Goal: Task Accomplishment & Management: Manage account settings

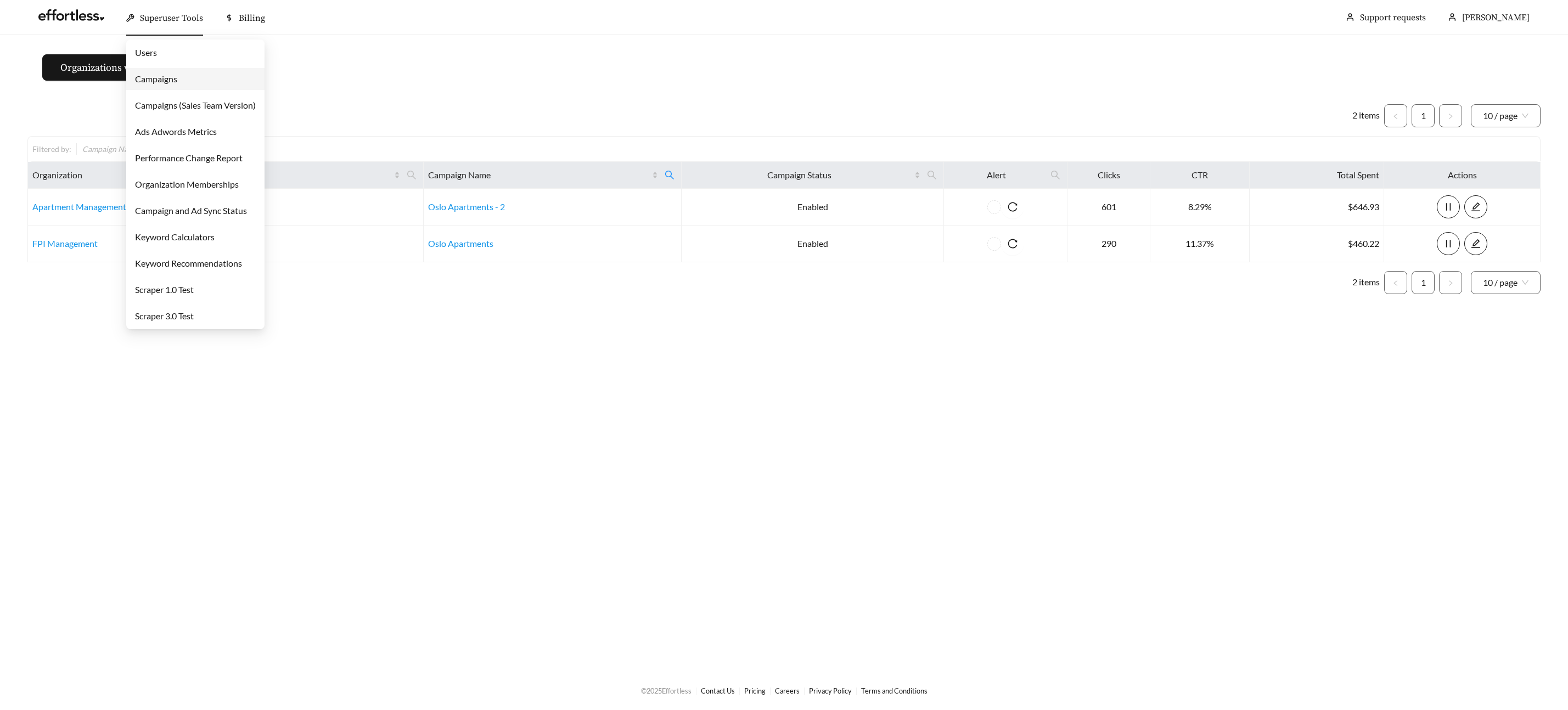
click at [162, 17] on span "Superuser Tools" at bounding box center [172, 18] width 63 height 11
click at [168, 77] on link "Campaigns" at bounding box center [156, 79] width 42 height 11
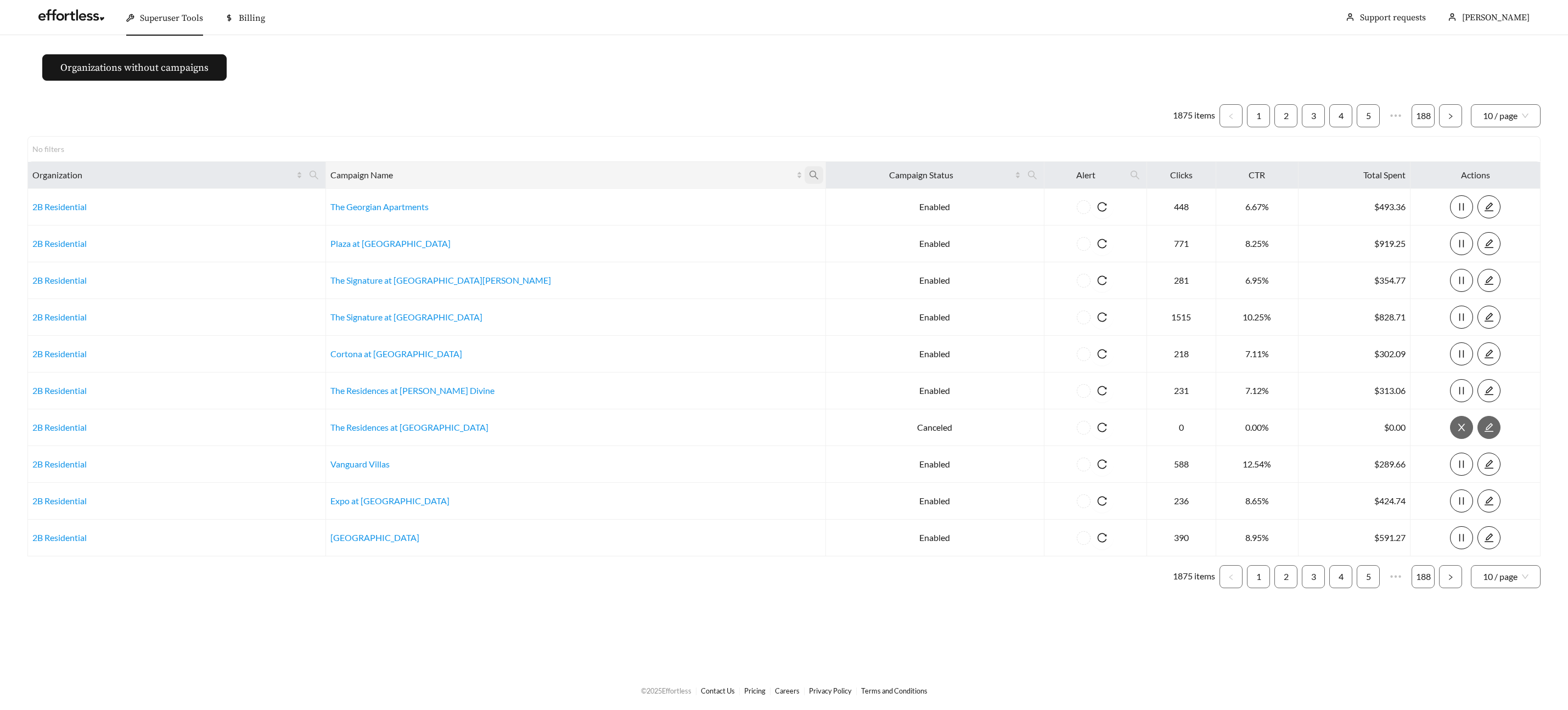
click at [809, 173] on icon "search" at bounding box center [814, 175] width 10 height 10
click at [607, 201] on input "text" at bounding box center [641, 202] width 112 height 23
type input "******"
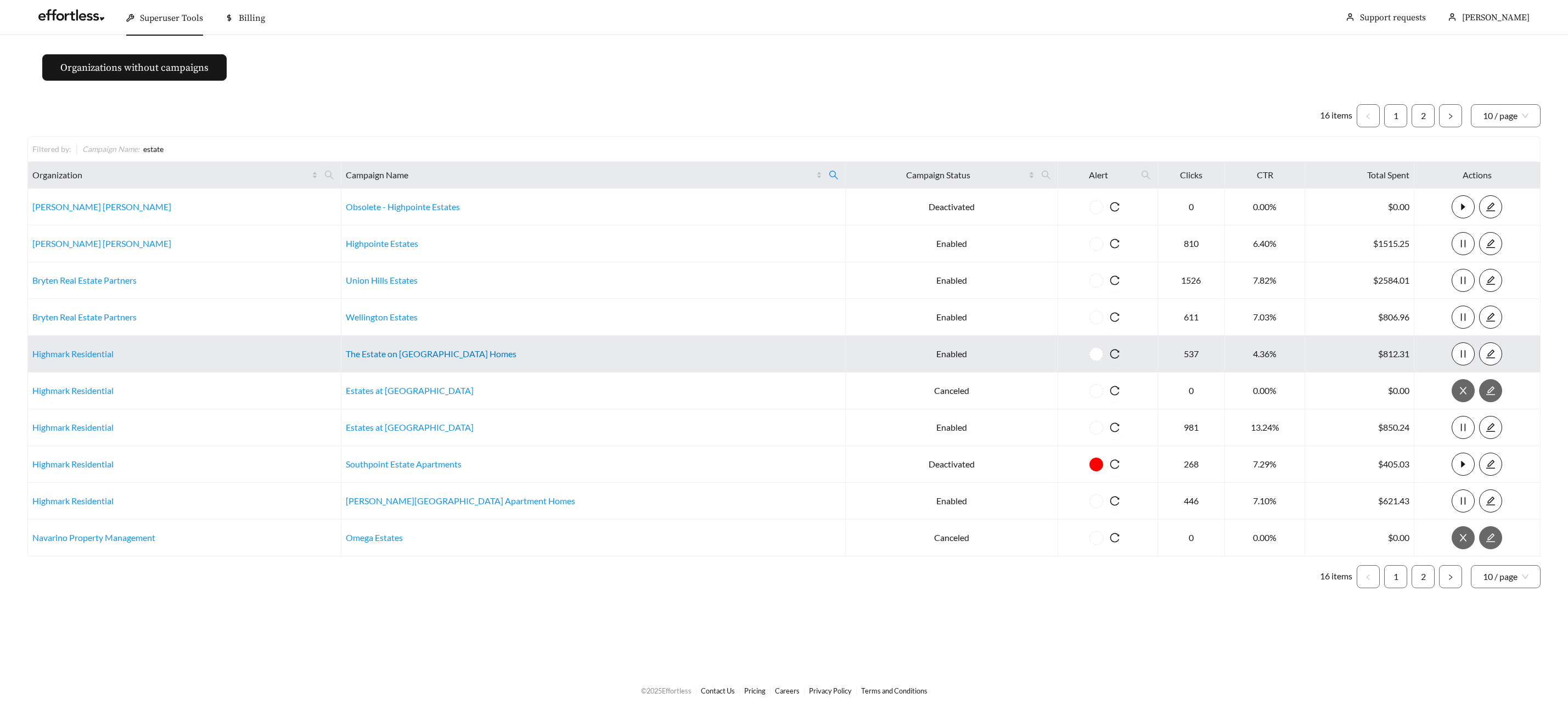
click at [422, 354] on link "The Estate on Quarry Lake Apartment Homes" at bounding box center [431, 354] width 170 height 11
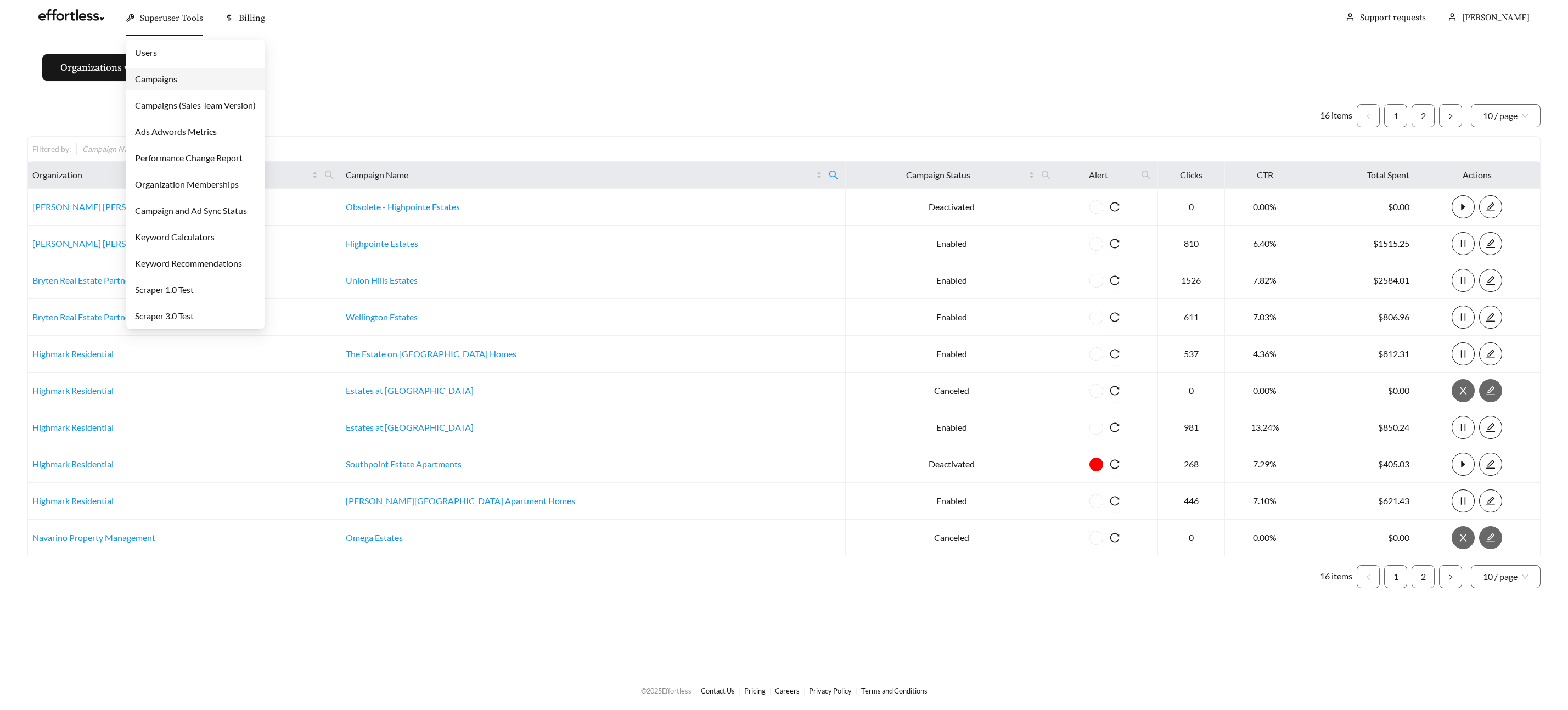
drag, startPoint x: 179, startPoint y: 17, endPoint x: 178, endPoint y: 28, distance: 11.0
click at [179, 18] on span "Superuser Tools" at bounding box center [172, 18] width 63 height 11
click at [179, 21] on span "Superuser Tools" at bounding box center [172, 18] width 63 height 11
click at [177, 74] on link "Campaigns" at bounding box center [156, 79] width 42 height 11
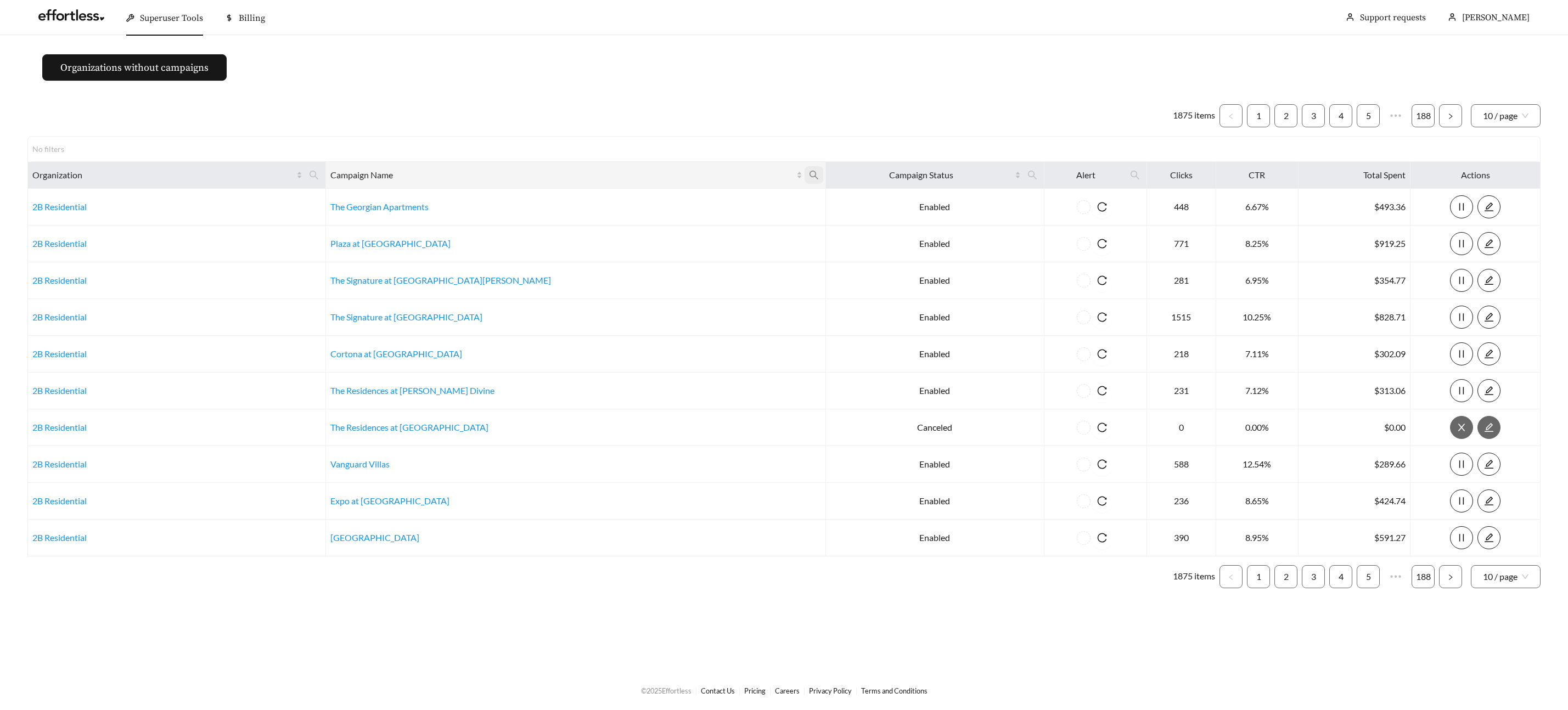
click at [804, 176] on span at bounding box center [814, 175] width 19 height 17
click at [629, 205] on input "text" at bounding box center [641, 202] width 112 height 23
type input "*****"
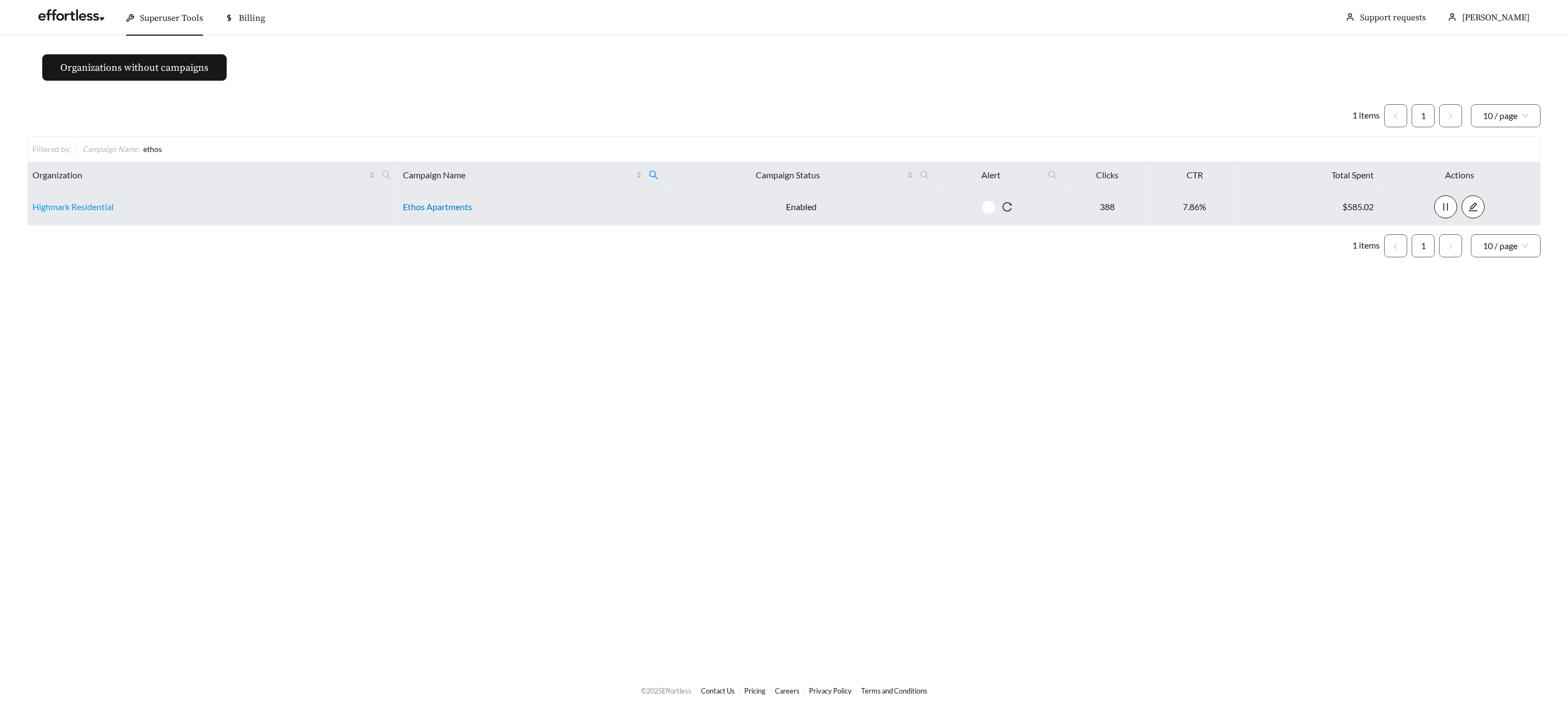
click at [408, 207] on link "Ethos Apartments" at bounding box center [437, 207] width 69 height 11
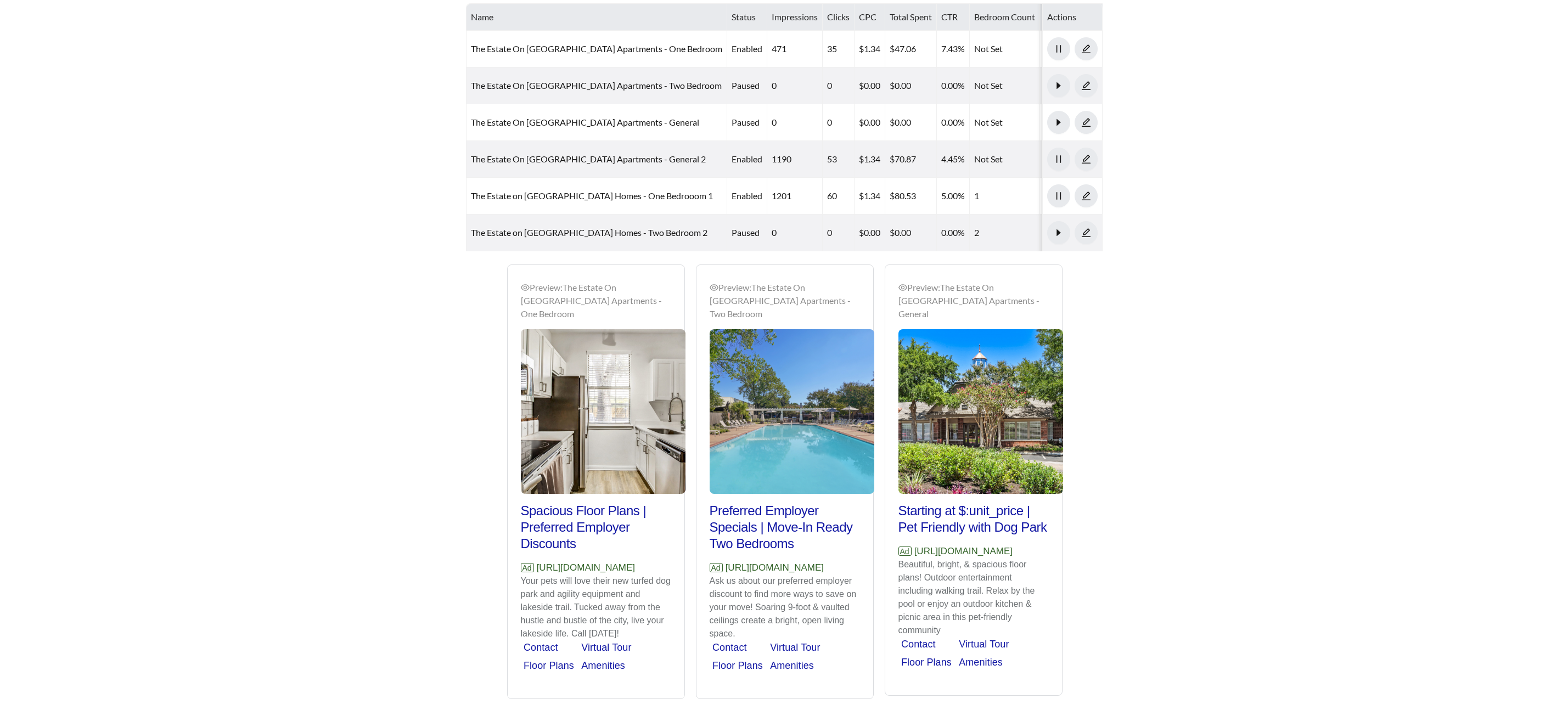
scroll to position [693, 0]
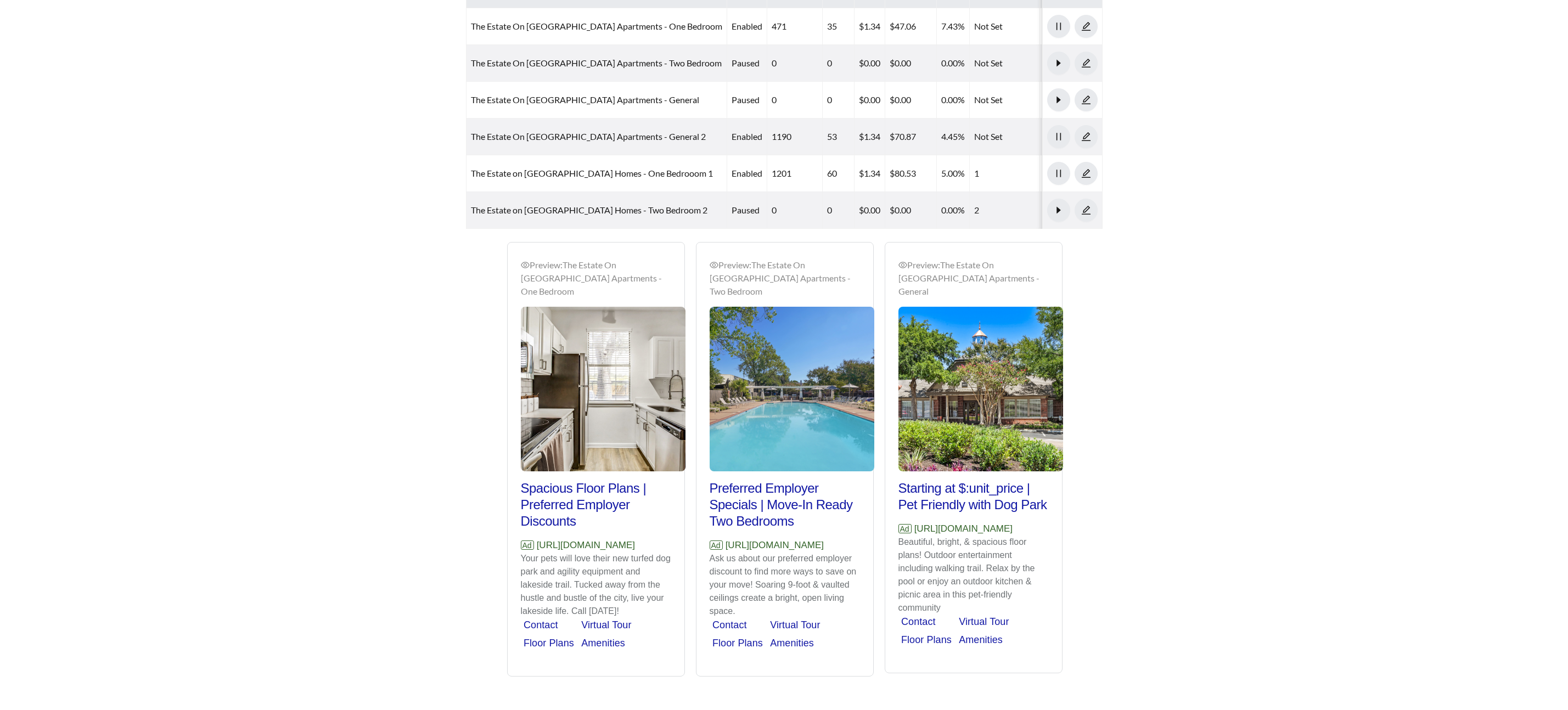
drag, startPoint x: 599, startPoint y: 523, endPoint x: 523, endPoint y: 509, distance: 77.3
click at [522, 538] on p "Ad https://theestateonquarrylakeapartmenthomes.com" at bounding box center [596, 545] width 150 height 14
copy p "https://theestateonquarrylakeapartmenthomes.com"
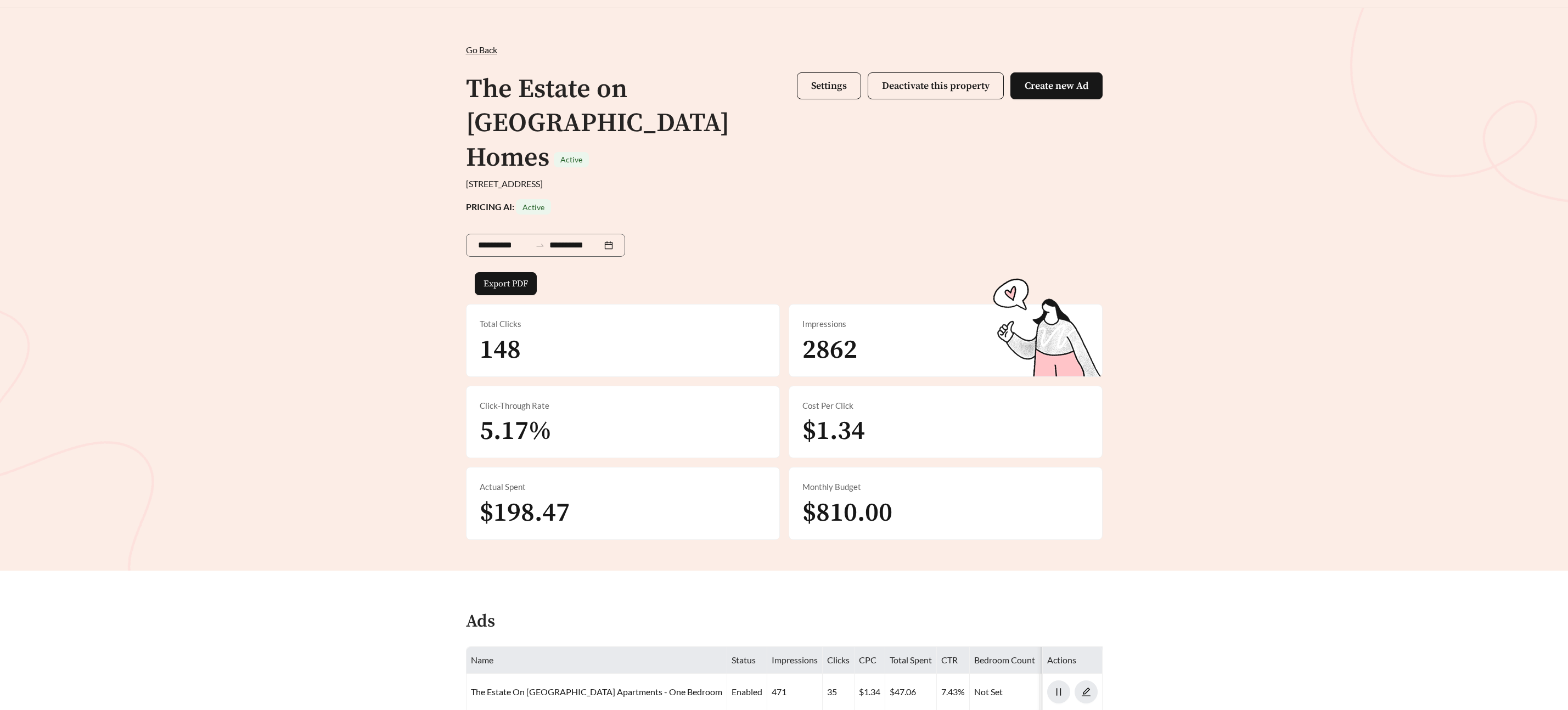
scroll to position [0, 0]
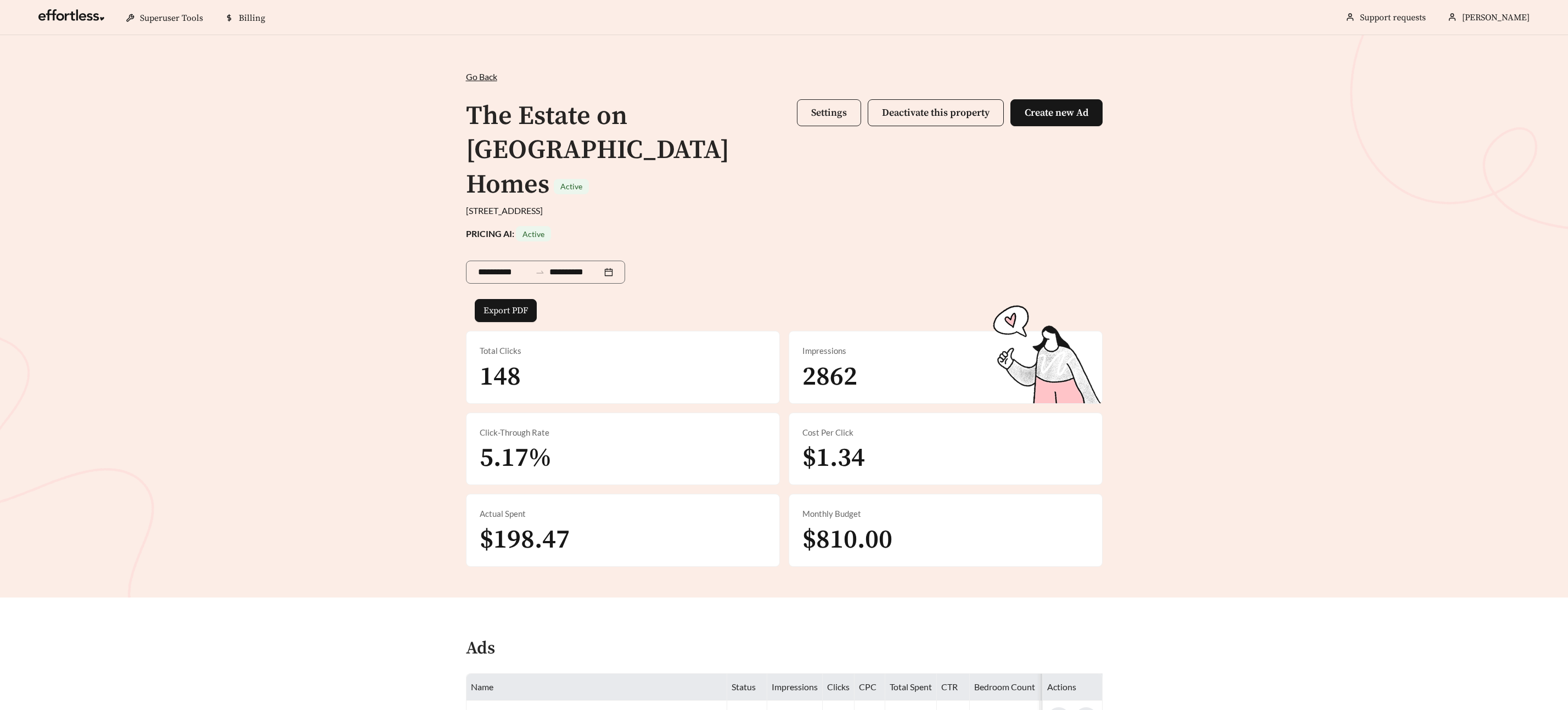
click at [814, 115] on span "Settings" at bounding box center [829, 113] width 36 height 13
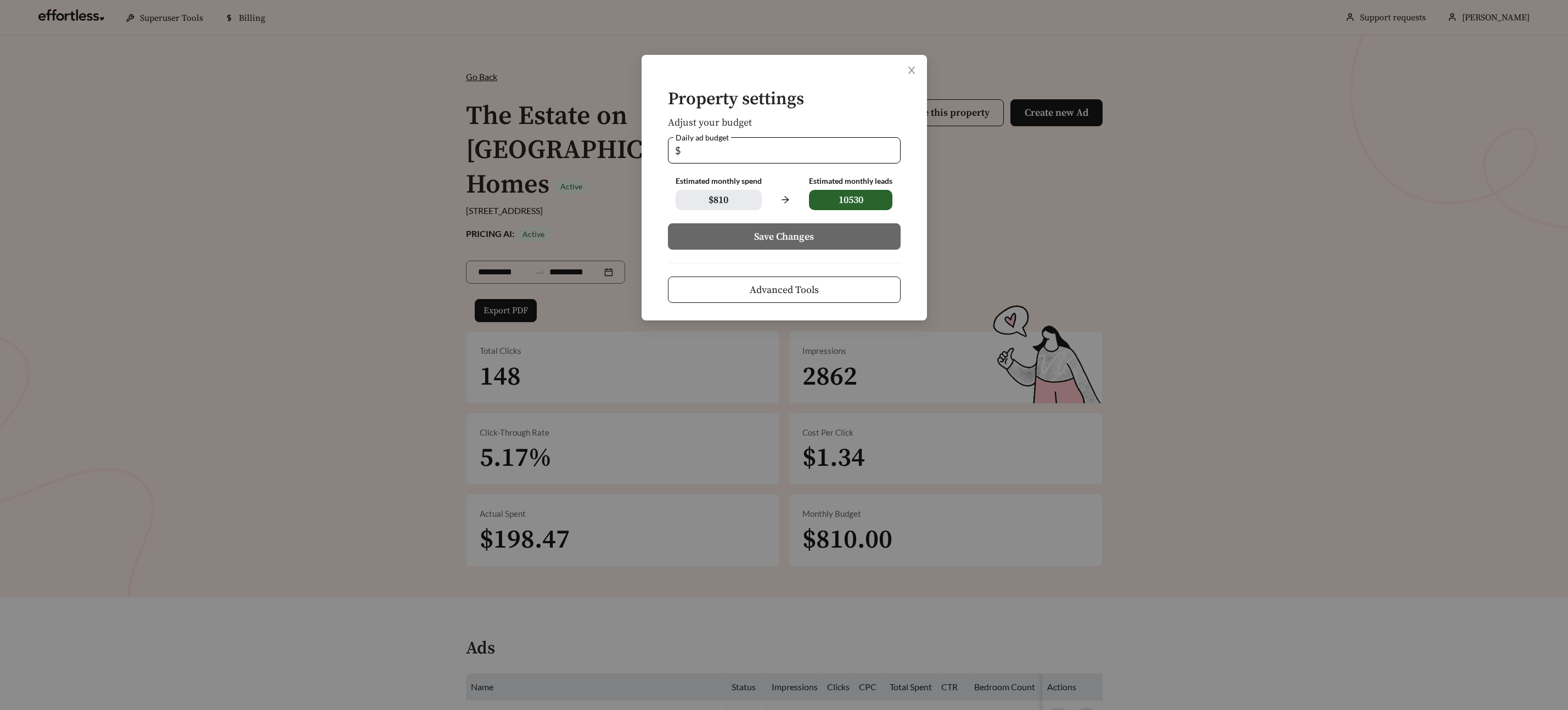
click at [798, 284] on span "Advanced Tools" at bounding box center [784, 290] width 69 height 15
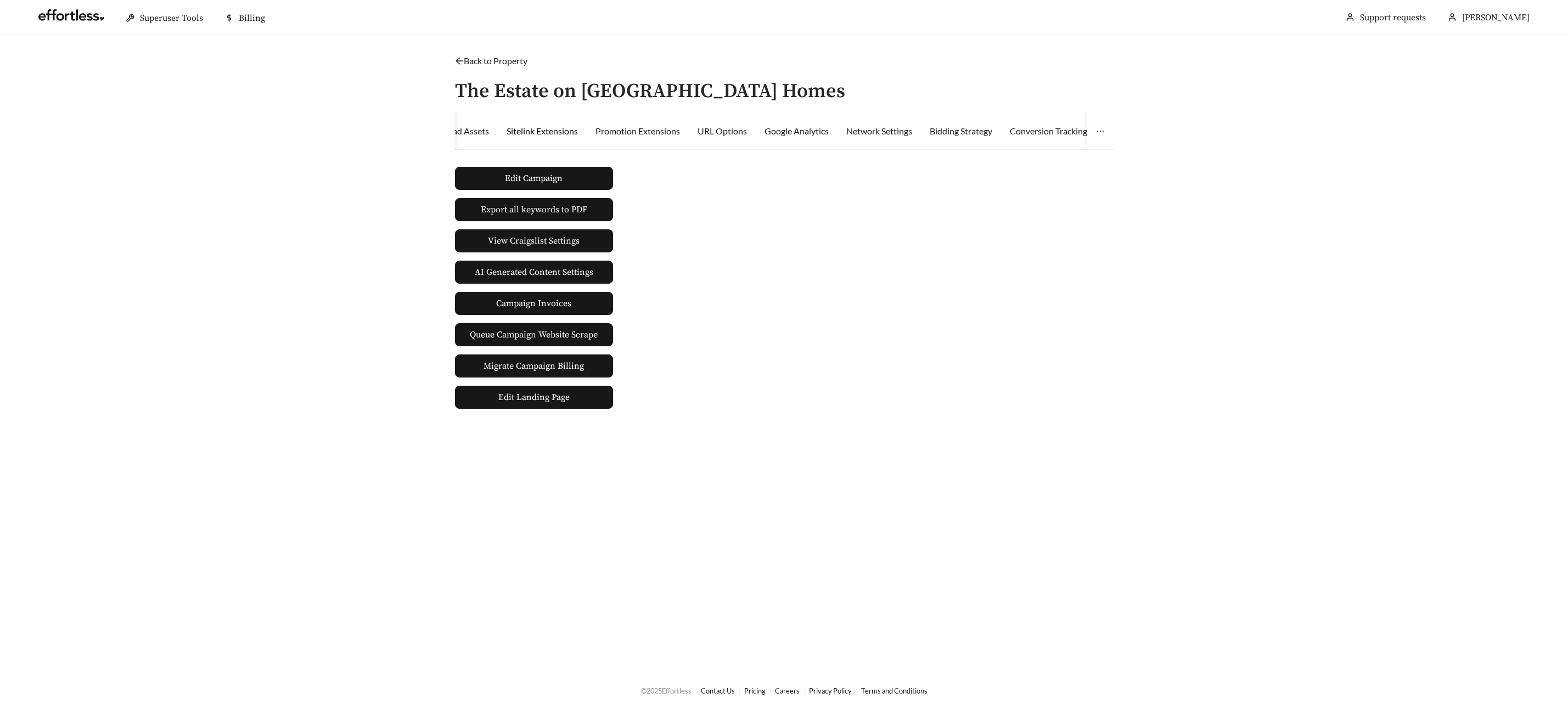
click at [550, 128] on div "Sitelink Extensions" at bounding box center [542, 132] width 71 height 13
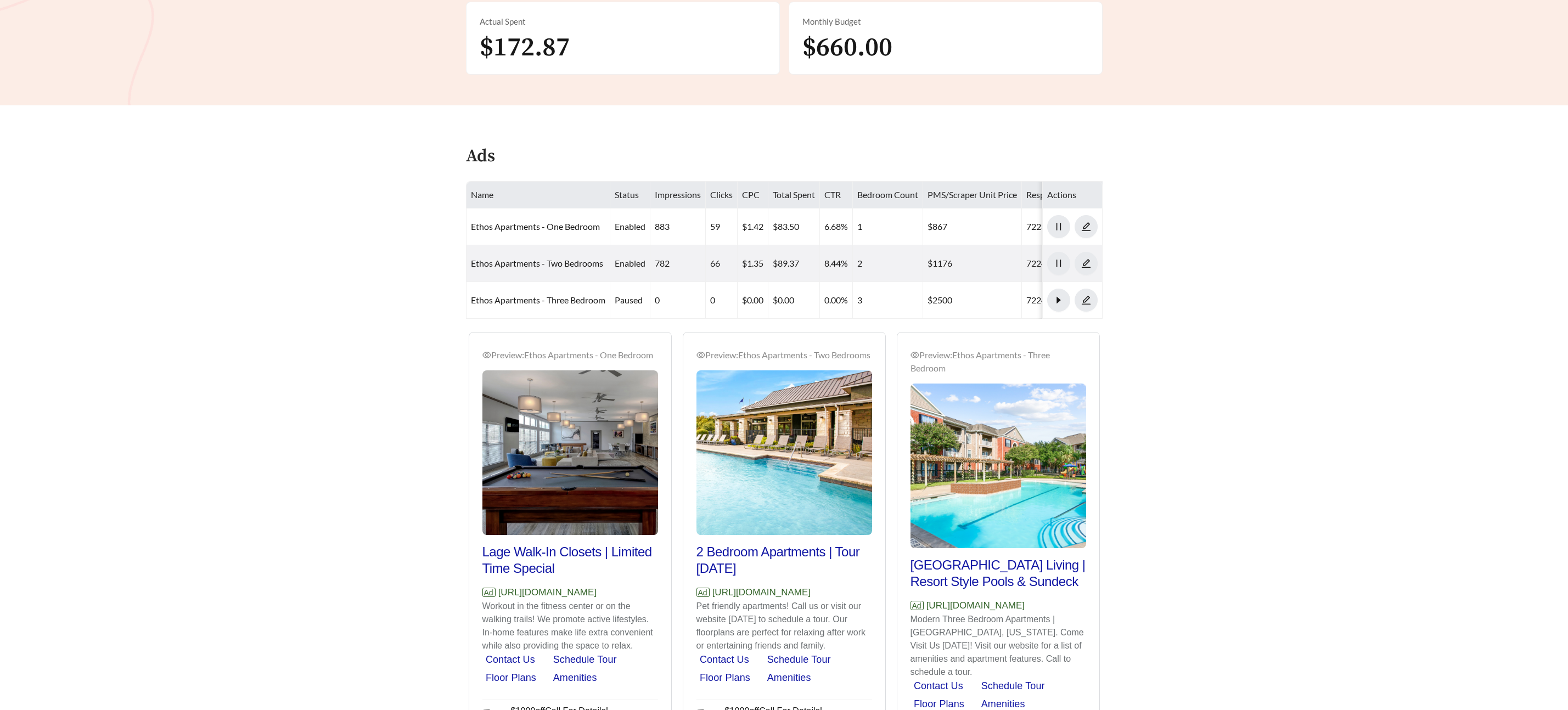
scroll to position [519, 0]
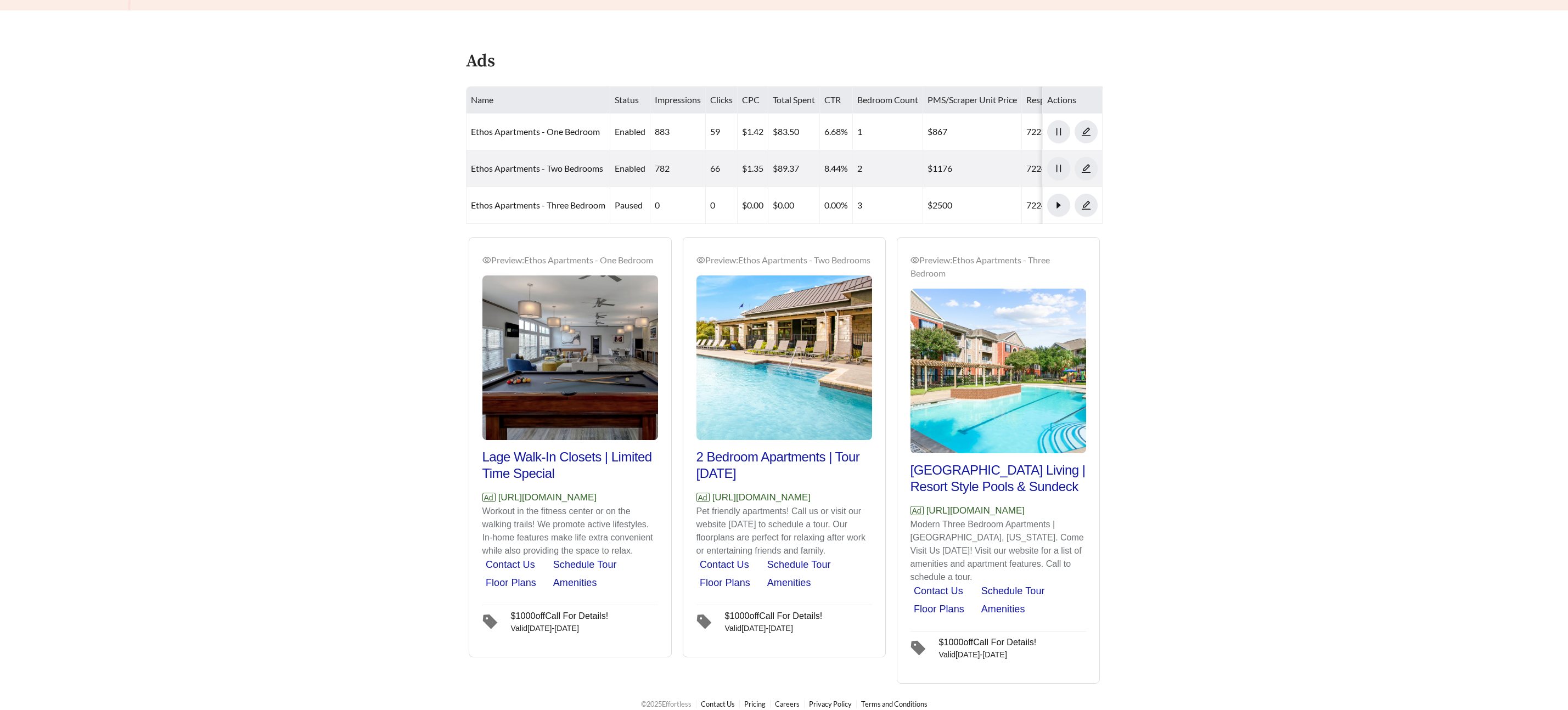
drag, startPoint x: 645, startPoint y: 511, endPoint x: 476, endPoint y: 513, distance: 169.0
click at [475, 514] on div "Preview: Ethos Apartments - One Bedroom Lage Walk-In Closets | Limited Time Spe…" at bounding box center [570, 448] width 202 height 417
copy p "Ad [URL][DOMAIN_NAME]"
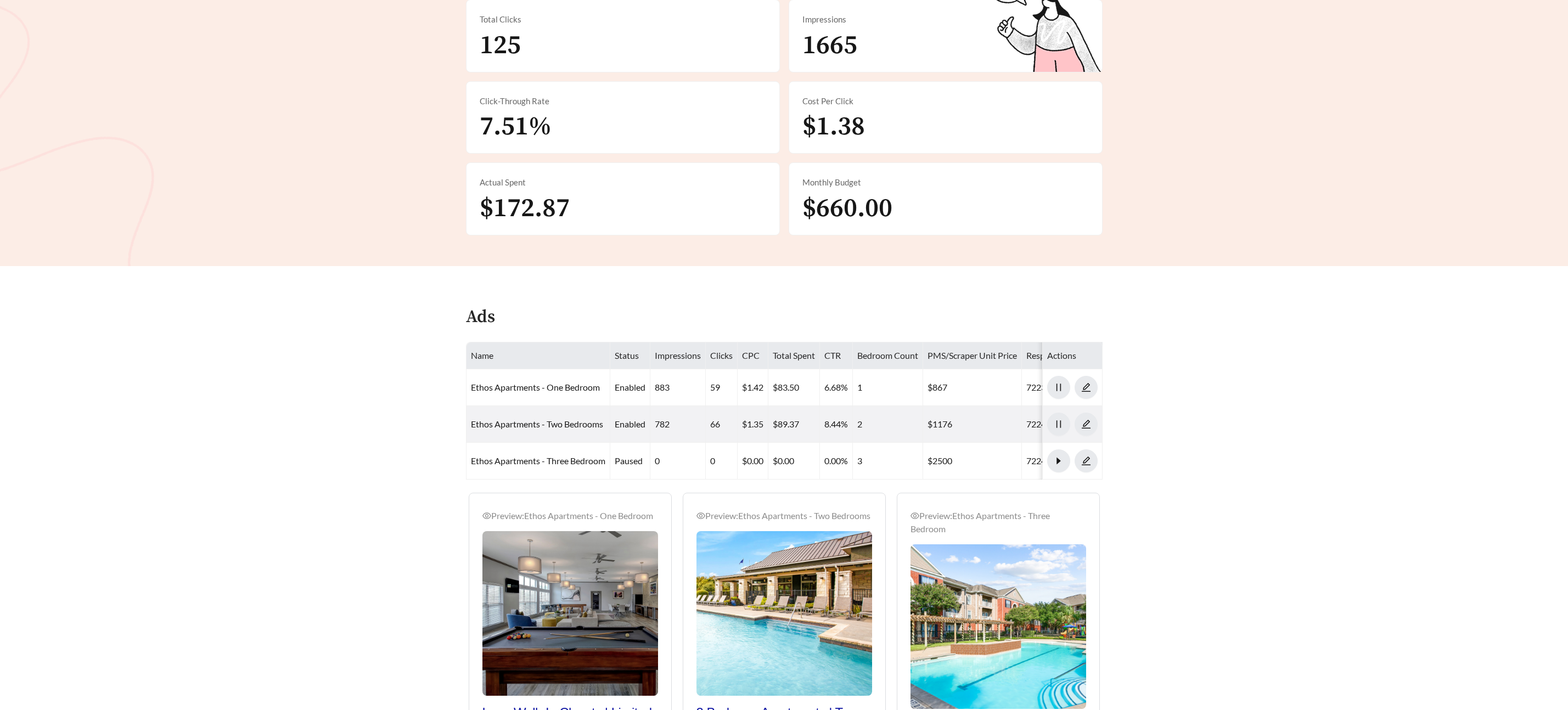
scroll to position [0, 0]
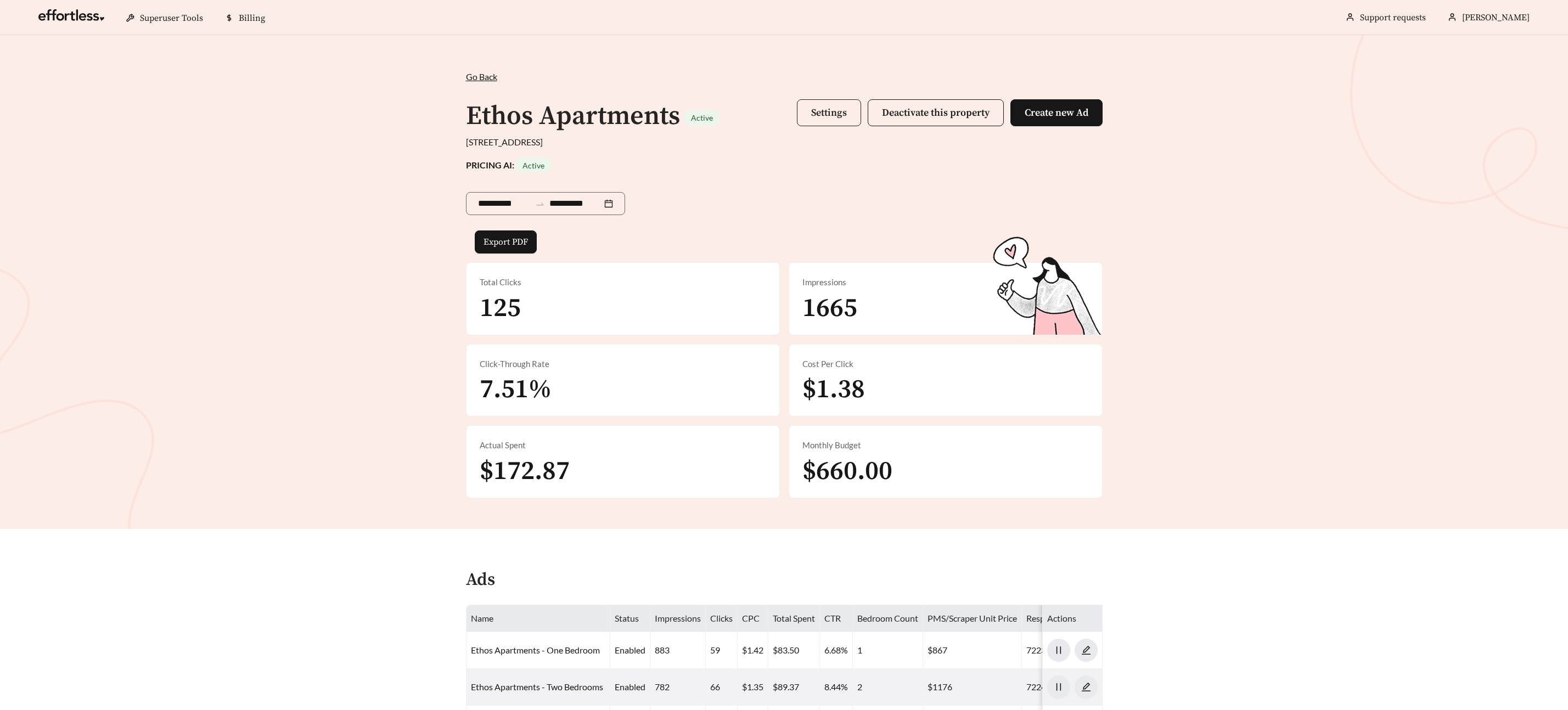
click at [817, 115] on span "Settings" at bounding box center [829, 113] width 36 height 13
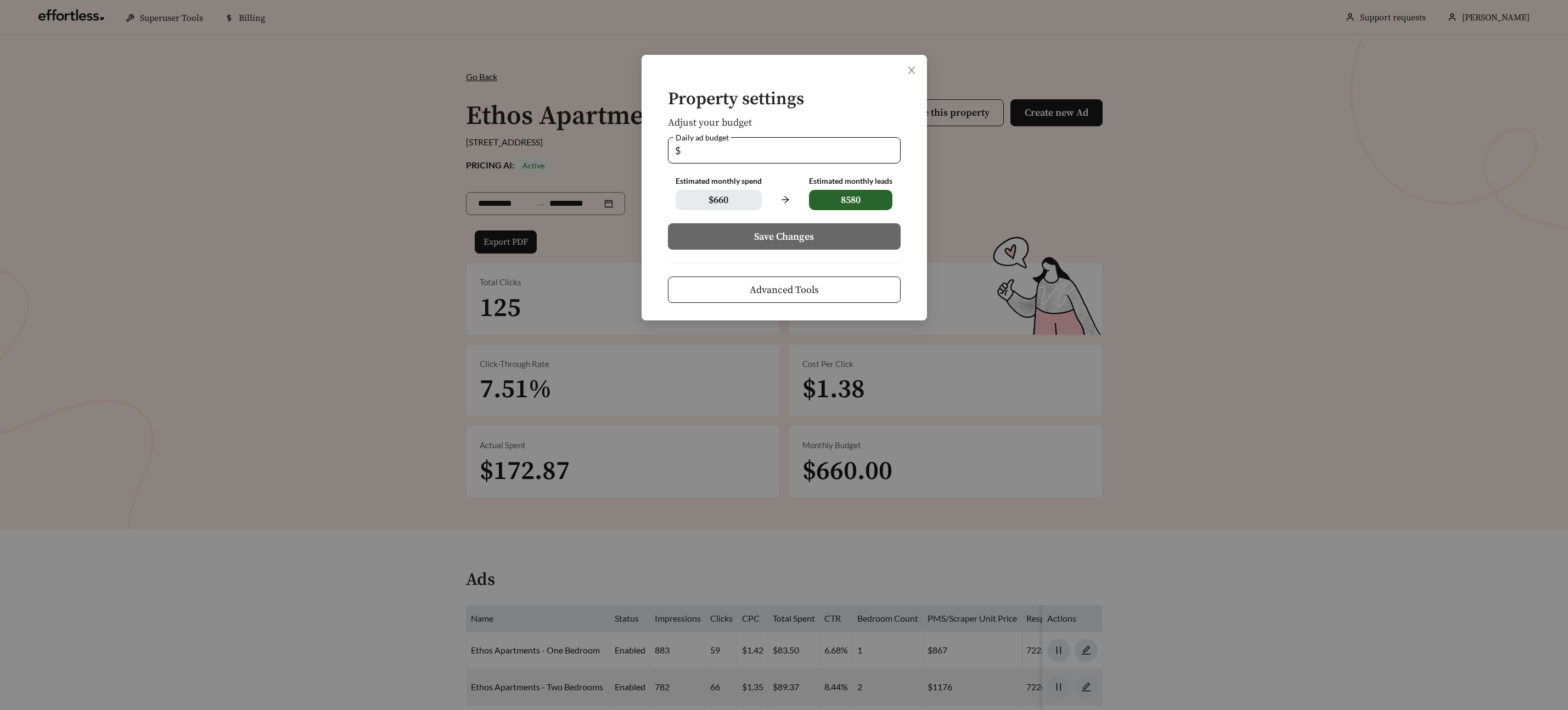
click at [794, 297] on span "Advanced Tools" at bounding box center [784, 290] width 69 height 15
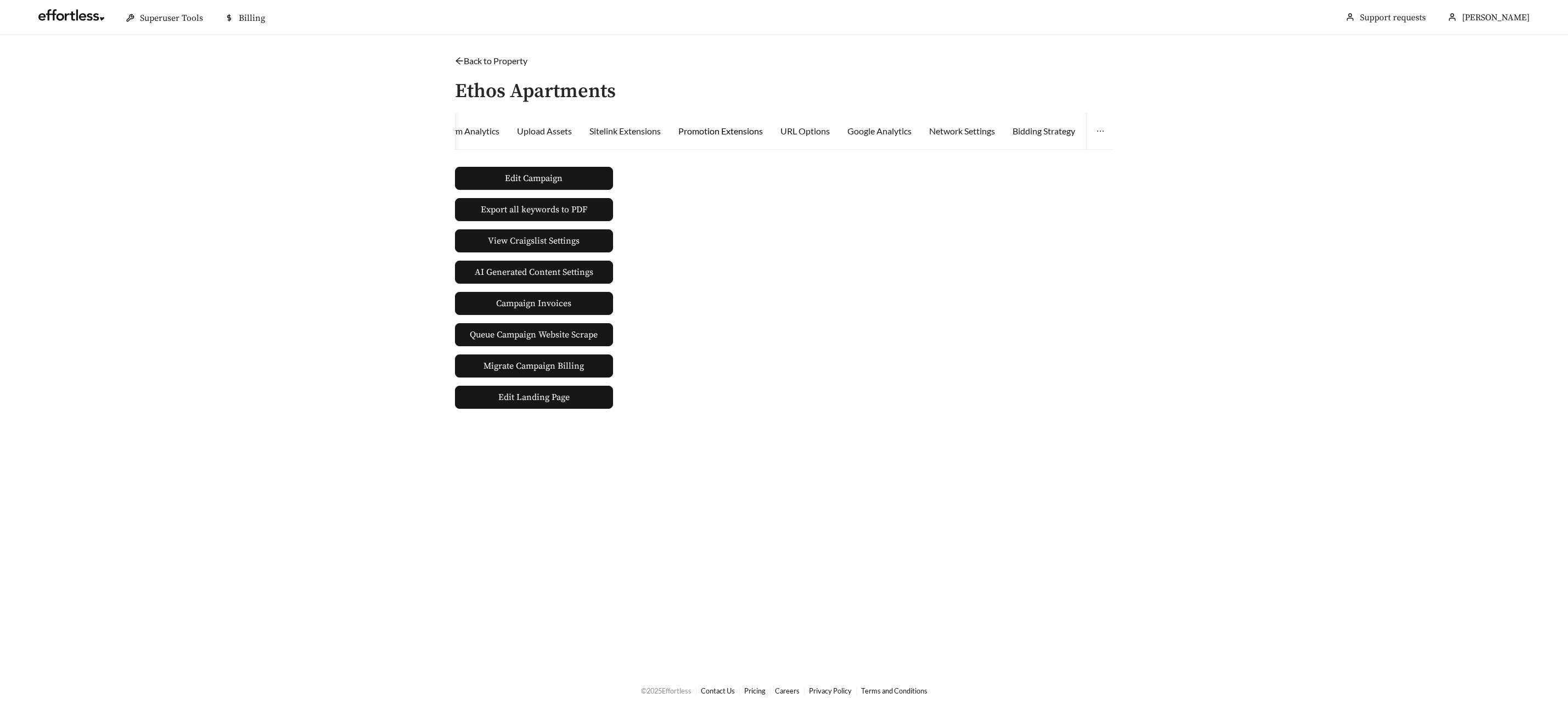
click at [753, 135] on div "Promotion Extensions" at bounding box center [721, 132] width 85 height 13
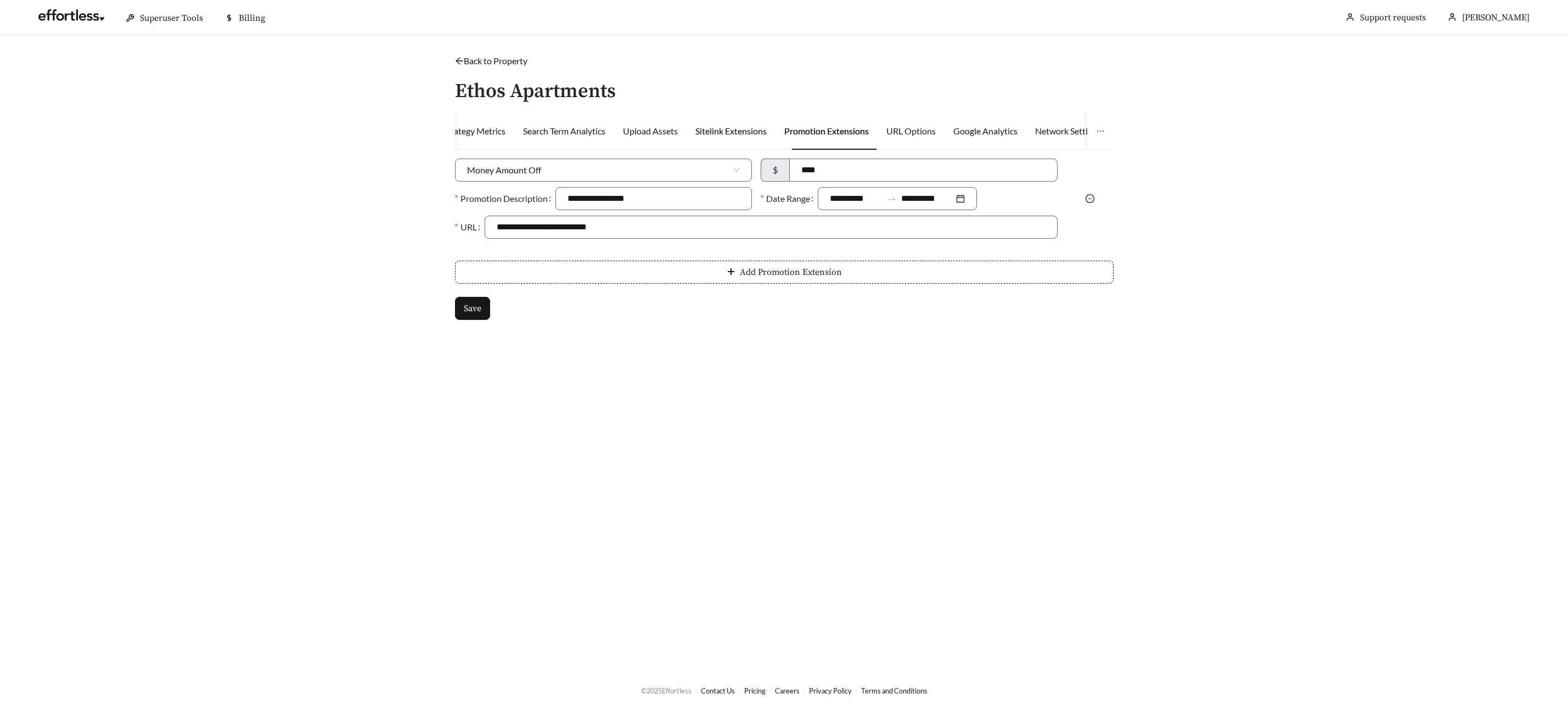
click at [757, 130] on div "Sitelink Extensions" at bounding box center [731, 132] width 71 height 13
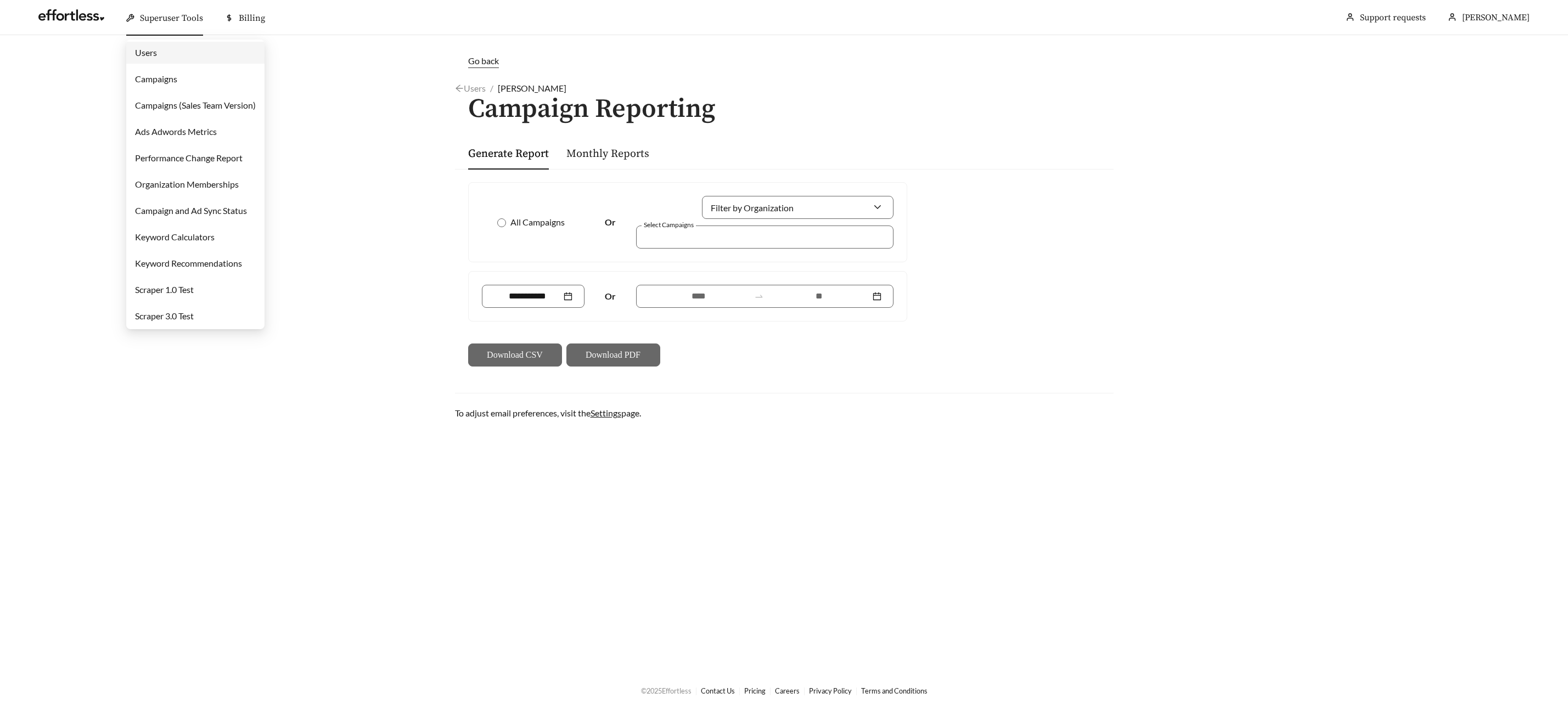
click at [149, 15] on span "Superuser Tools" at bounding box center [172, 18] width 63 height 11
click at [149, 74] on link "Campaigns" at bounding box center [156, 79] width 42 height 11
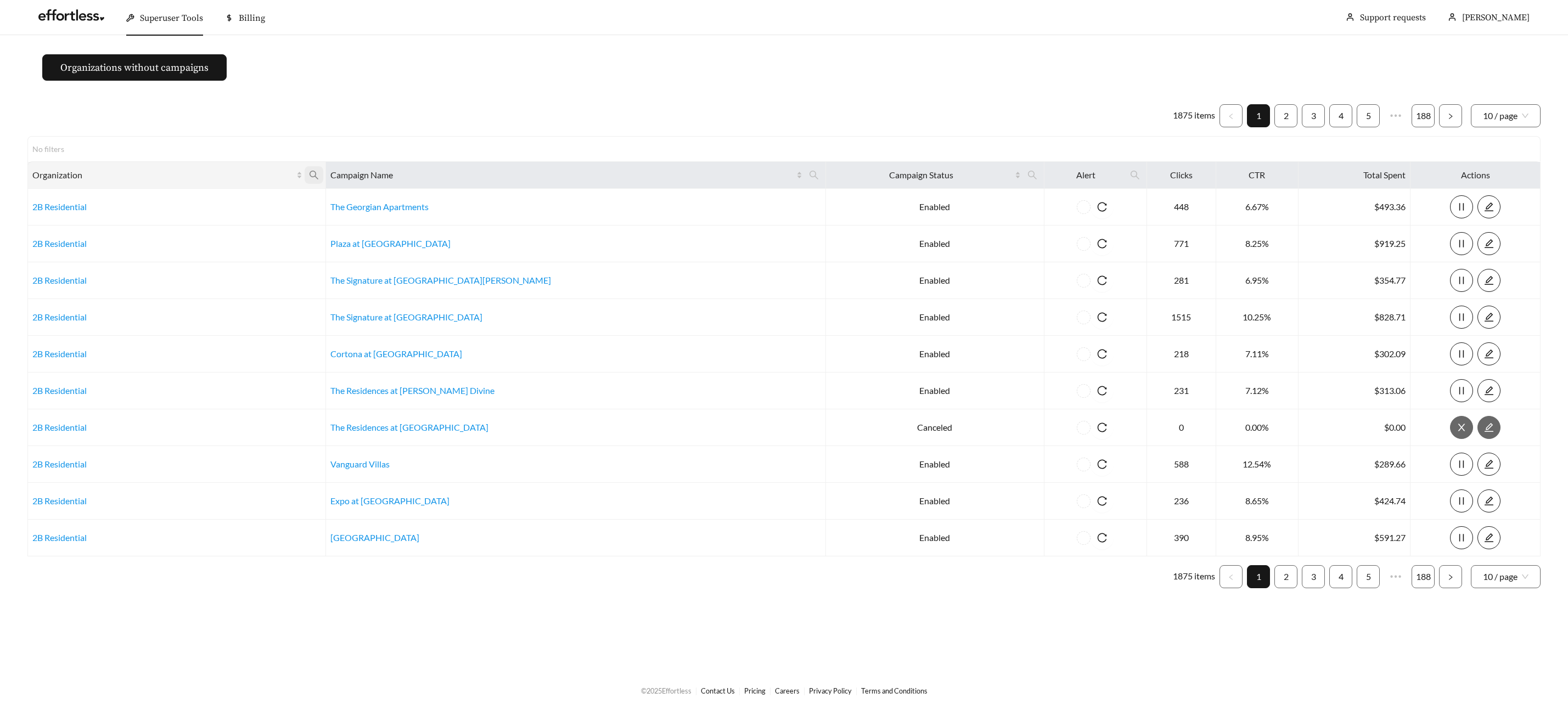
click at [318, 175] on icon "search" at bounding box center [313, 174] width 9 height 9
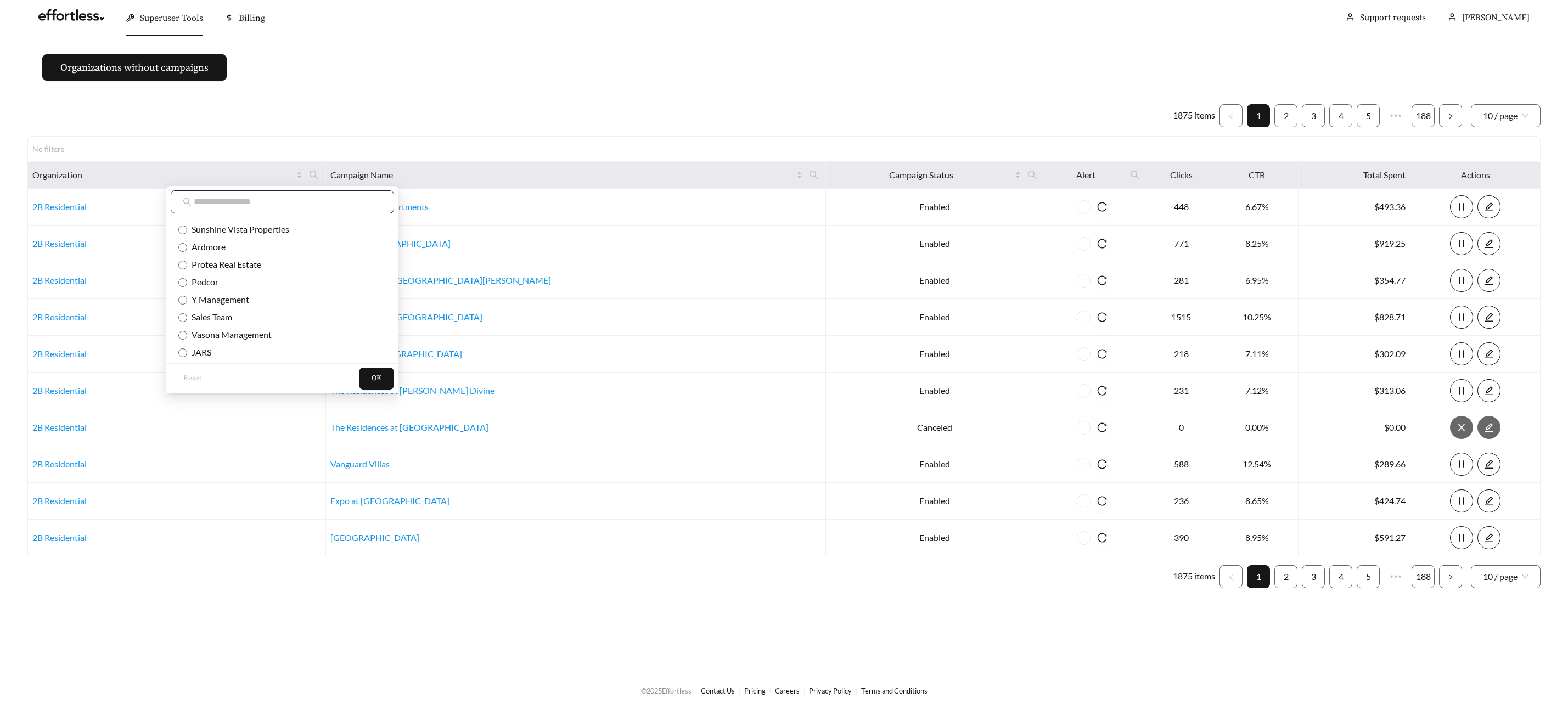
click at [337, 201] on input "text" at bounding box center [288, 202] width 189 height 13
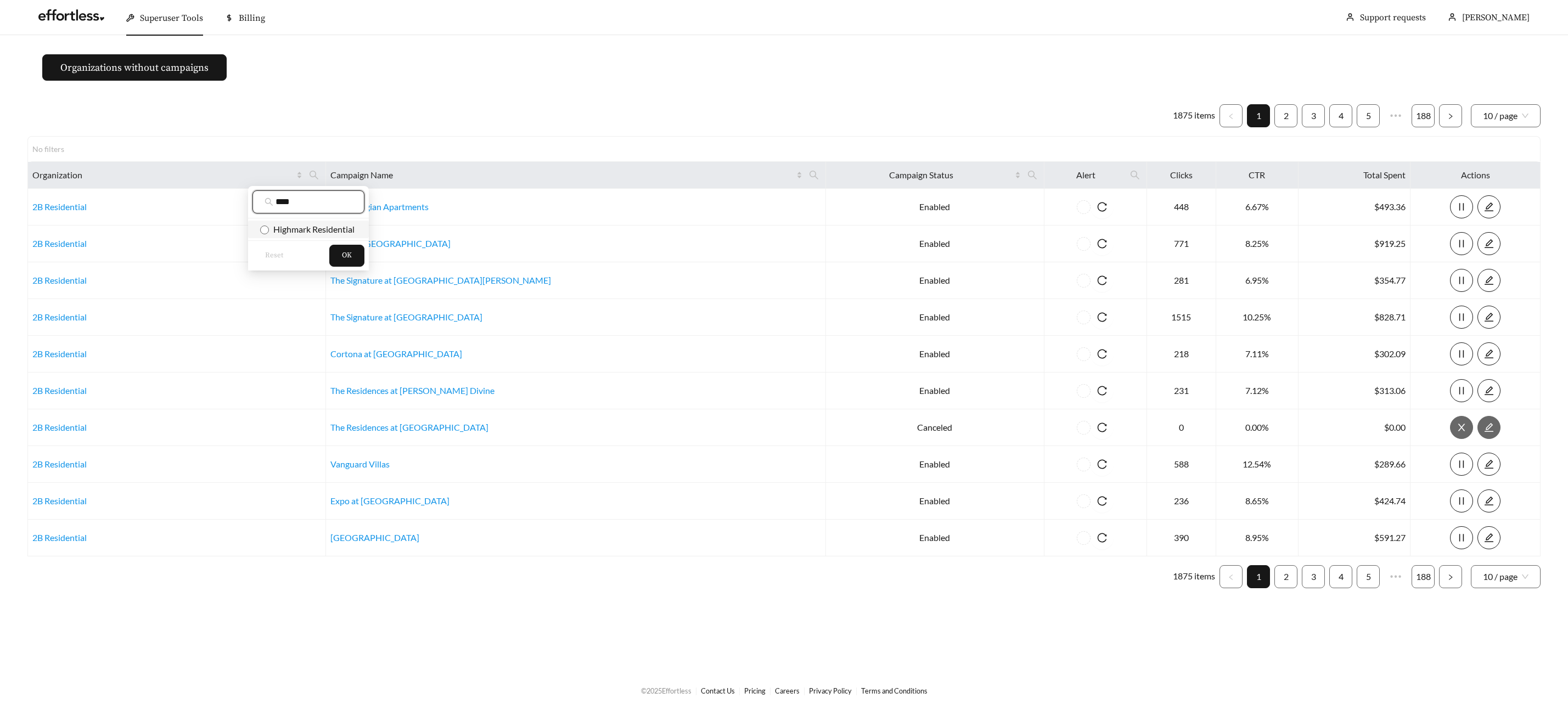
type input "****"
click at [320, 232] on span "Highmark Residential" at bounding box center [312, 230] width 86 height 11
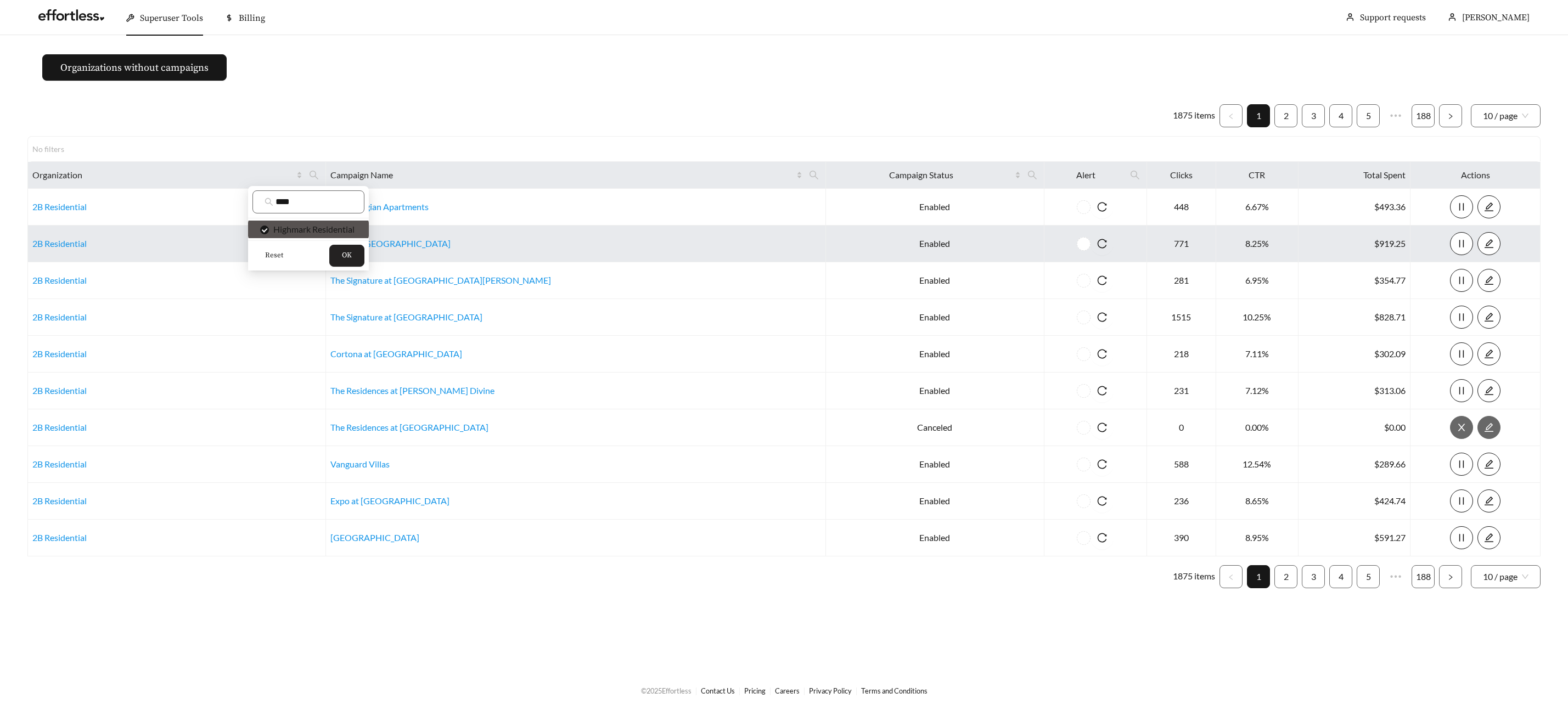
drag, startPoint x: 352, startPoint y: 250, endPoint x: 360, endPoint y: 247, distance: 8.5
click at [352, 250] on button "OK" at bounding box center [347, 256] width 35 height 22
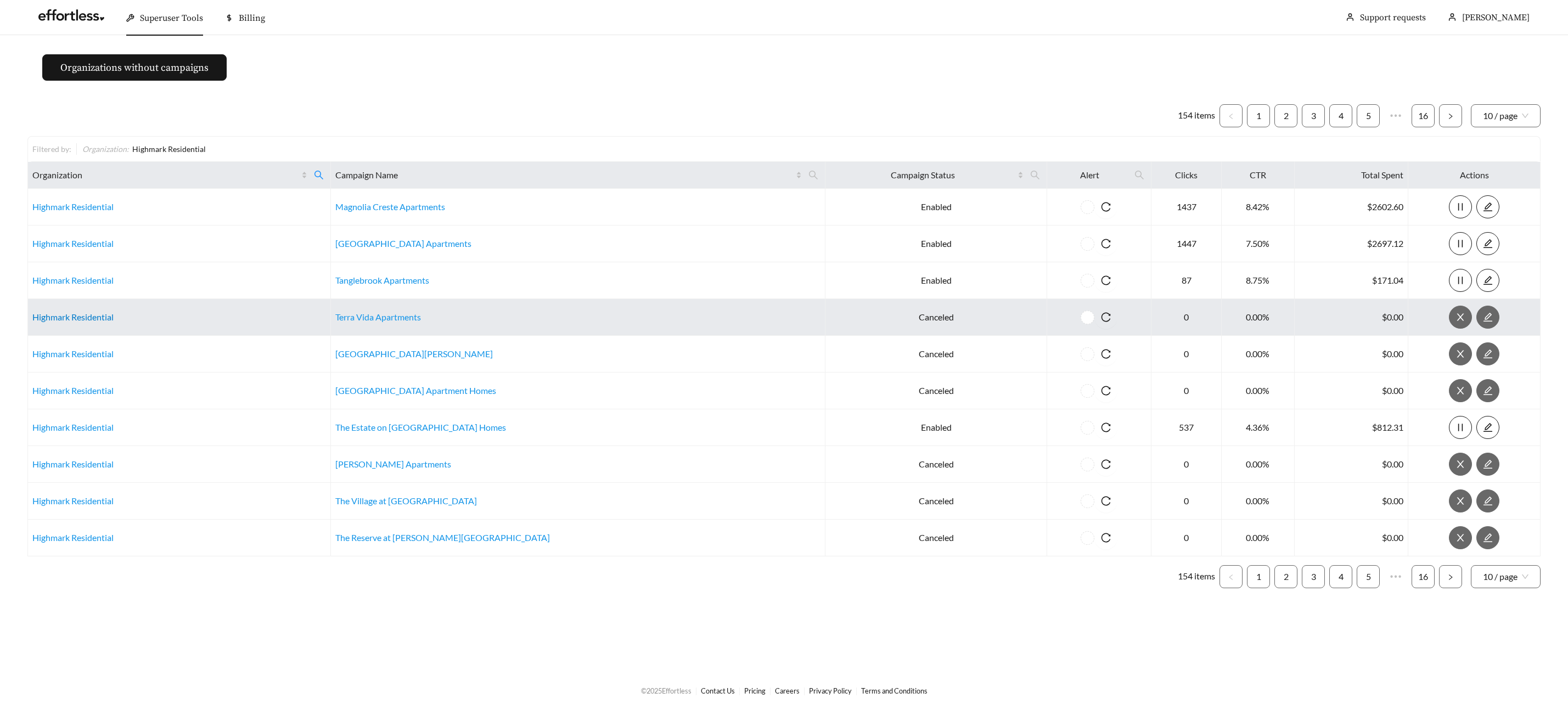
click at [77, 317] on link "Highmark Residential" at bounding box center [72, 317] width 81 height 11
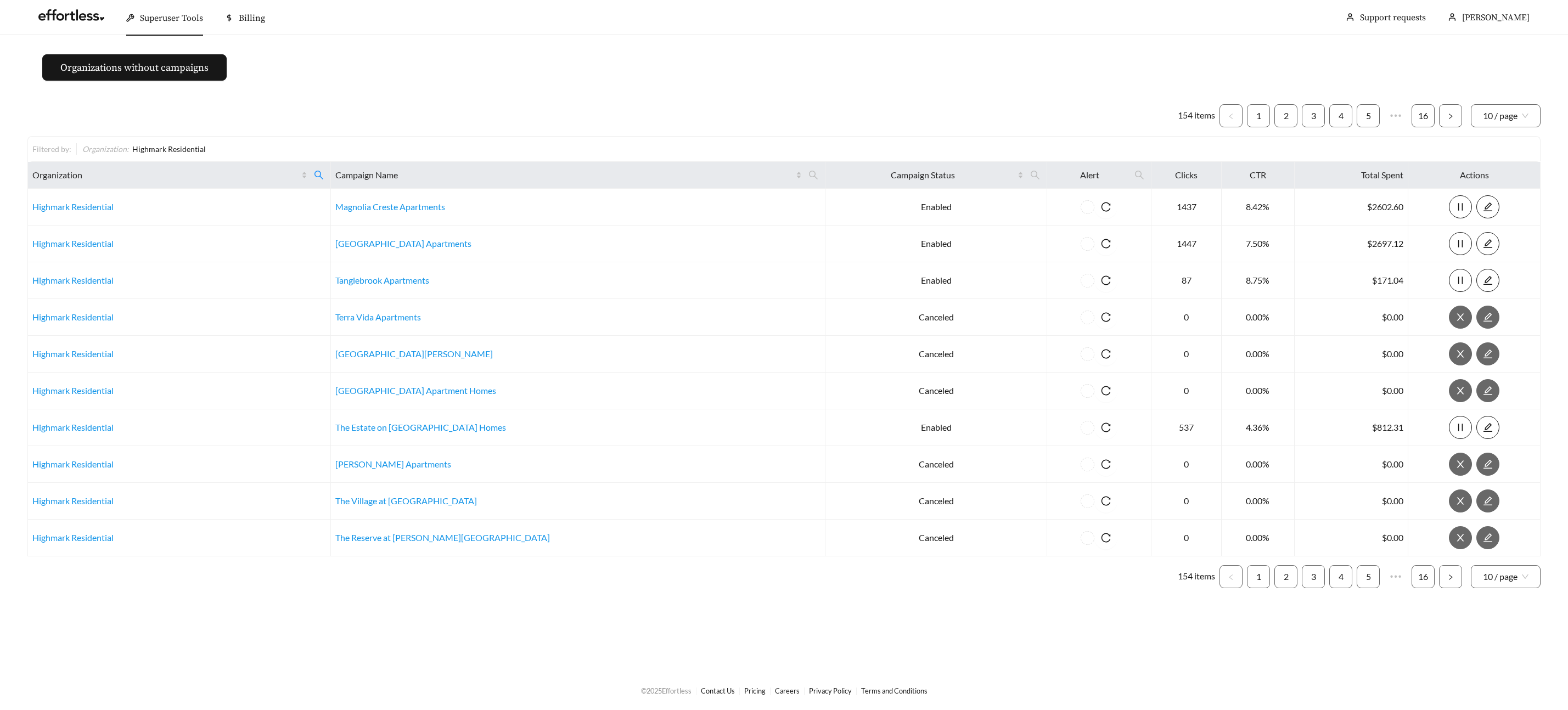
click at [172, 11] on div "Superuser Tools" at bounding box center [164, 18] width 76 height 35
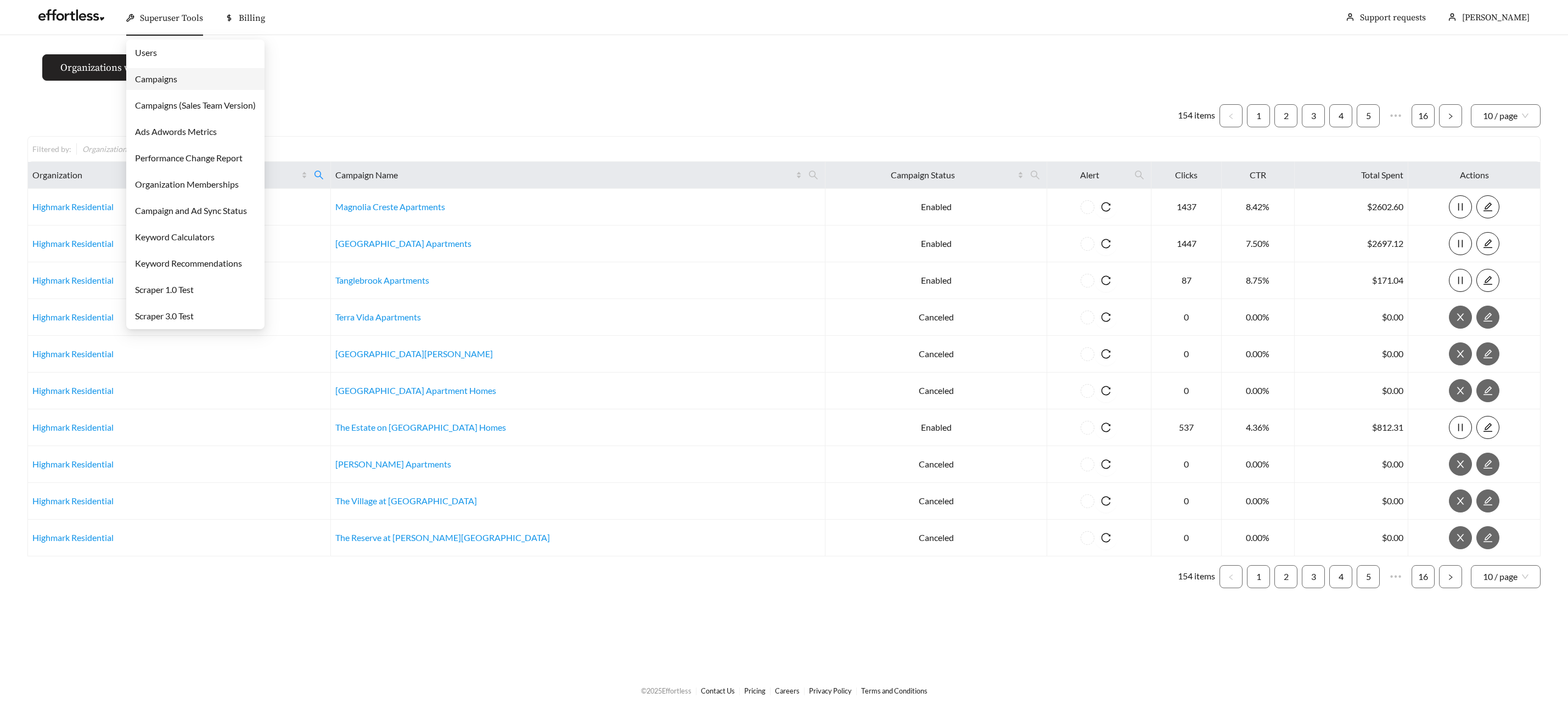
click at [150, 80] on link "Campaigns" at bounding box center [156, 79] width 42 height 11
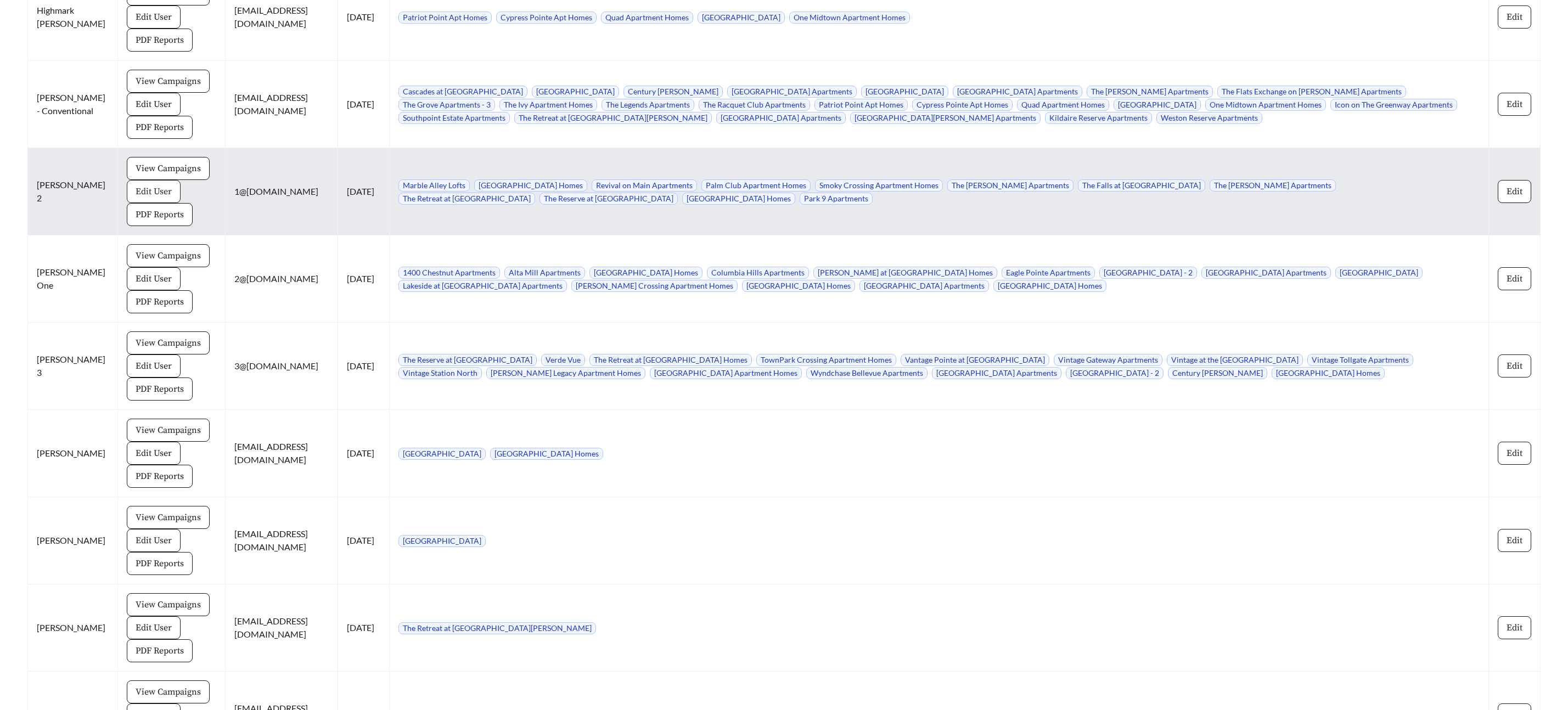
scroll to position [9779, 0]
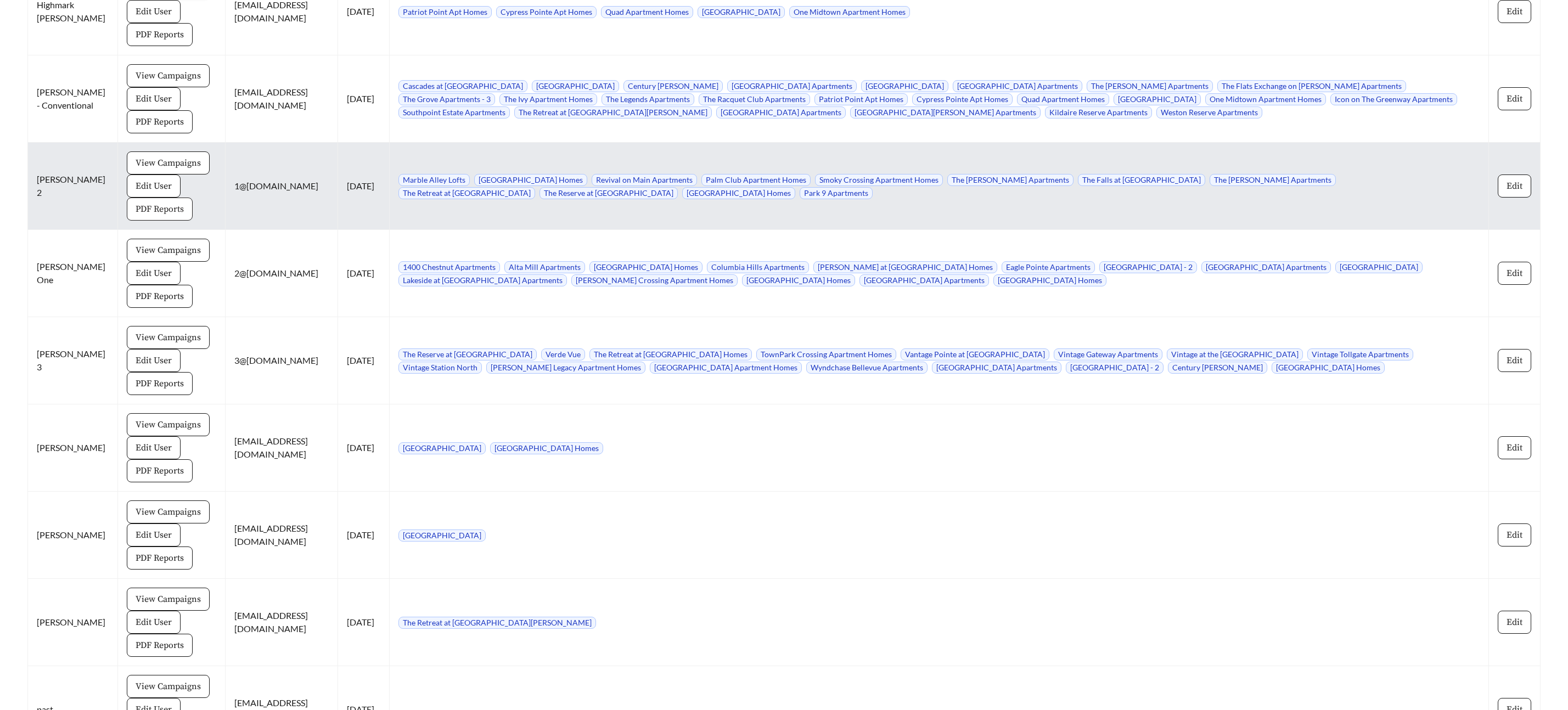
click at [147, 203] on span "PDF Reports" at bounding box center [160, 209] width 48 height 13
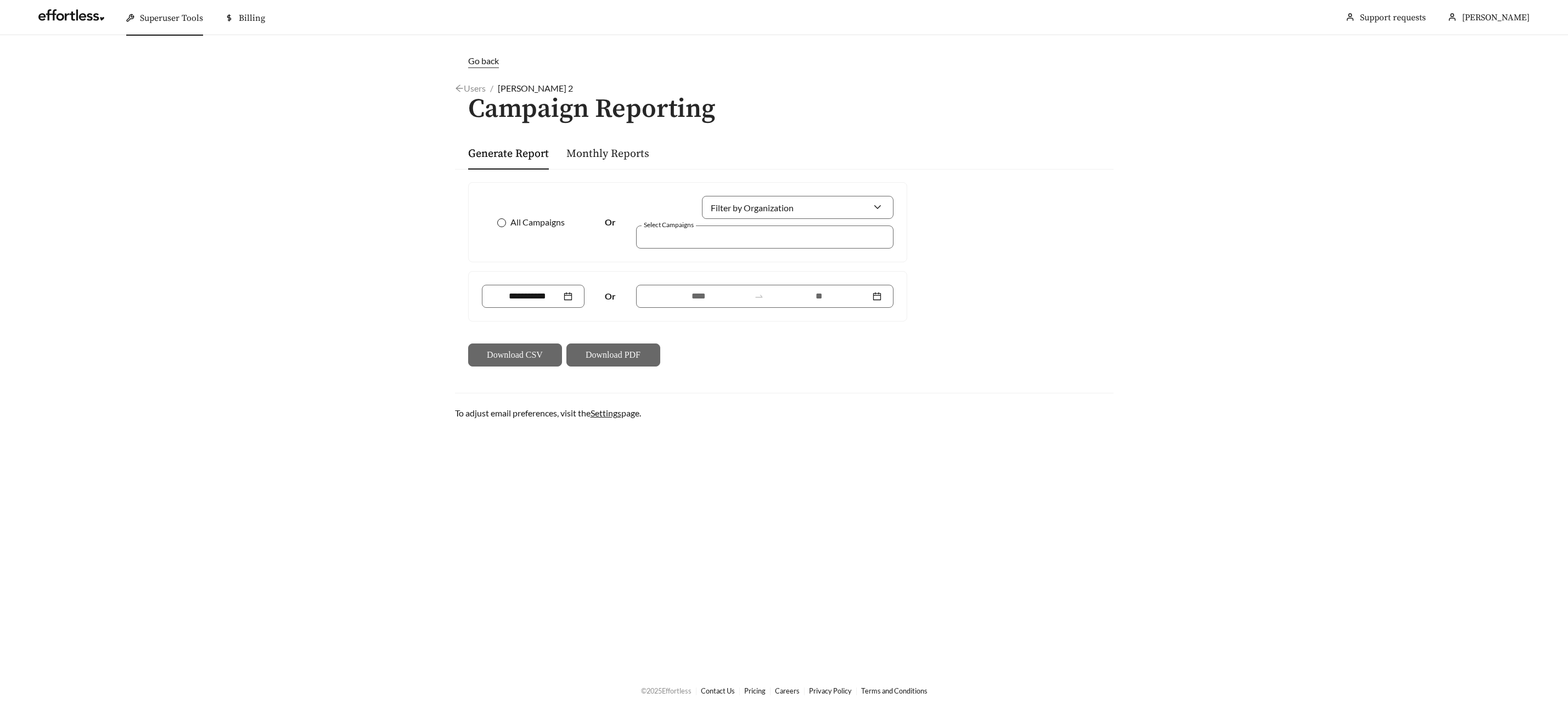
click at [505, 221] on span at bounding box center [501, 223] width 9 height 9
click at [821, 297] on input at bounding box center [819, 297] width 101 height 13
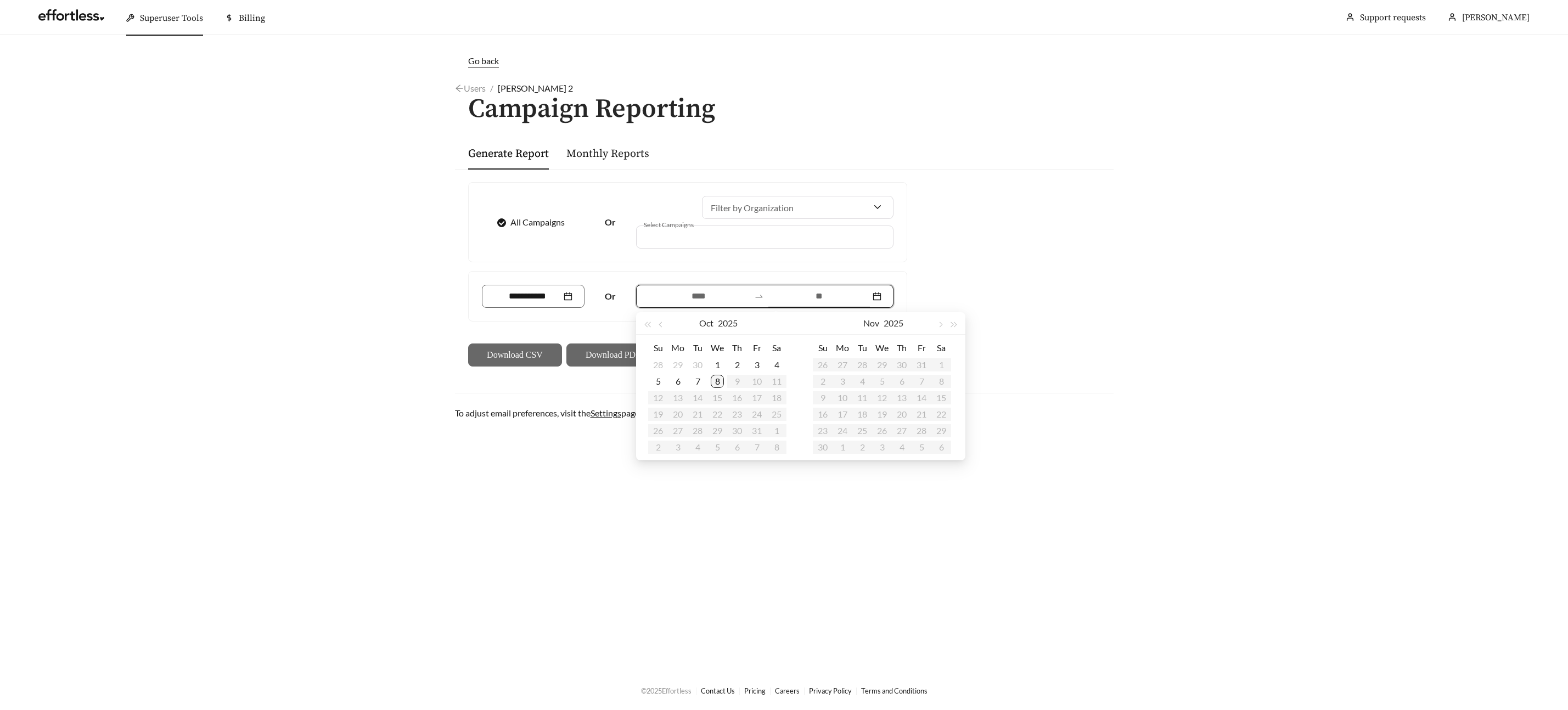
type input "**********"
click at [721, 383] on div "8" at bounding box center [717, 382] width 13 height 13
type input "**********"
drag, startPoint x: 665, startPoint y: 325, endPoint x: 672, endPoint y: 327, distance: 7.3
click at [665, 325] on button "button" at bounding box center [662, 323] width 14 height 22
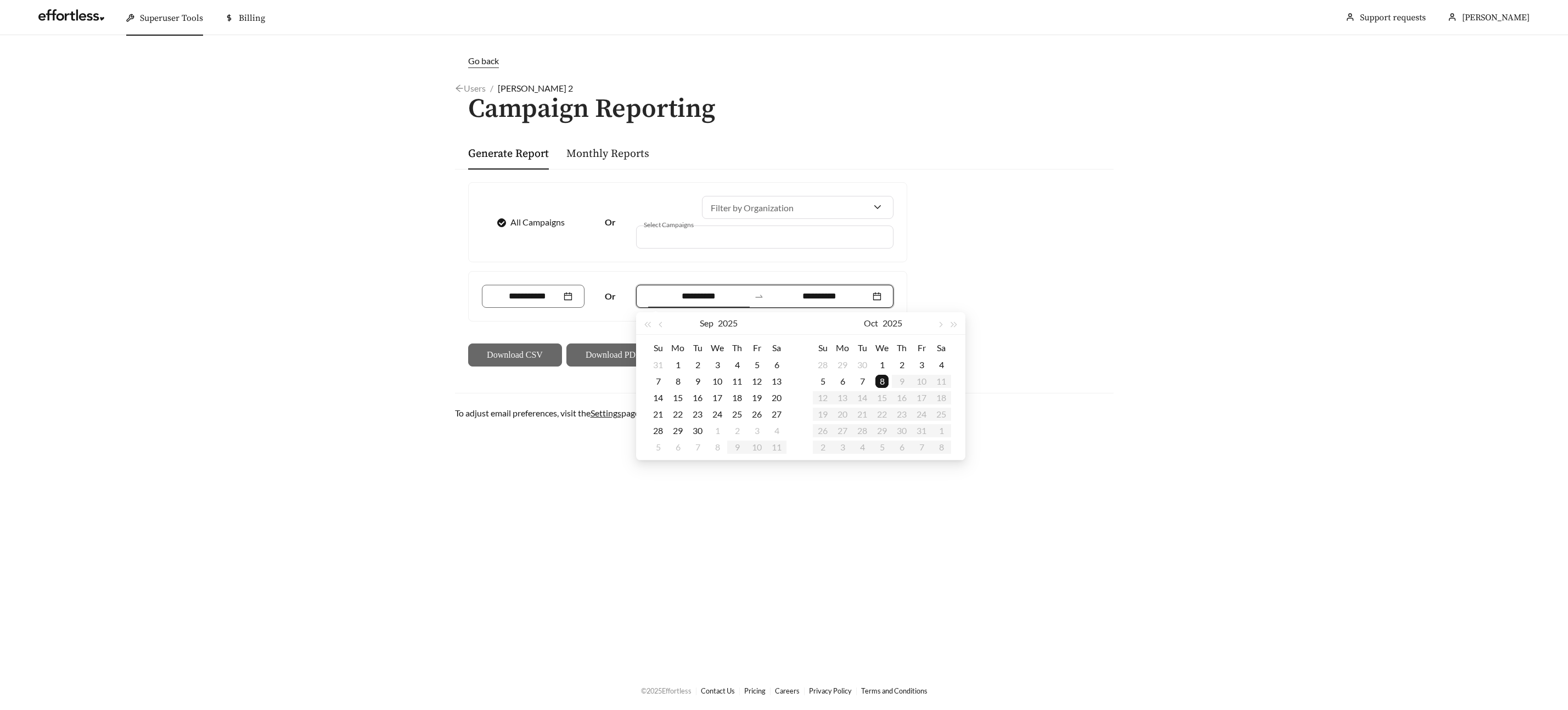
type input "**********"
click at [657, 381] on div "7" at bounding box center [658, 382] width 13 height 13
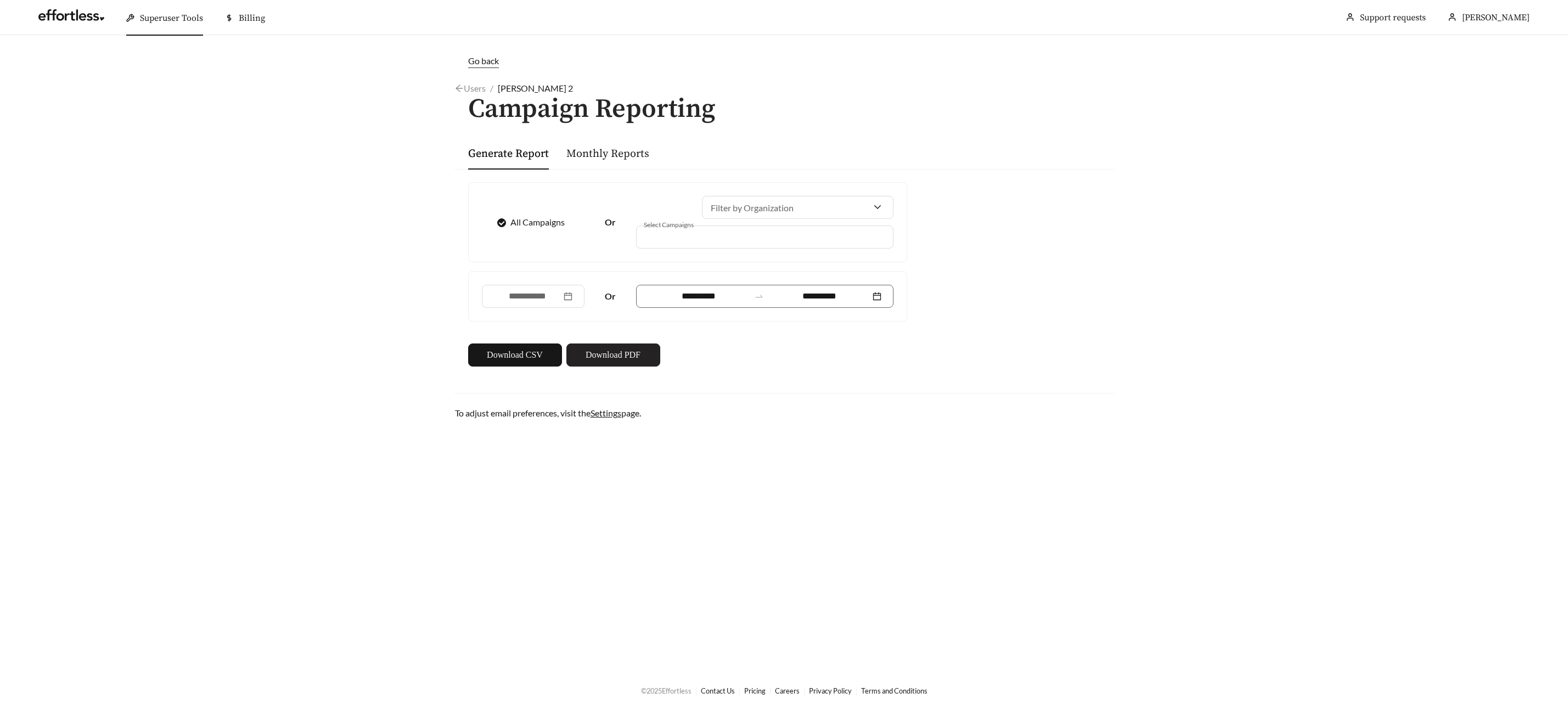
click at [637, 359] on span "Download PDF" at bounding box center [613, 355] width 55 height 13
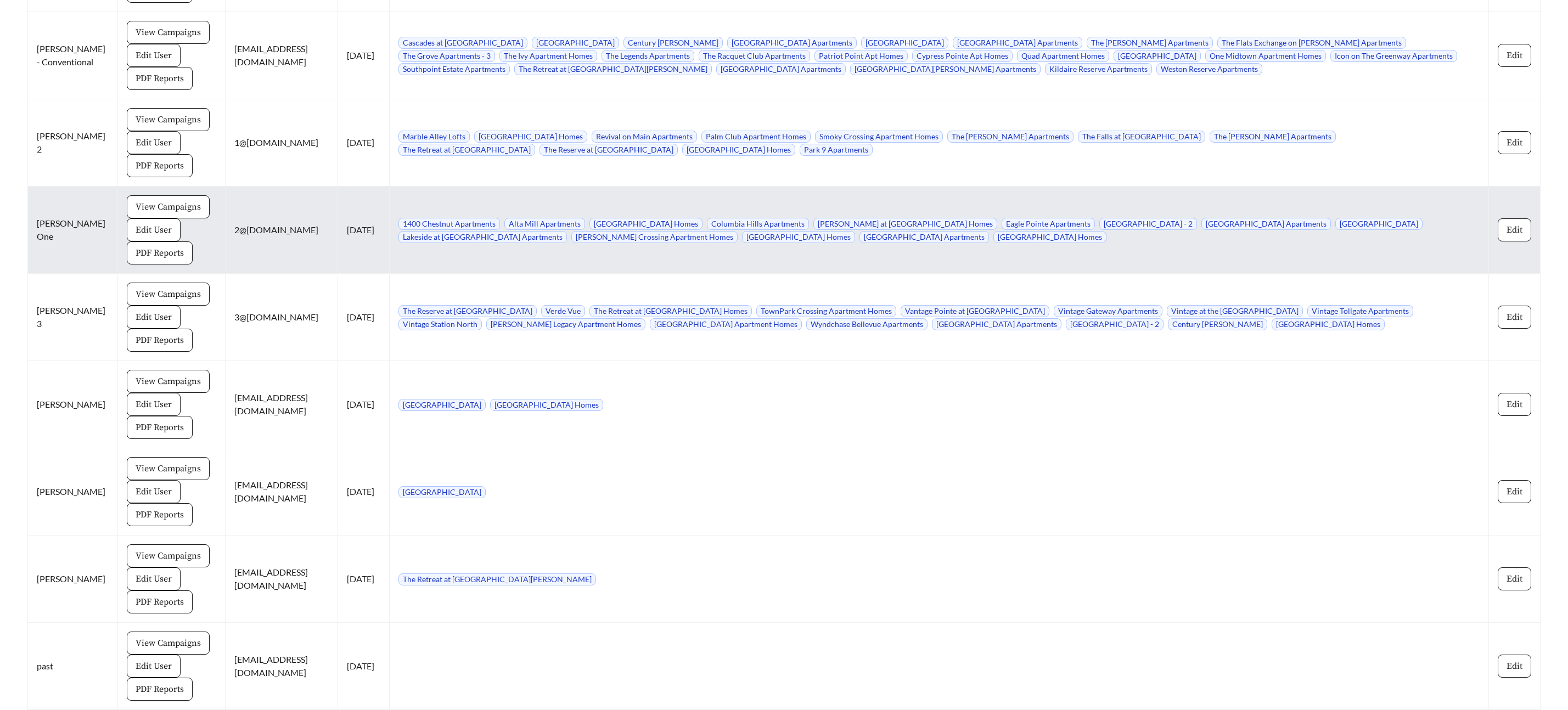
scroll to position [9820, 0]
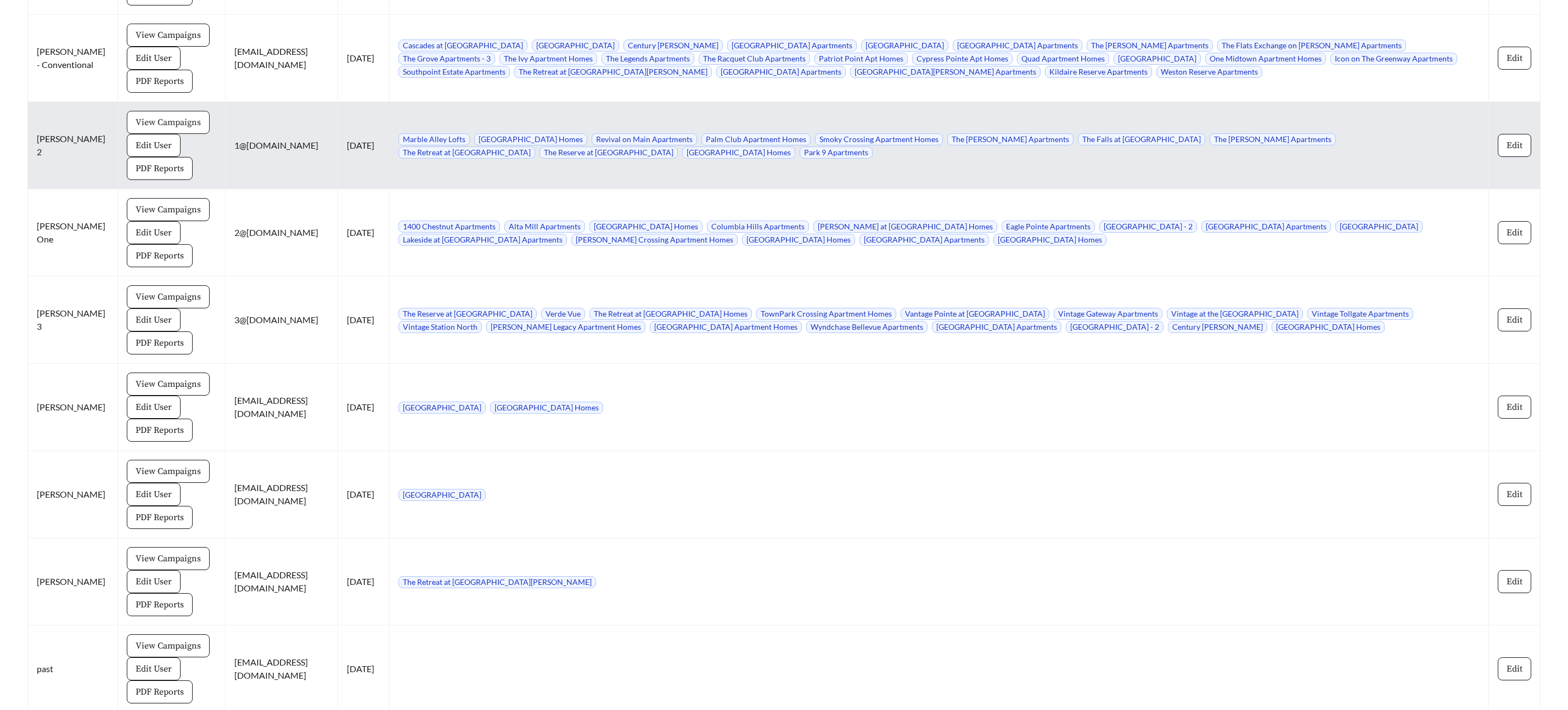
click at [146, 116] on span "View Campaigns" at bounding box center [168, 123] width 65 height 13
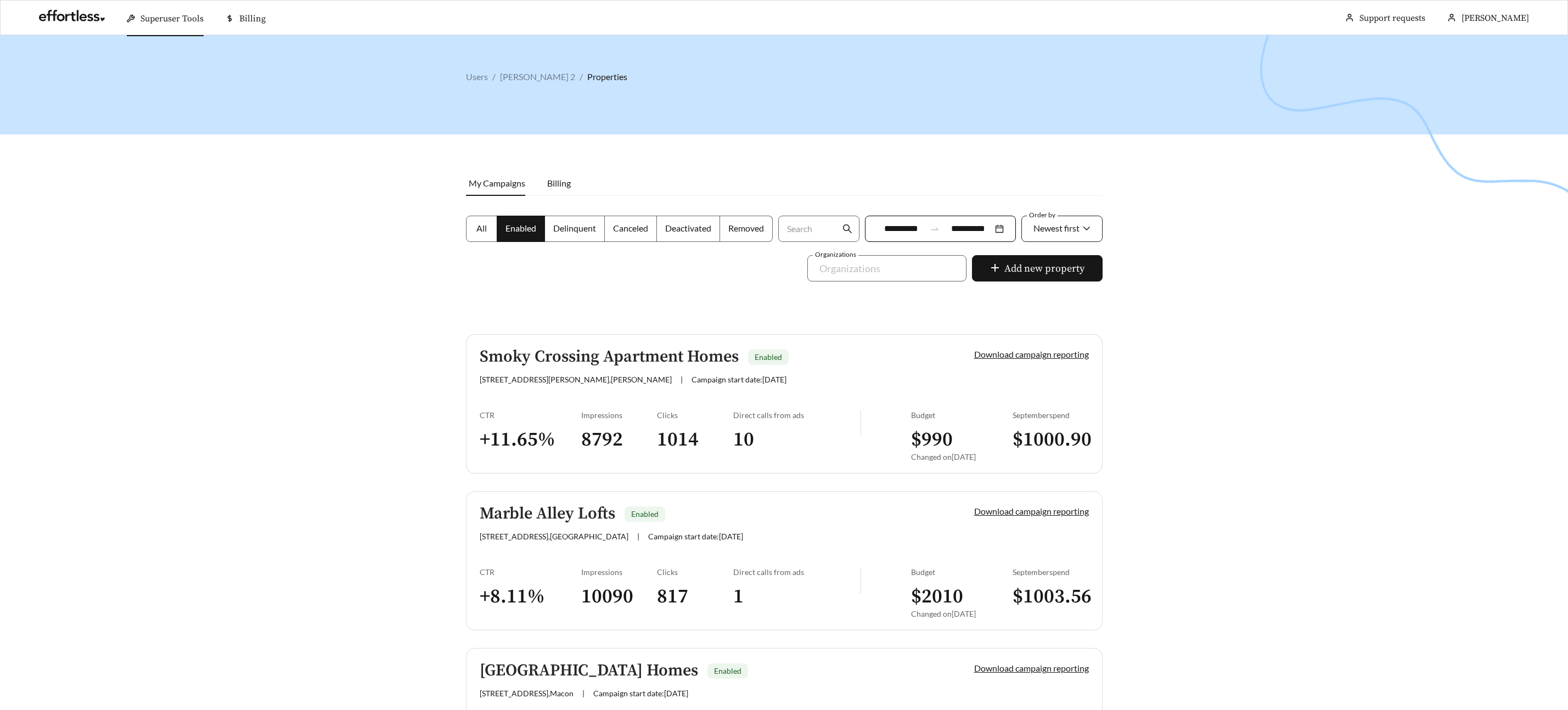
click at [1070, 234] on div "Newest first" at bounding box center [1056, 228] width 46 height 23
click at [1053, 285] on div "A-Z" at bounding box center [1061, 291] width 58 height 12
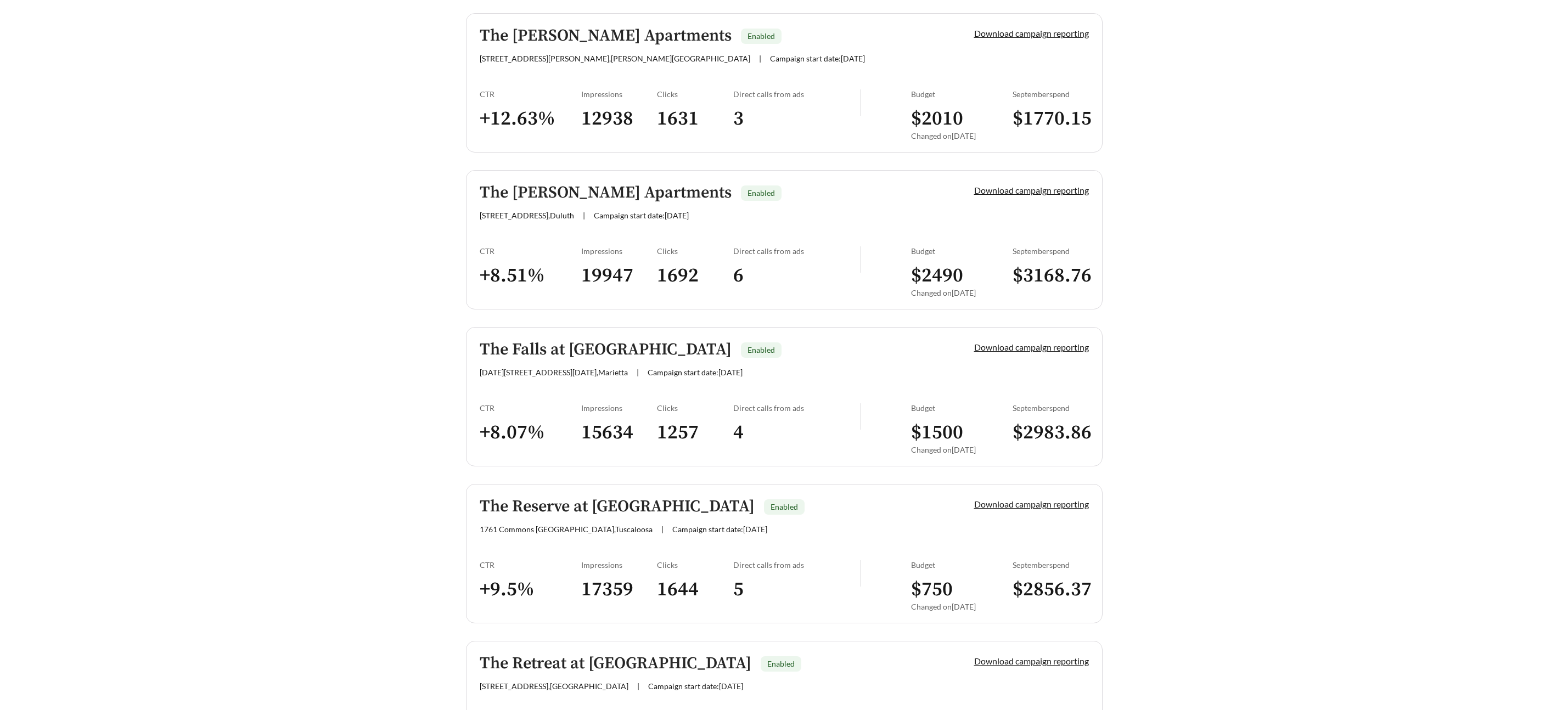
scroll to position [221, 0]
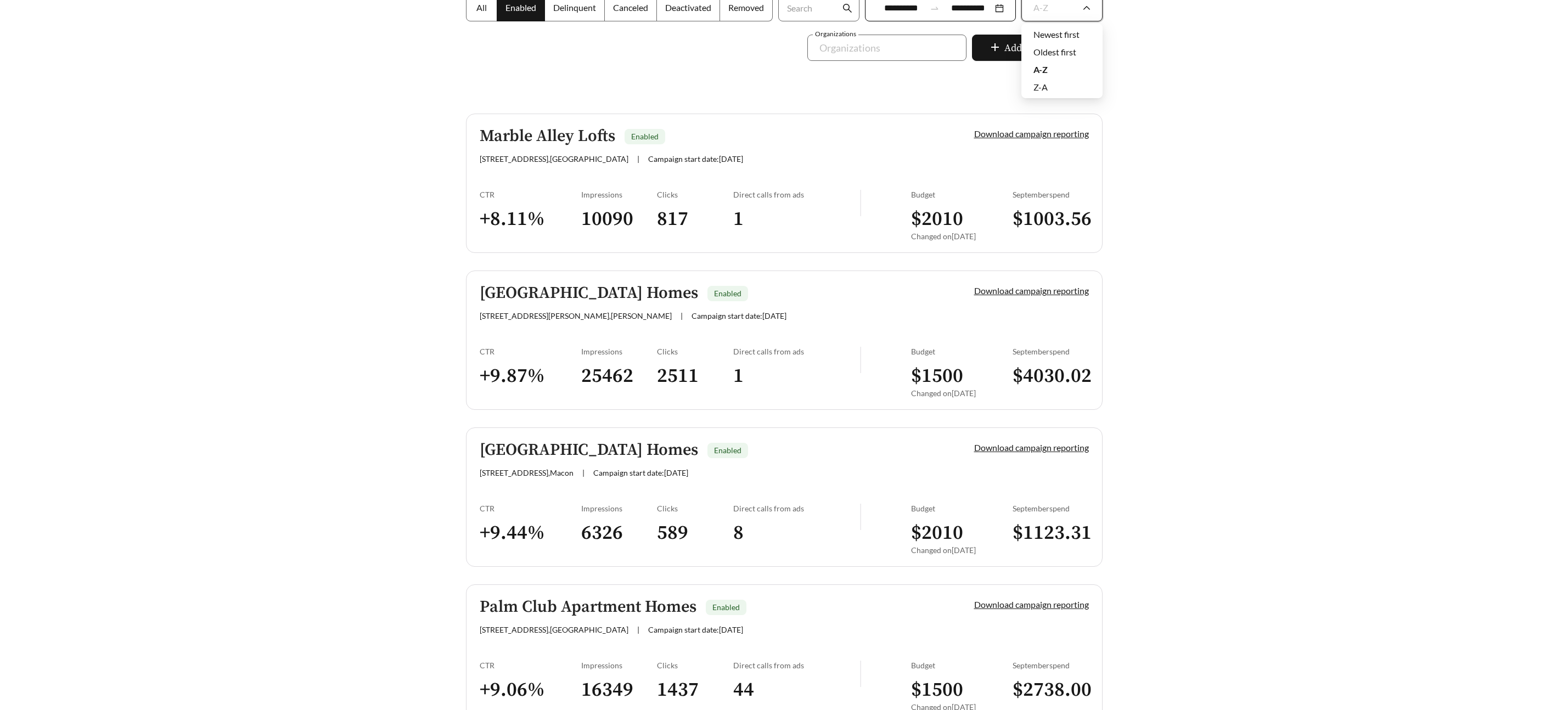
click at [1051, 11] on div "A-Z" at bounding box center [1056, 7] width 46 height 23
drag, startPoint x: 1065, startPoint y: 70, endPoint x: 1147, endPoint y: 74, distance: 82.1
click at [1065, 70] on div "A-Z" at bounding box center [1061, 70] width 57 height 12
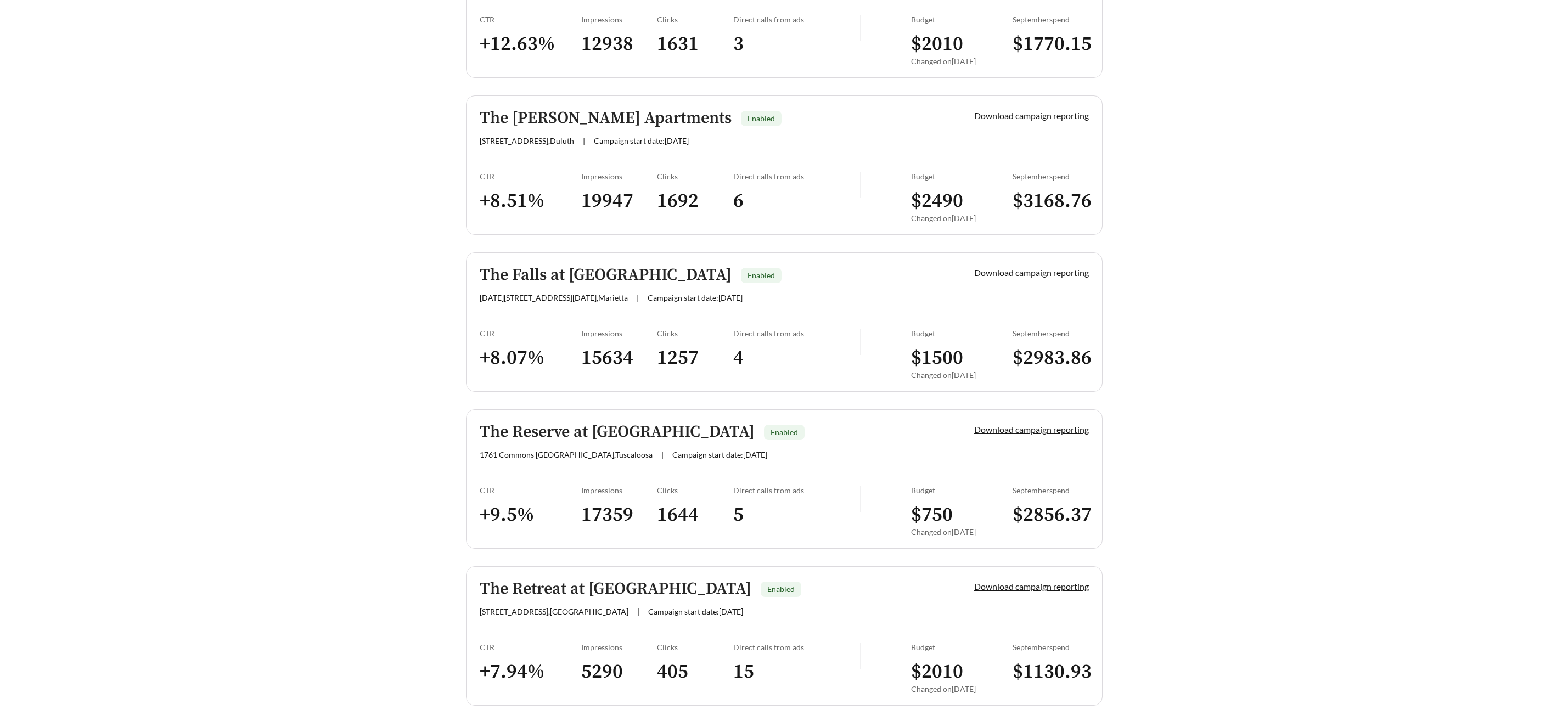
scroll to position [1344, 0]
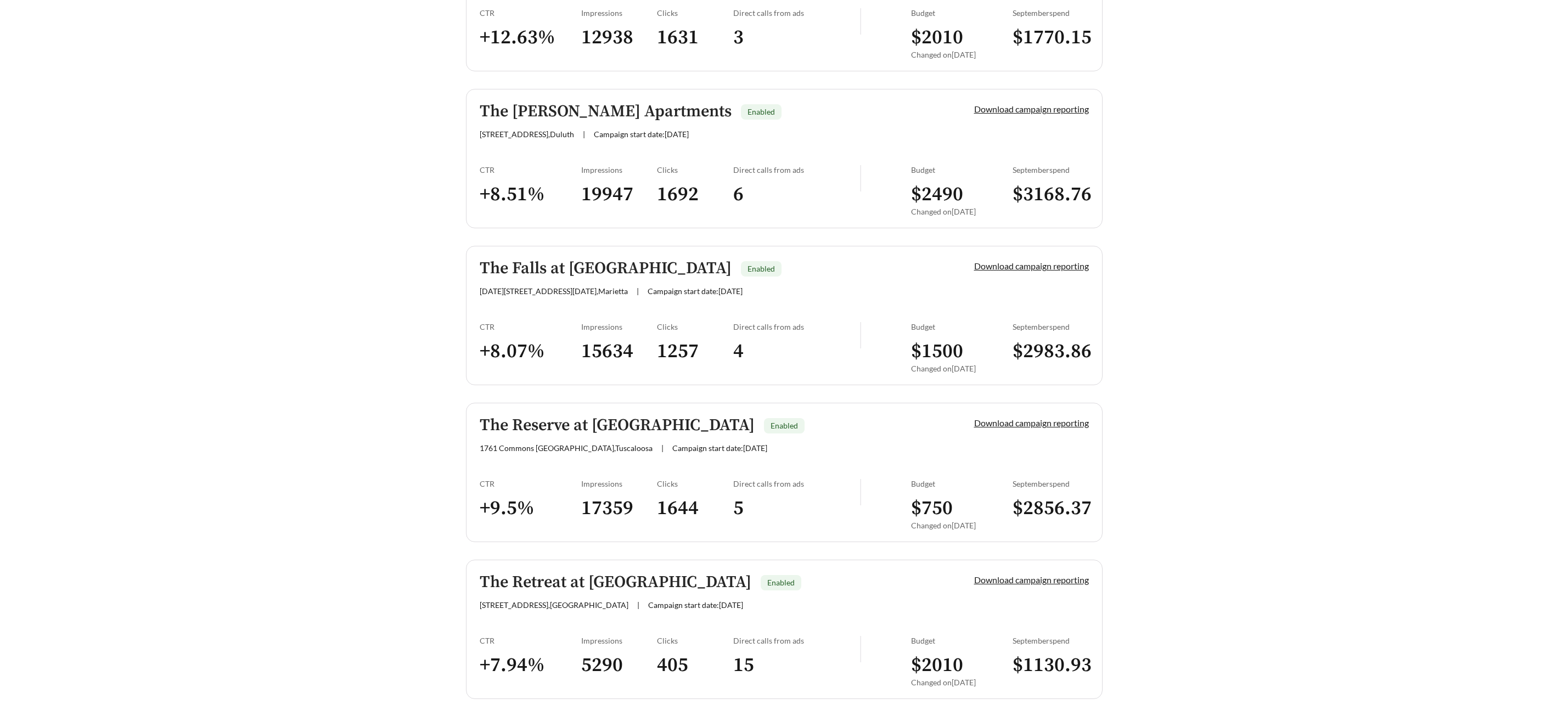
click at [598, 579] on h5 "The Retreat at [GEOGRAPHIC_DATA]" at bounding box center [615, 582] width 272 height 18
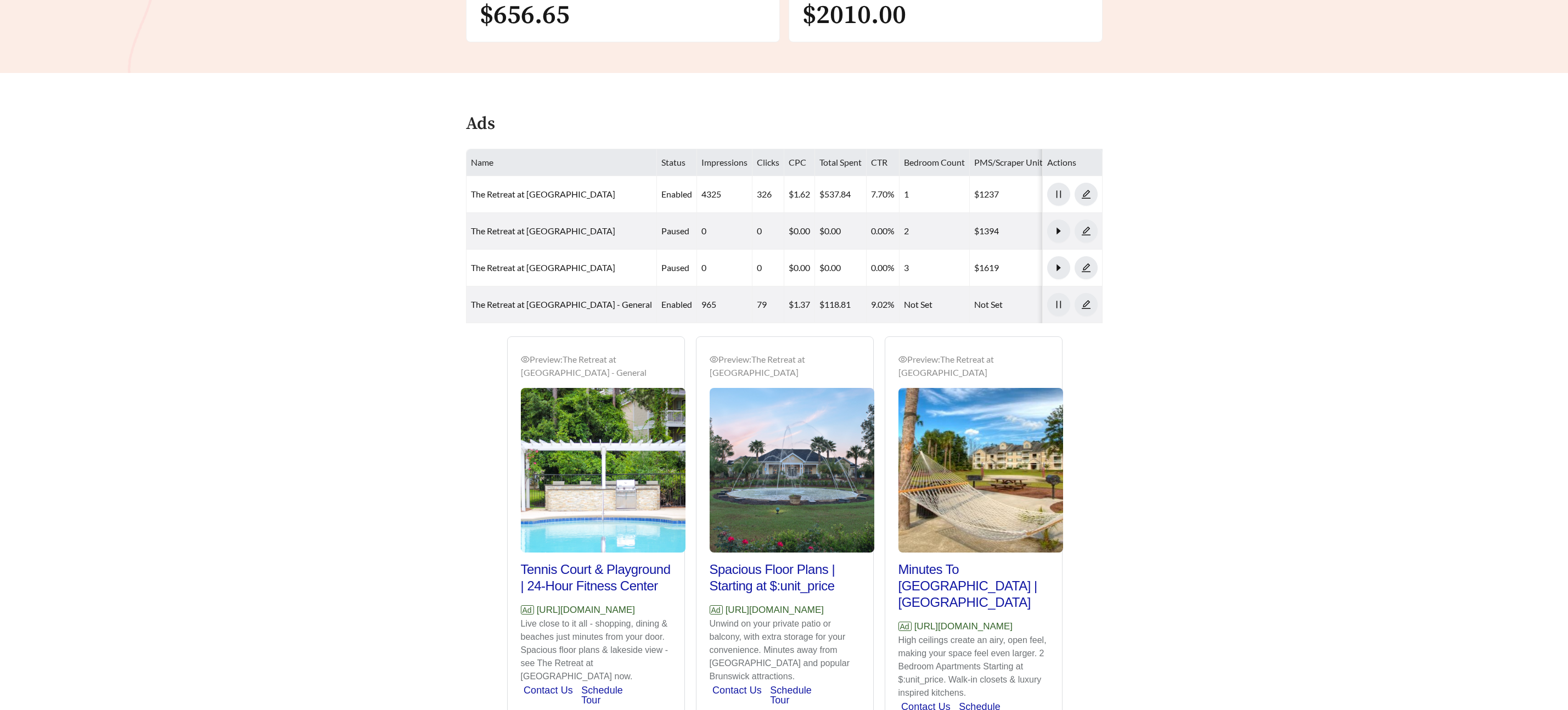
scroll to position [492, 0]
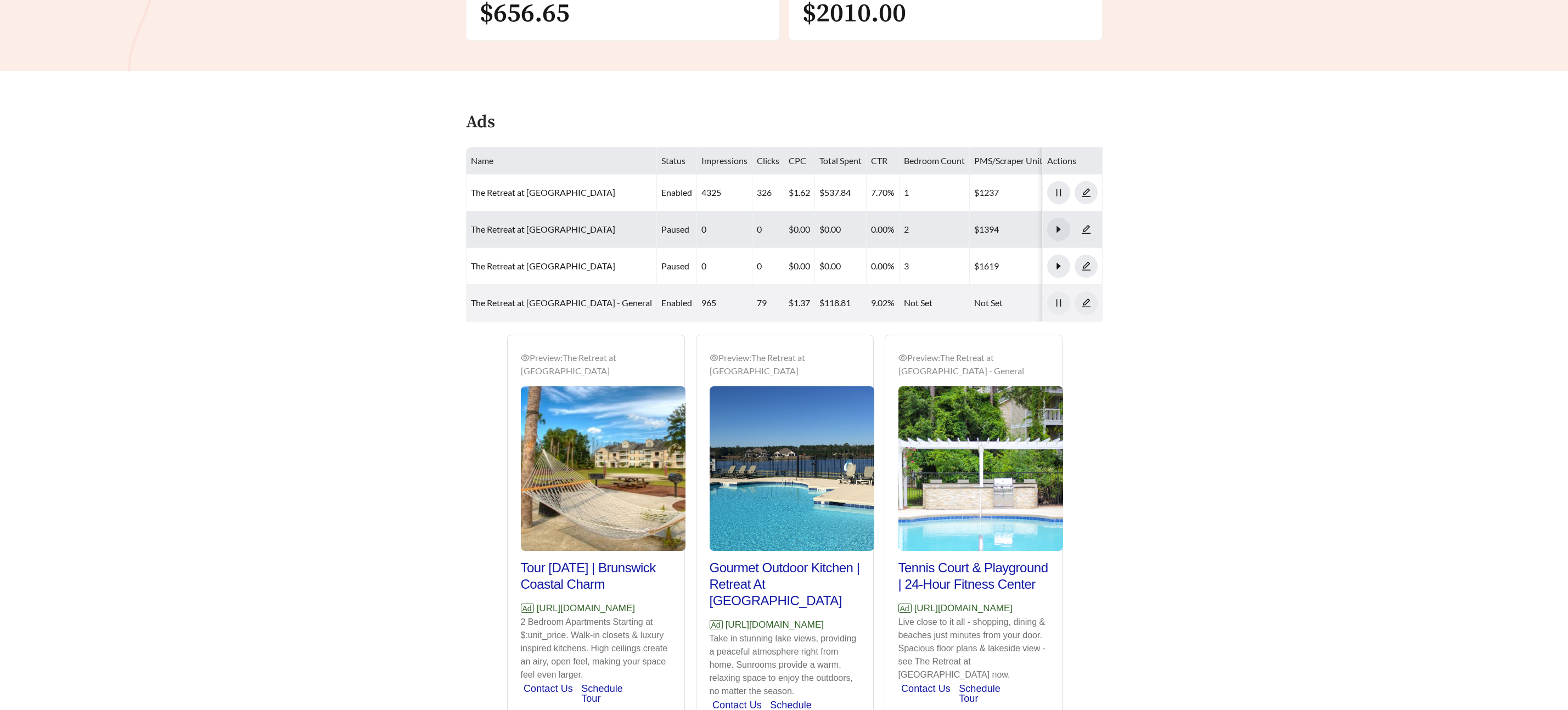
click at [1056, 229] on icon "caret-right" at bounding box center [1058, 229] width 10 height 10
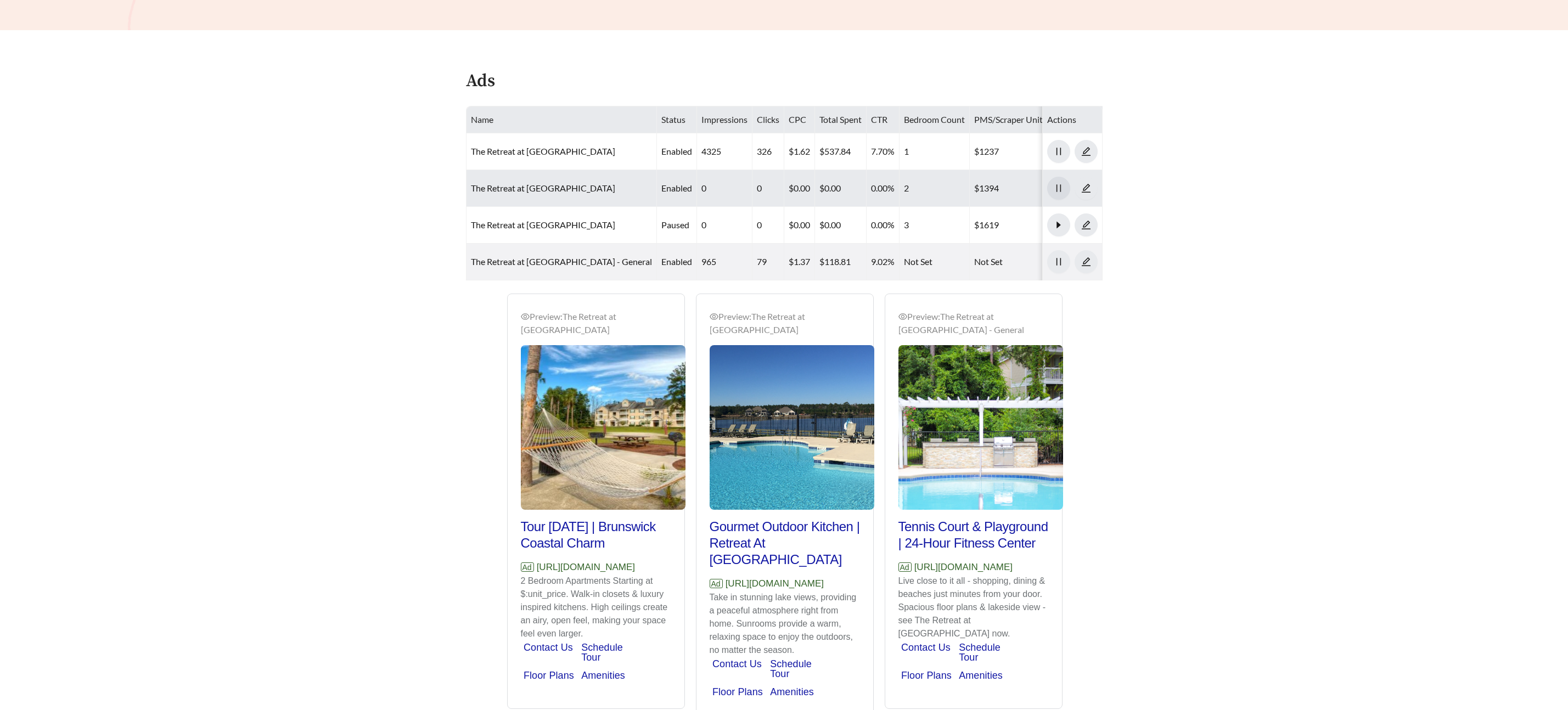
scroll to position [529, 0]
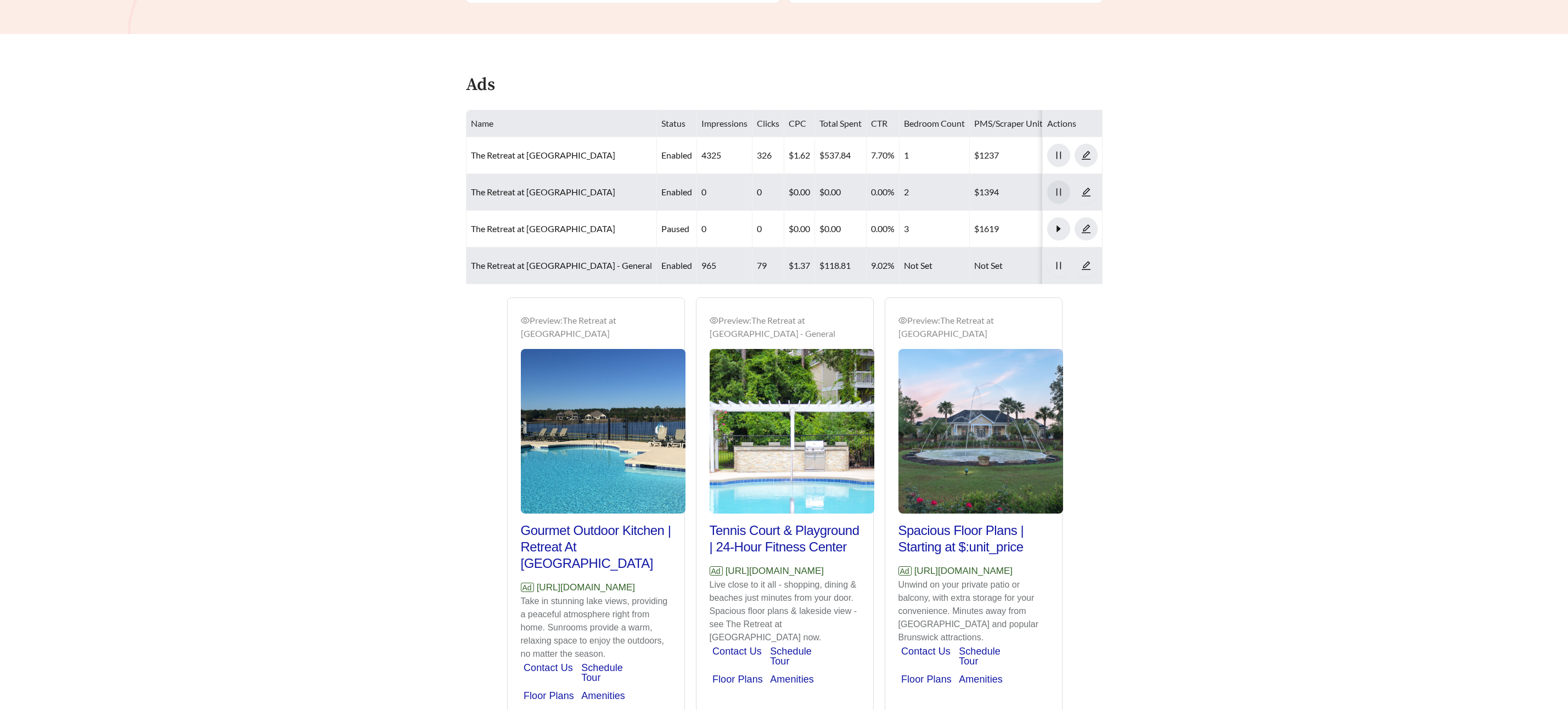
click at [1047, 181] on button "button" at bounding box center [1058, 192] width 23 height 23
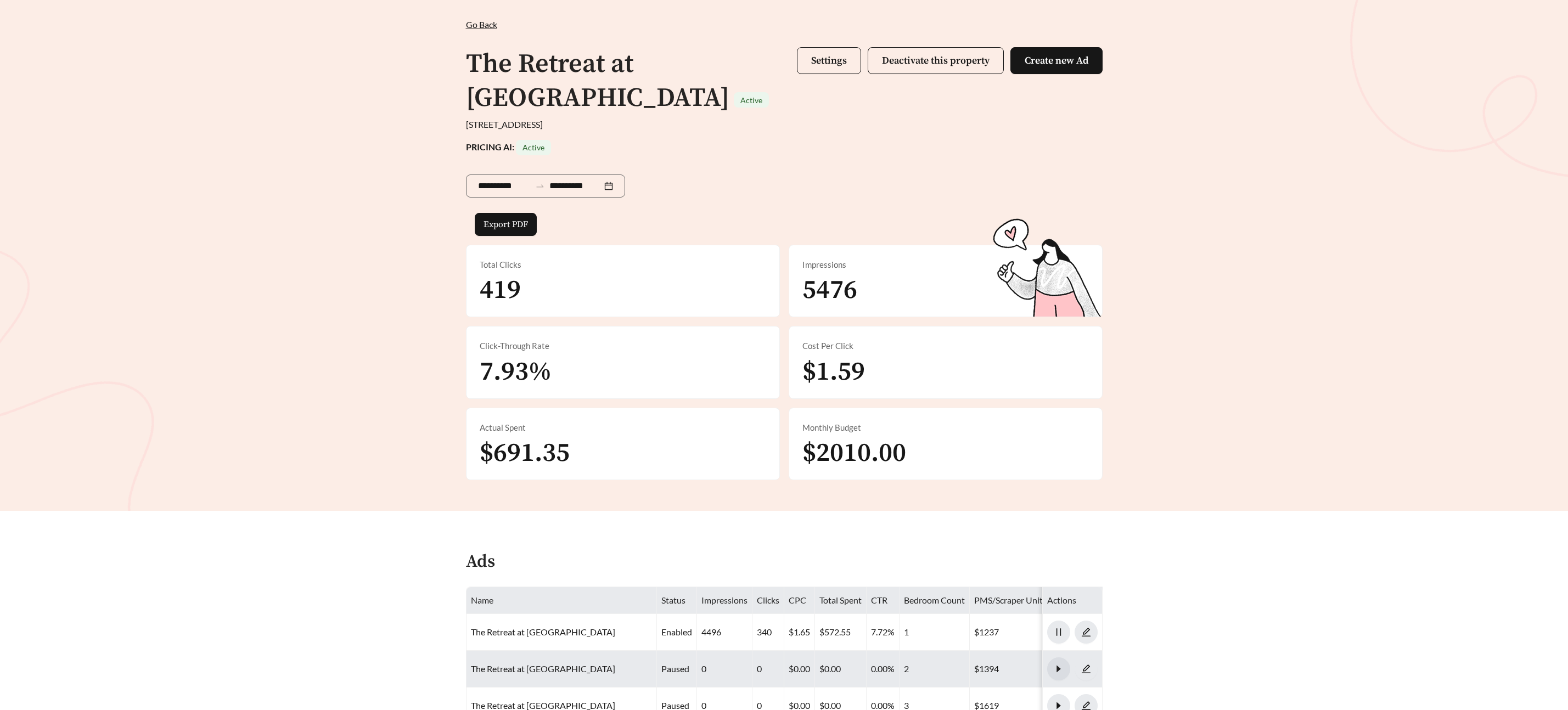
scroll to position [0, 0]
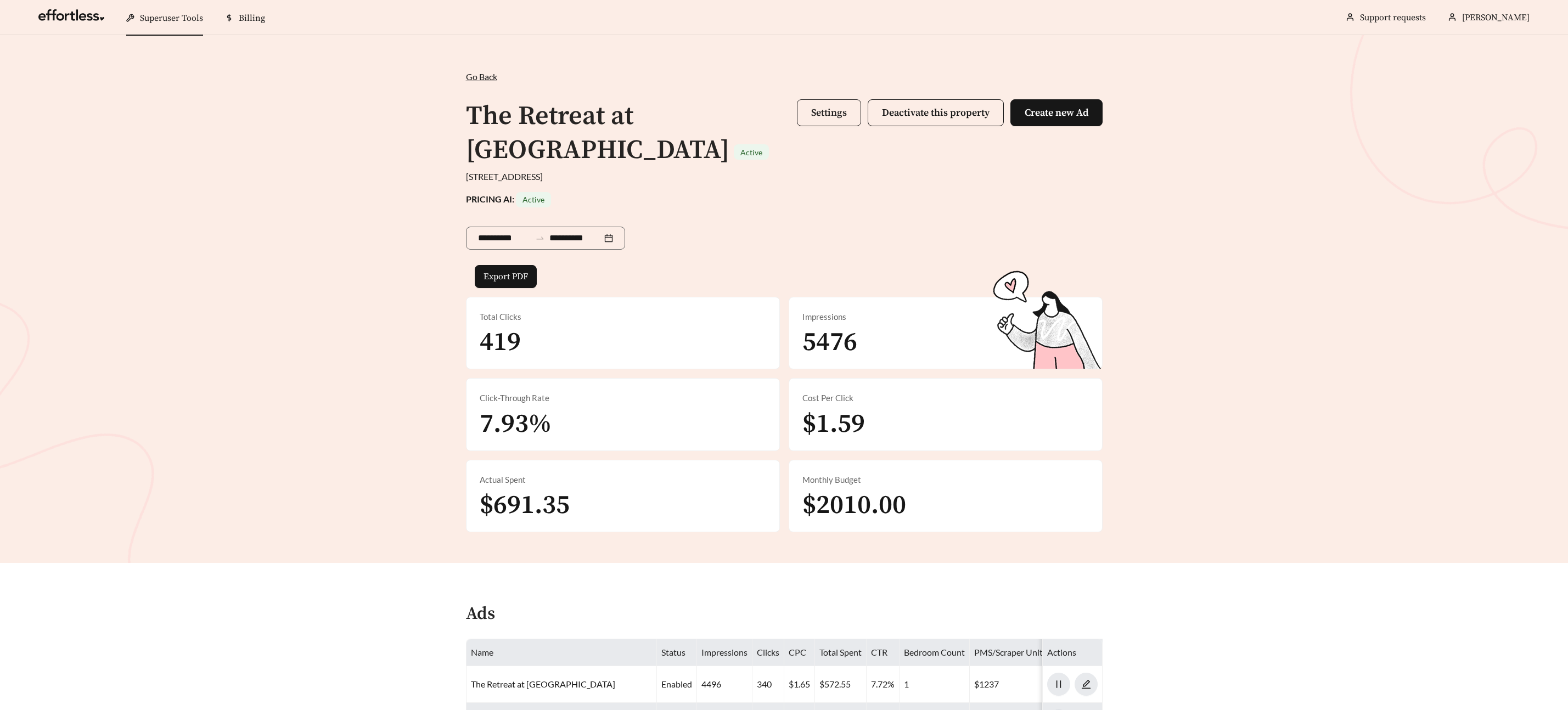
click at [830, 116] on span "Settings" at bounding box center [829, 113] width 36 height 13
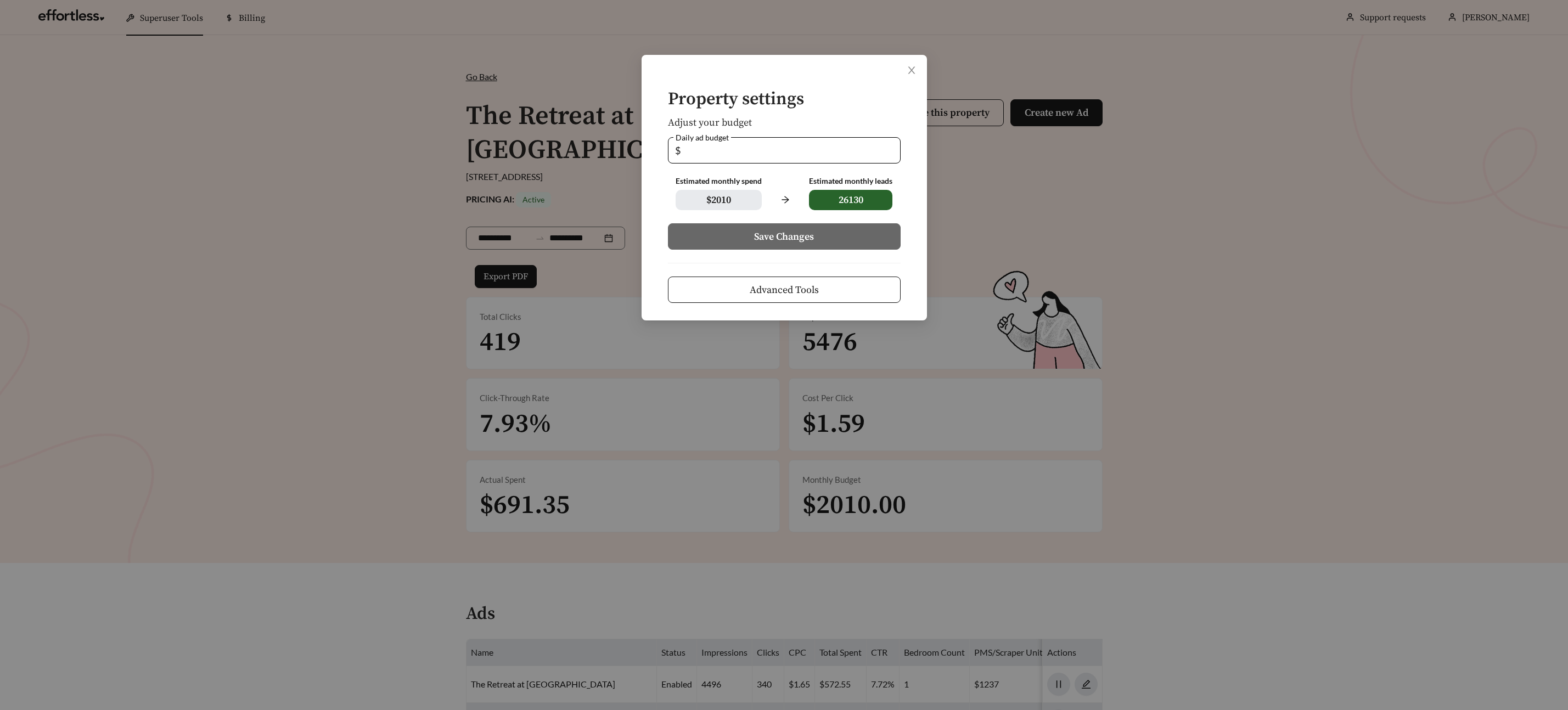
click at [829, 292] on button "Advanced Tools" at bounding box center [784, 289] width 233 height 26
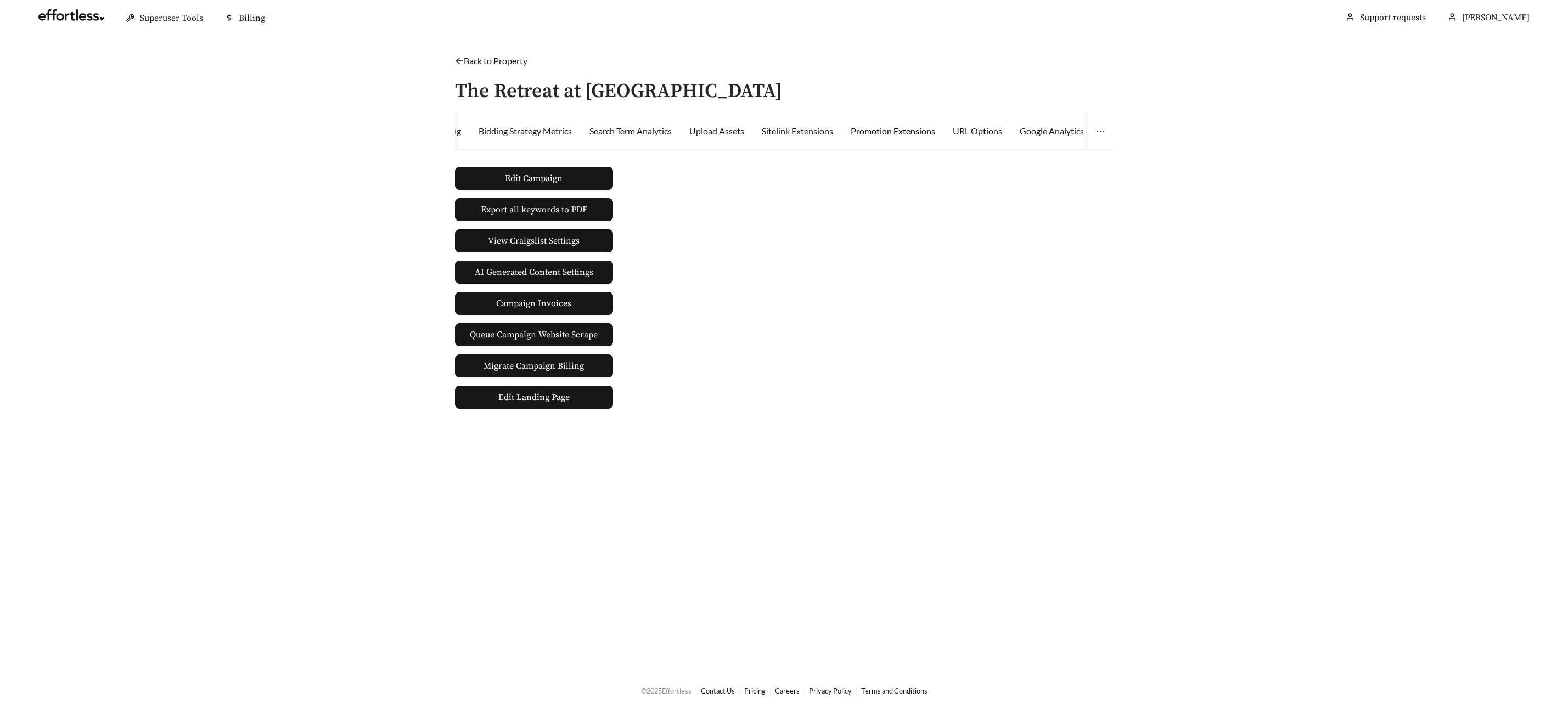
click at [892, 130] on div "Promotion Extensions" at bounding box center [893, 132] width 85 height 13
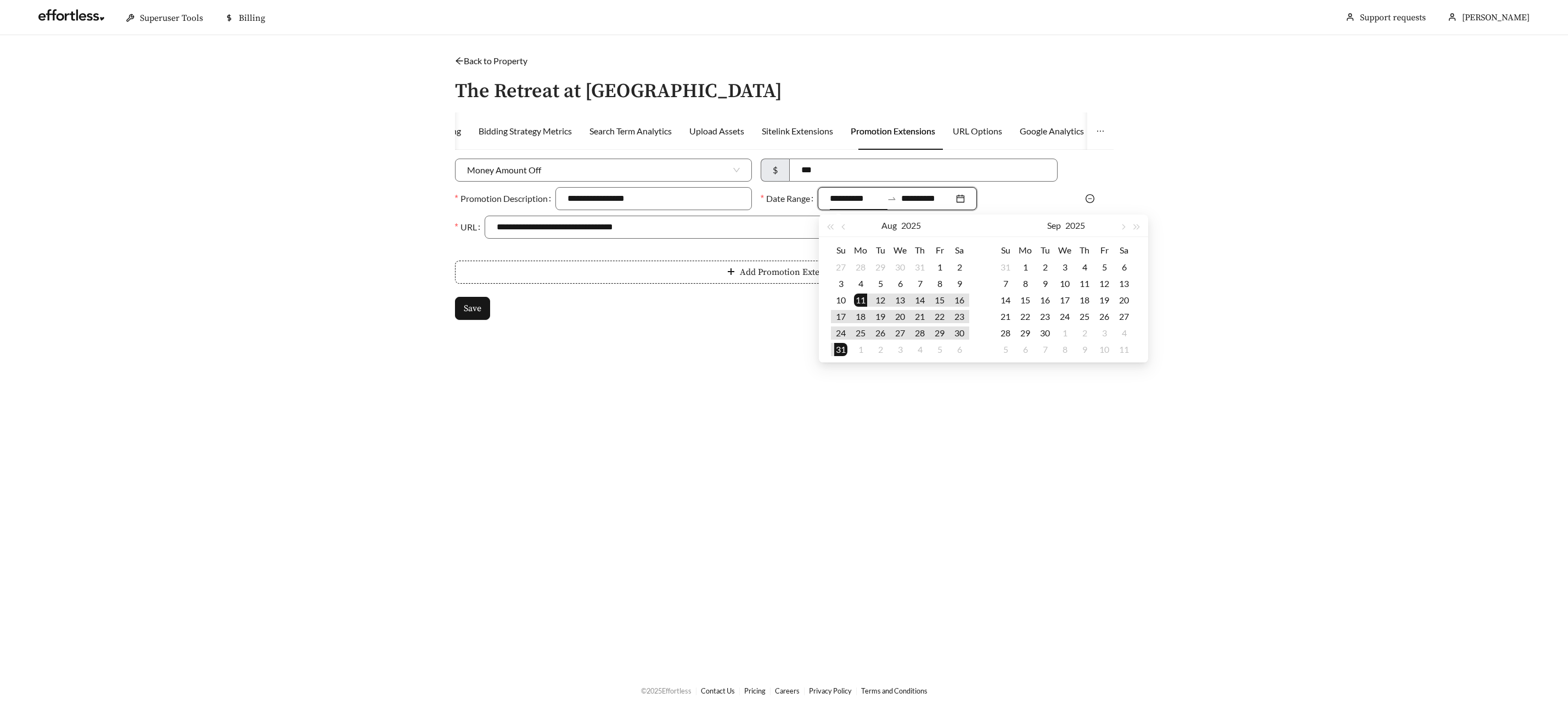
click at [859, 197] on input "**********" at bounding box center [856, 199] width 53 height 13
click at [1122, 231] on button "button" at bounding box center [1122, 225] width 14 height 22
type input "**********"
click at [1065, 286] on div "8" at bounding box center [1065, 284] width 13 height 13
click at [1118, 222] on button "button" at bounding box center [1122, 225] width 14 height 22
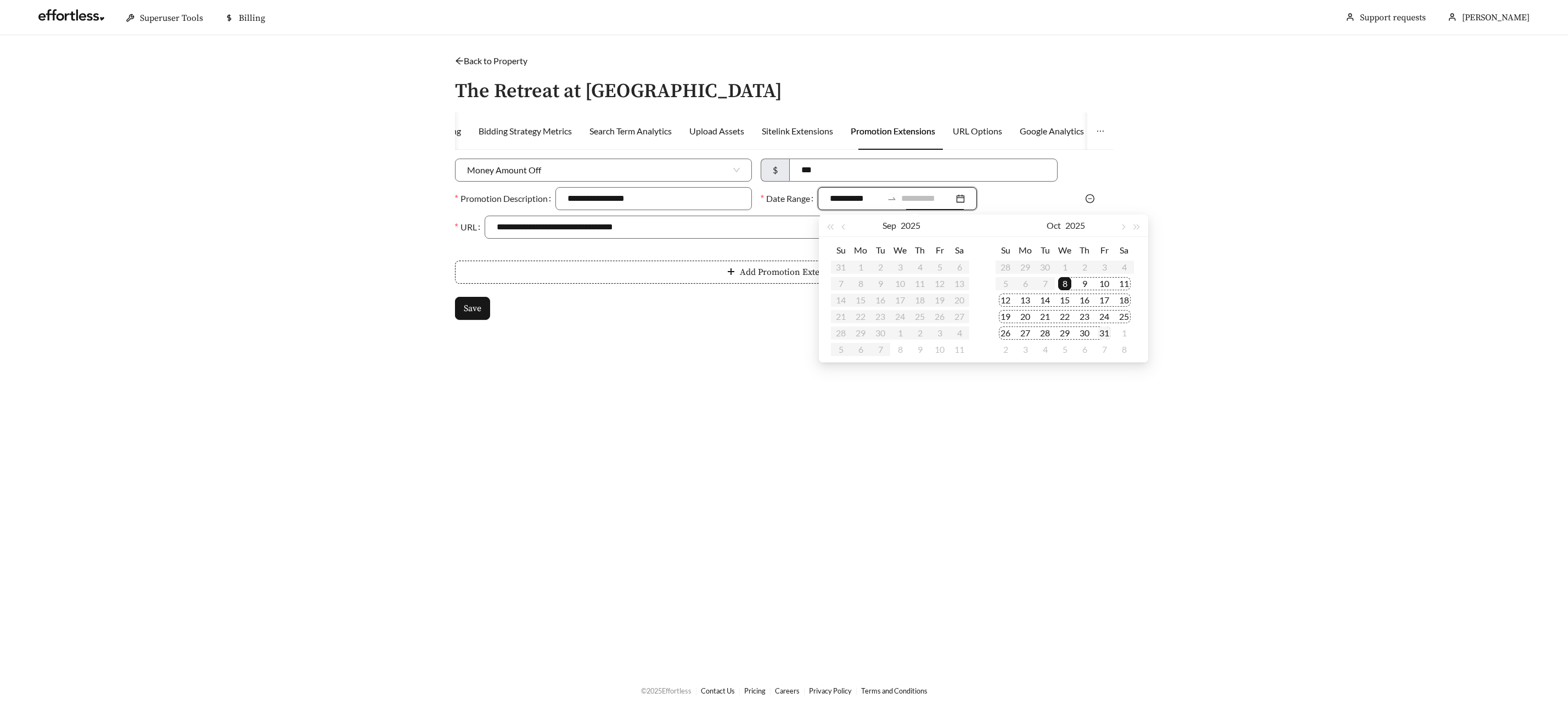
type input "**********"
click at [1106, 333] on div "31" at bounding box center [1104, 334] width 13 height 13
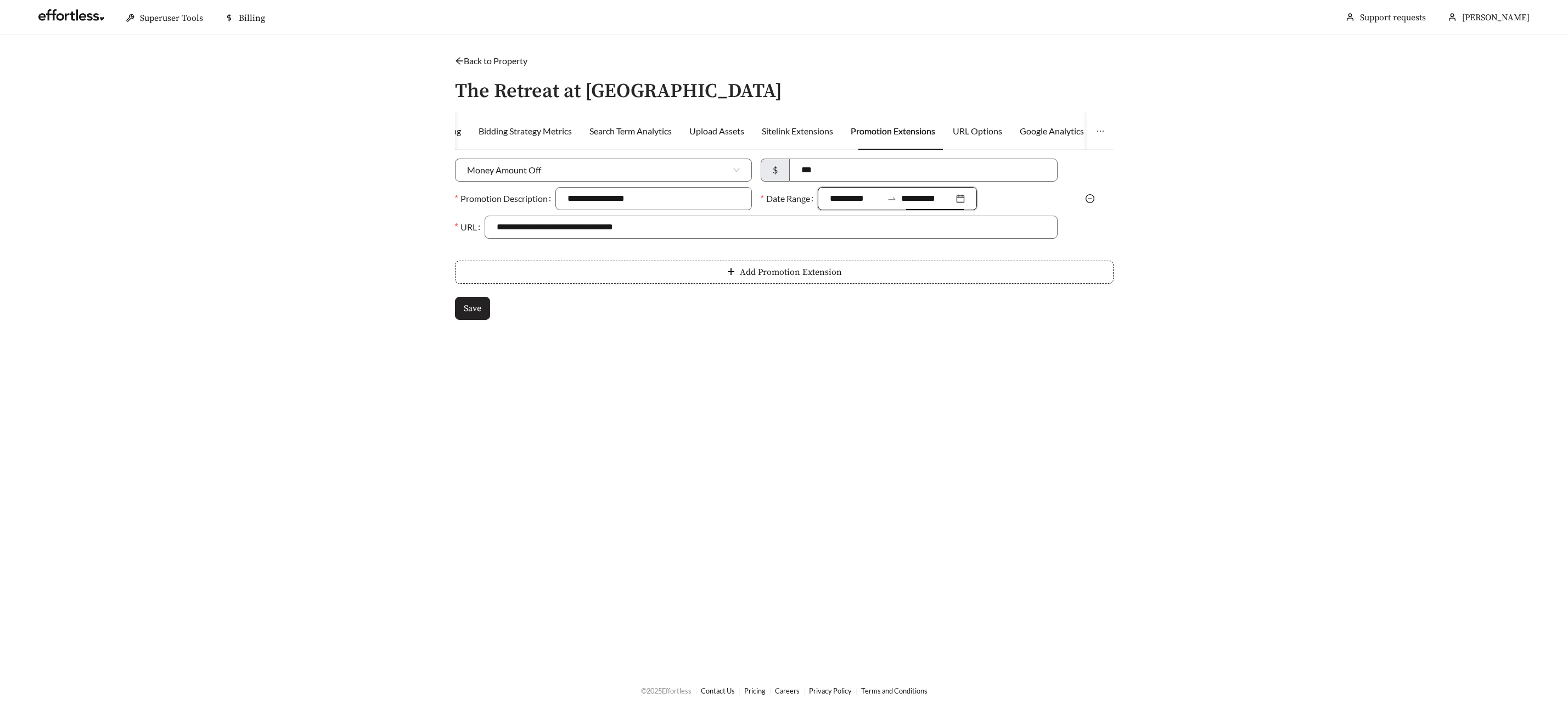
click at [462, 321] on div "**********" at bounding box center [784, 246] width 658 height 174
click at [464, 314] on span "Save" at bounding box center [472, 309] width 17 height 13
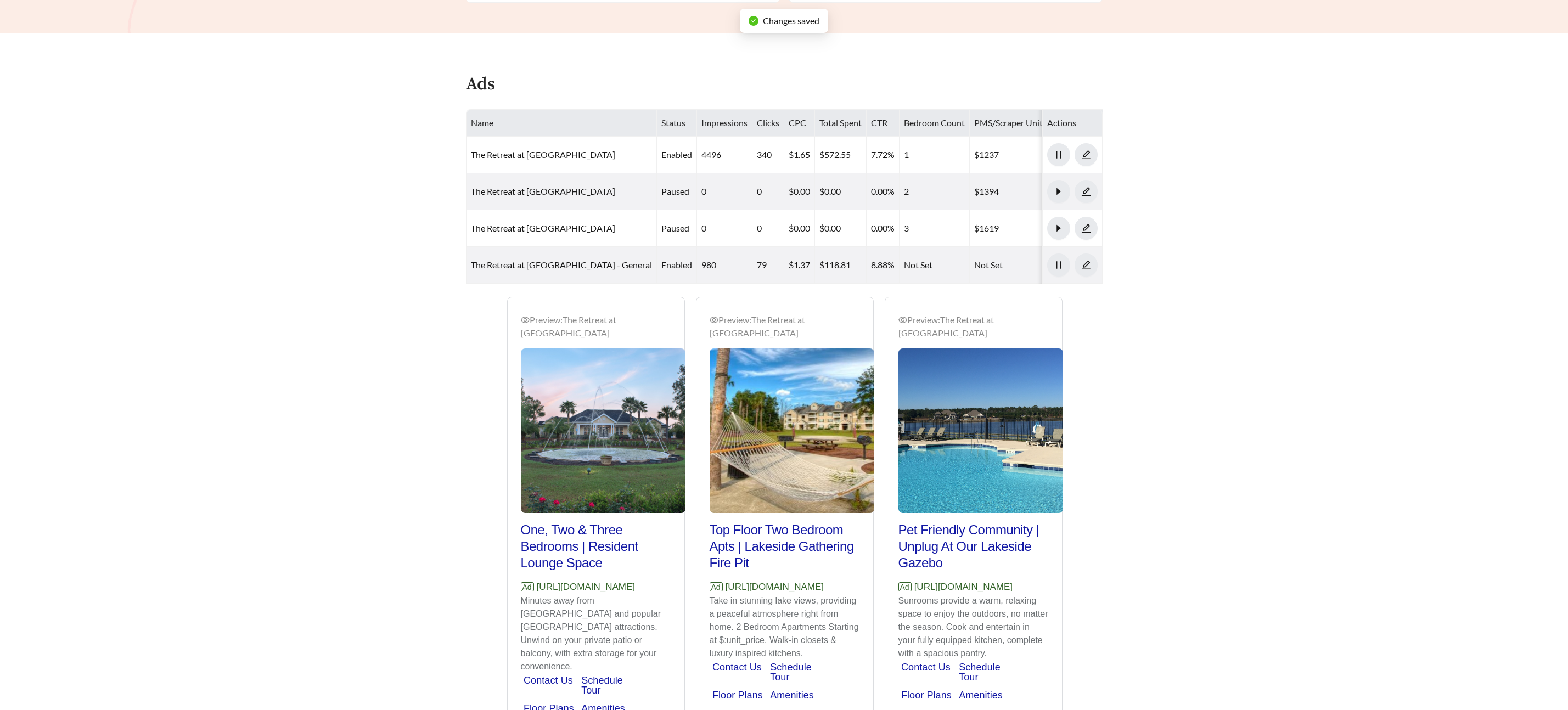
scroll to position [629, 0]
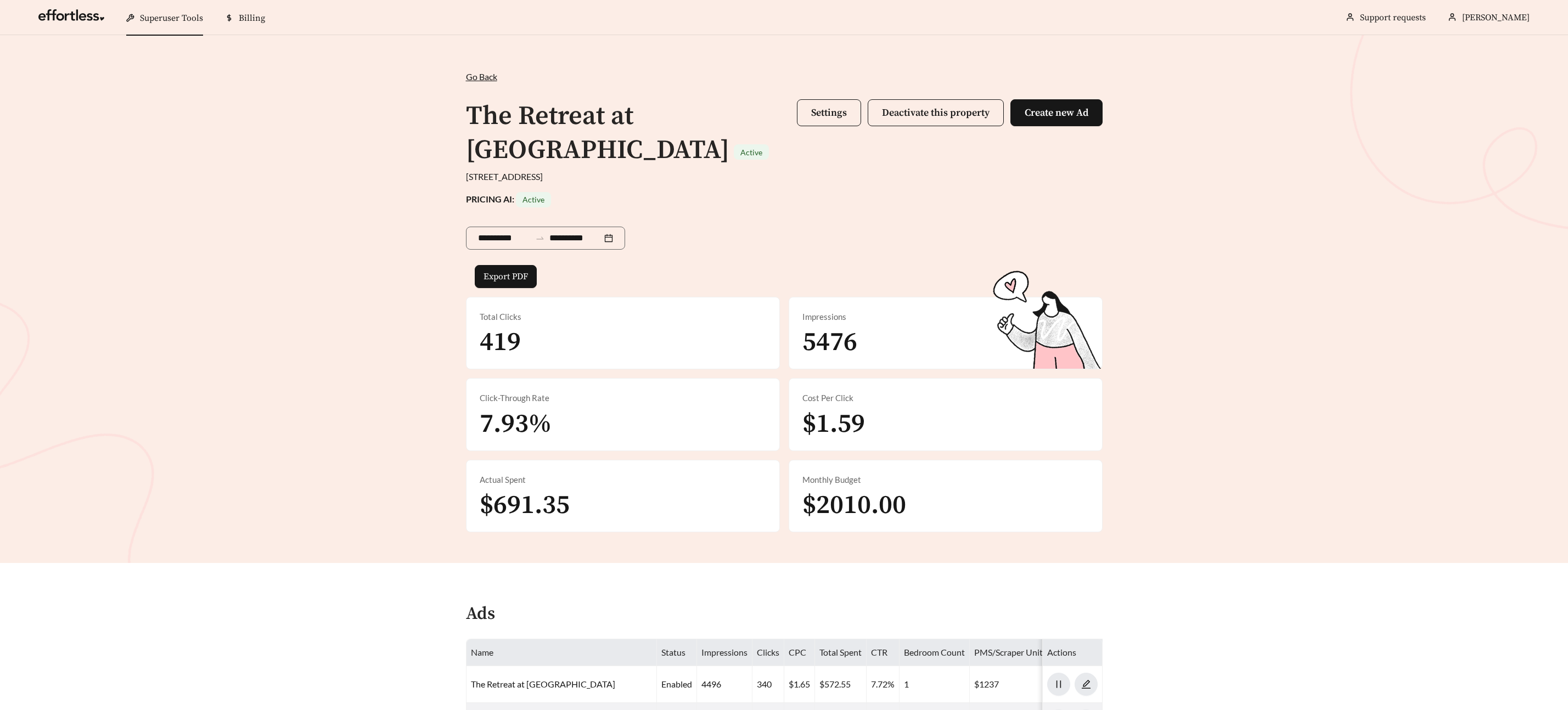
click at [824, 131] on span "Settings Deactivate this property Create new Ad" at bounding box center [950, 134] width 306 height 68
click at [819, 117] on span "Settings" at bounding box center [829, 113] width 36 height 13
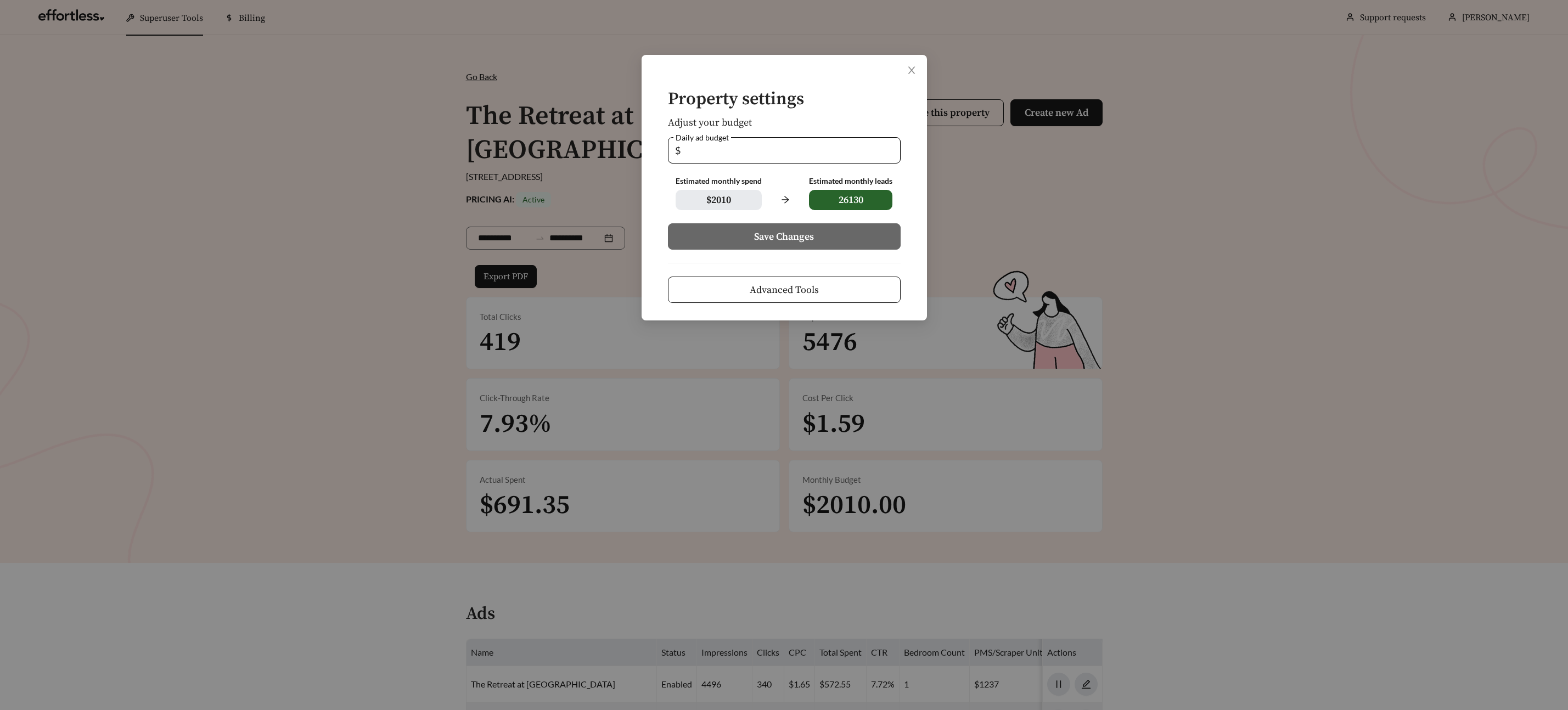
click at [833, 288] on button "Advanced Tools" at bounding box center [784, 289] width 233 height 26
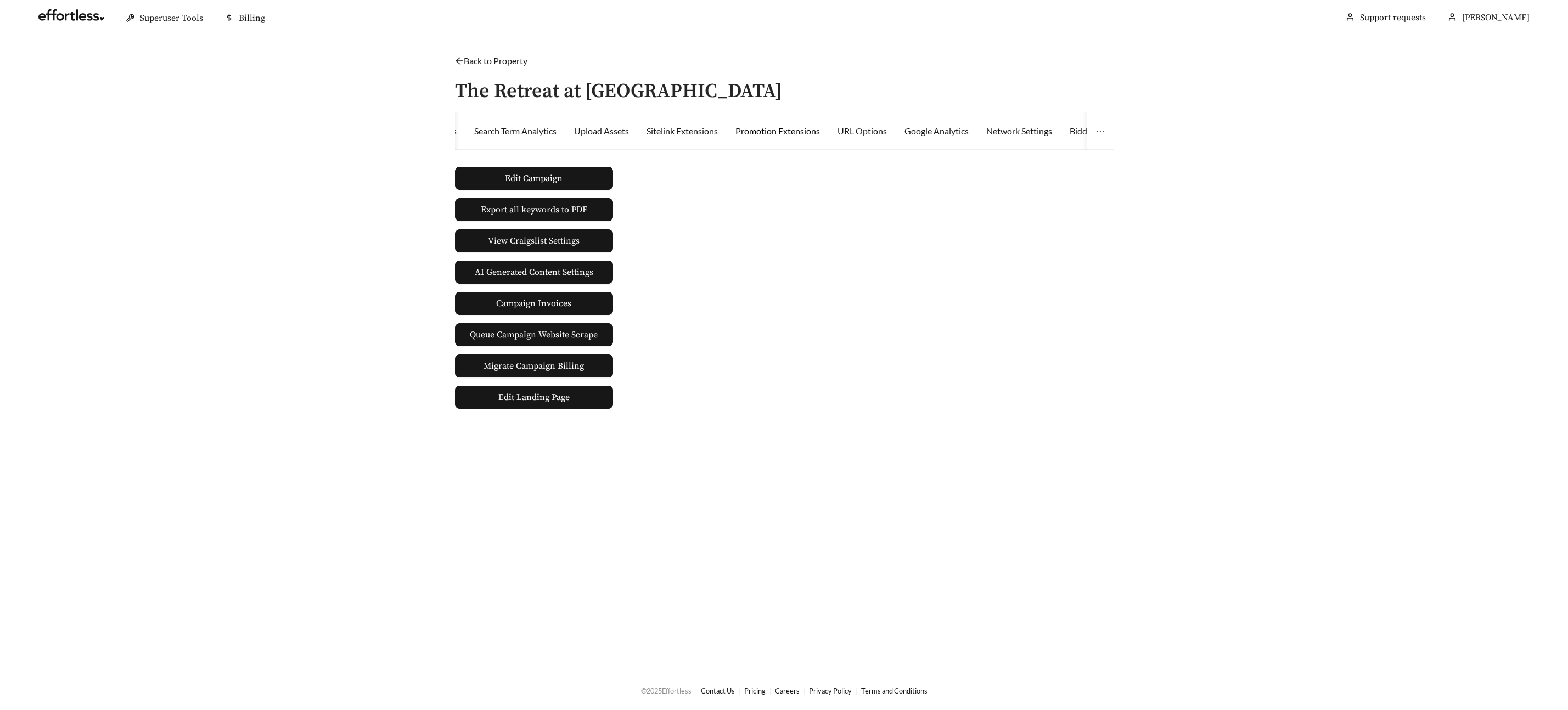
click at [809, 129] on div "Promotion Extensions" at bounding box center [778, 132] width 85 height 13
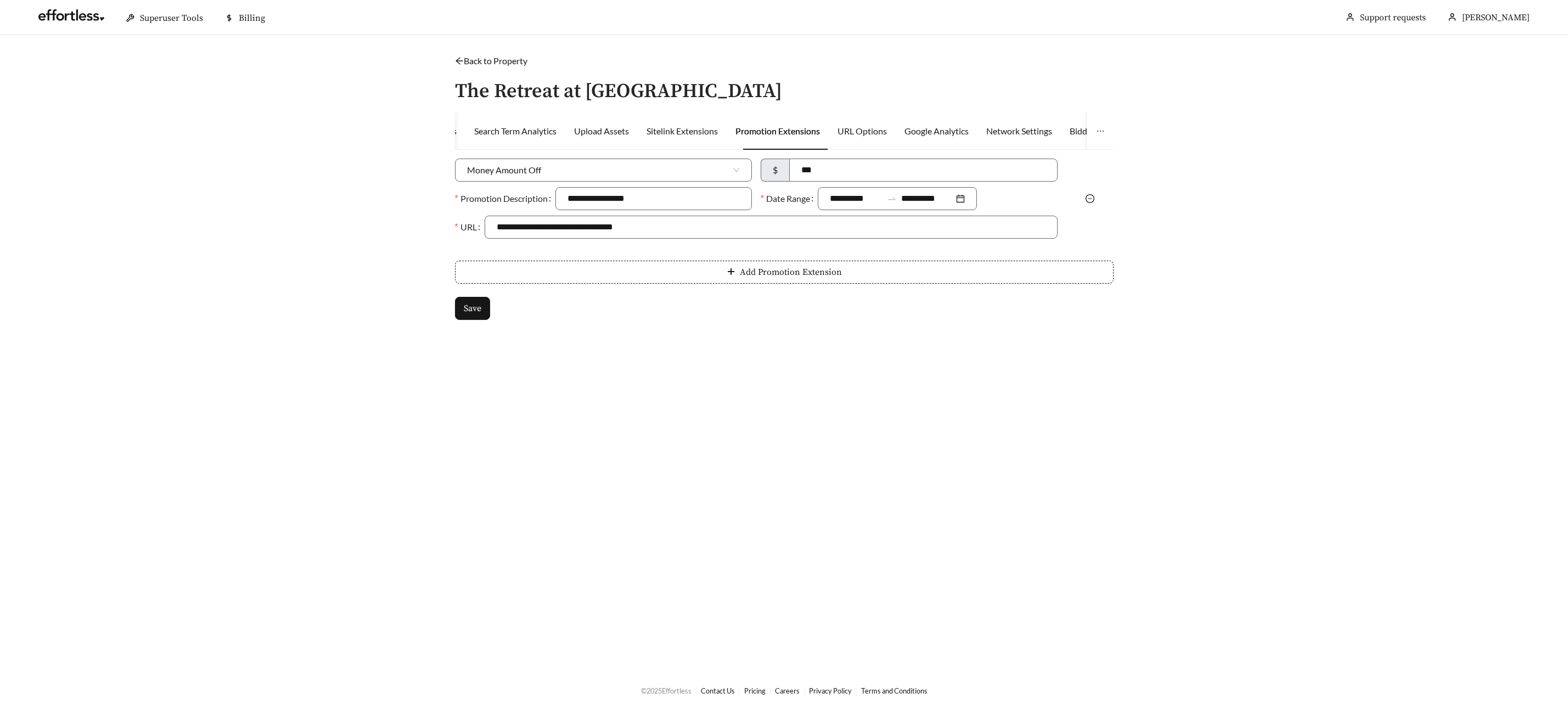
click at [1092, 192] on div at bounding box center [1090, 199] width 56 height 13
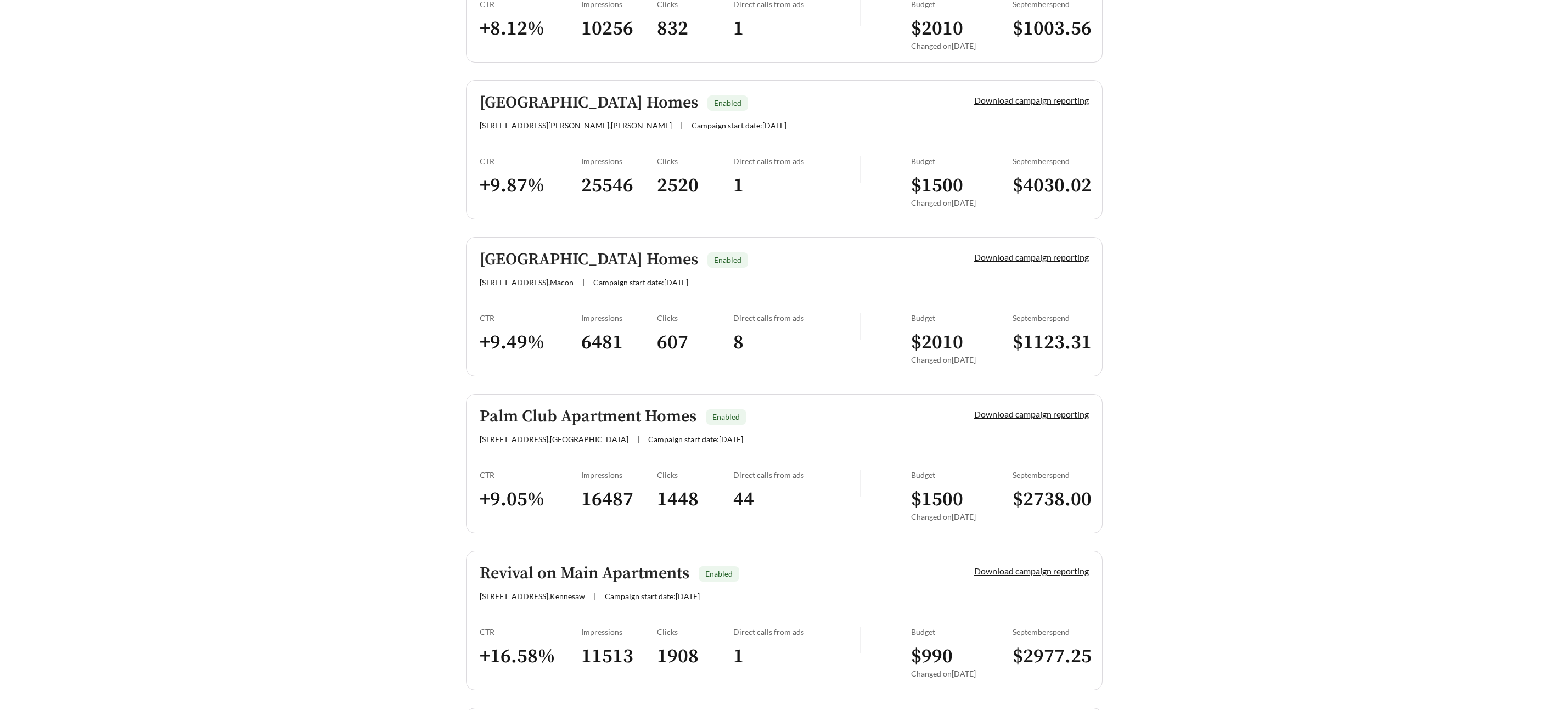
scroll to position [433, 0]
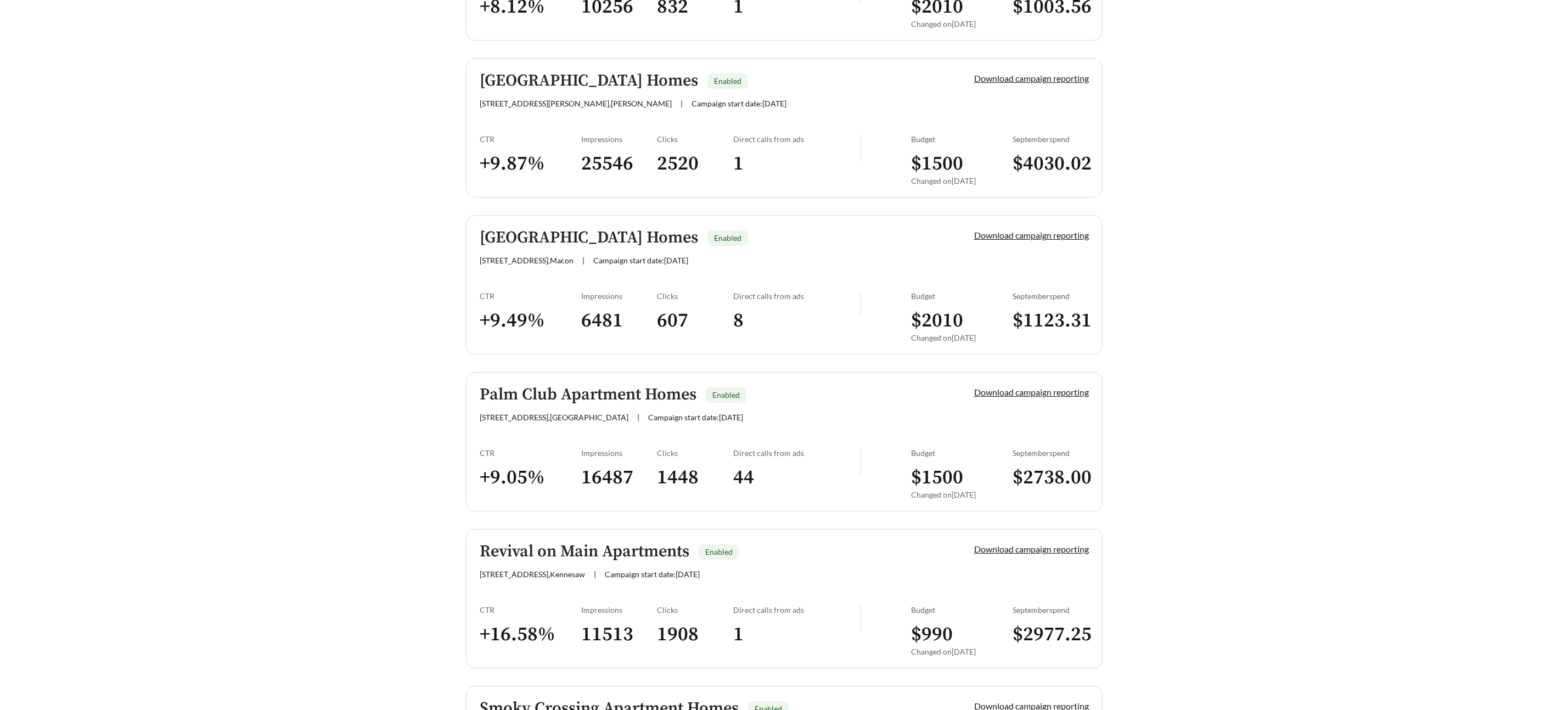
click at [524, 240] on h5 "[GEOGRAPHIC_DATA] Homes" at bounding box center [589, 238] width 219 height 18
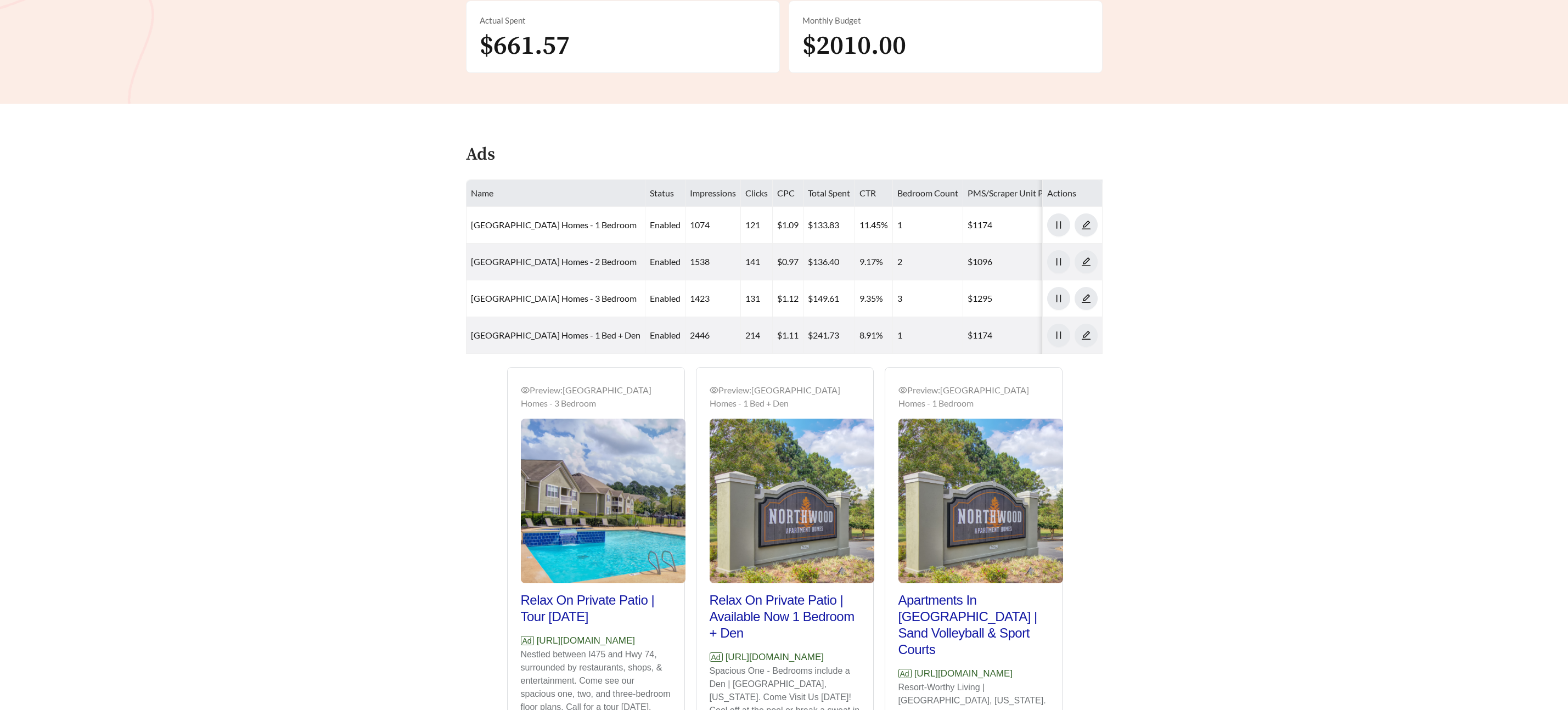
scroll to position [459, 0]
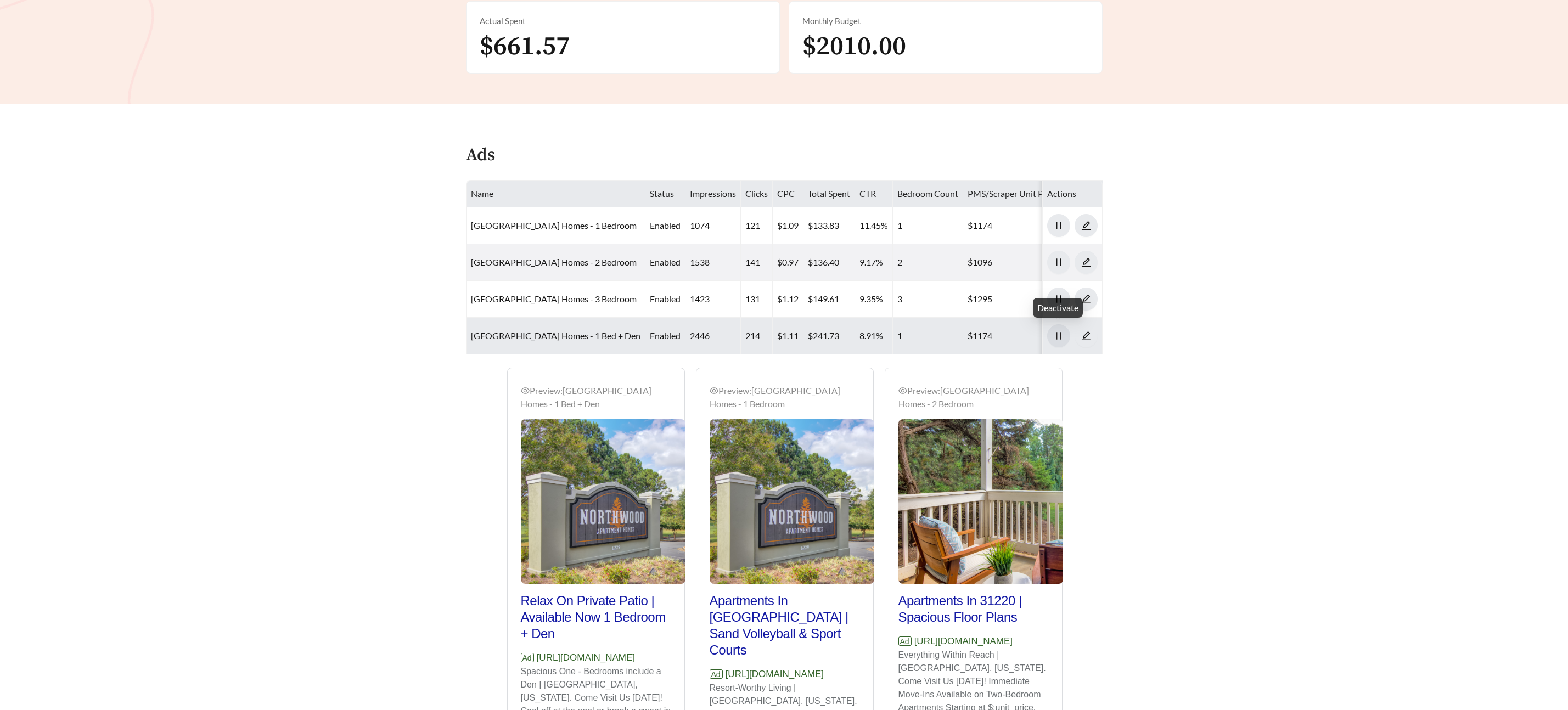
click at [1056, 334] on icon "pause" at bounding box center [1058, 336] width 5 height 7
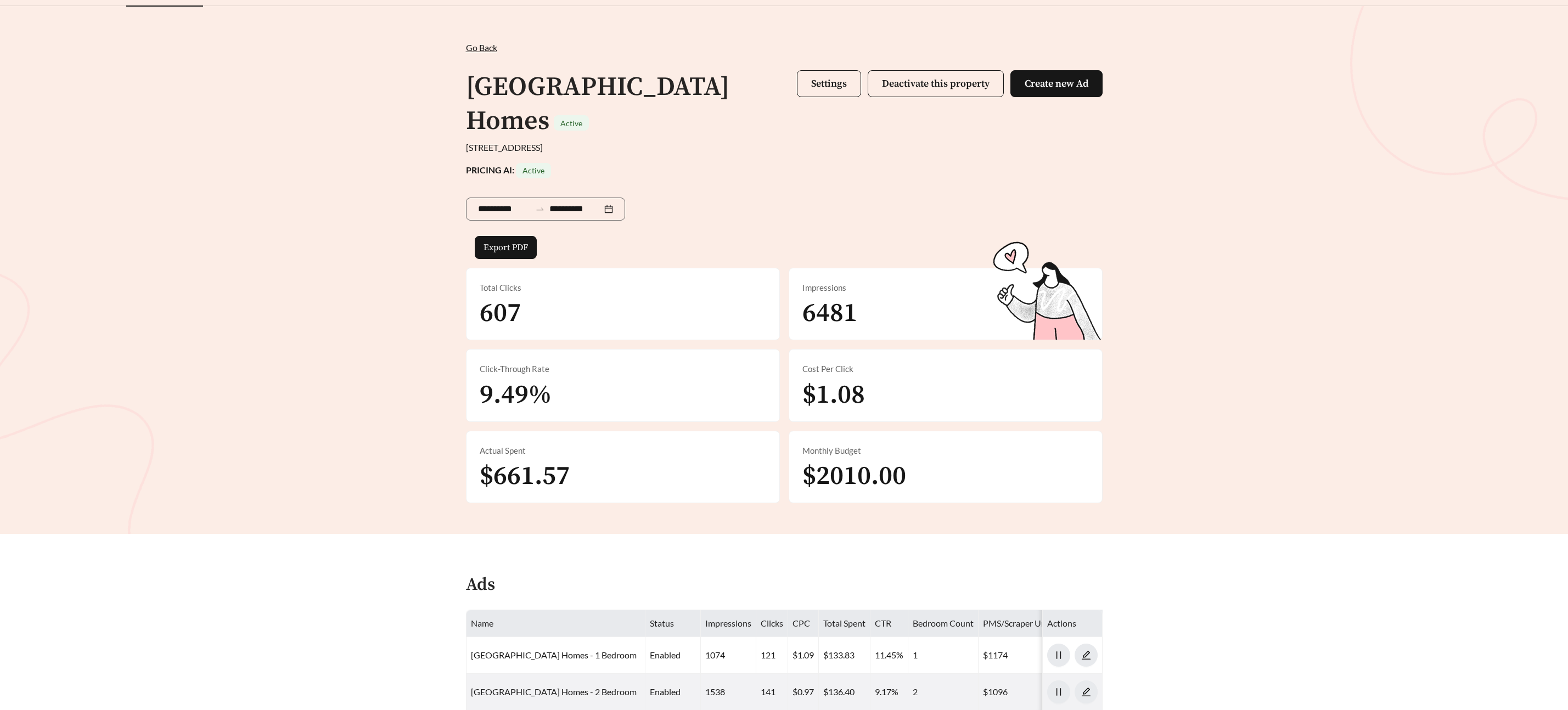
scroll to position [0, 0]
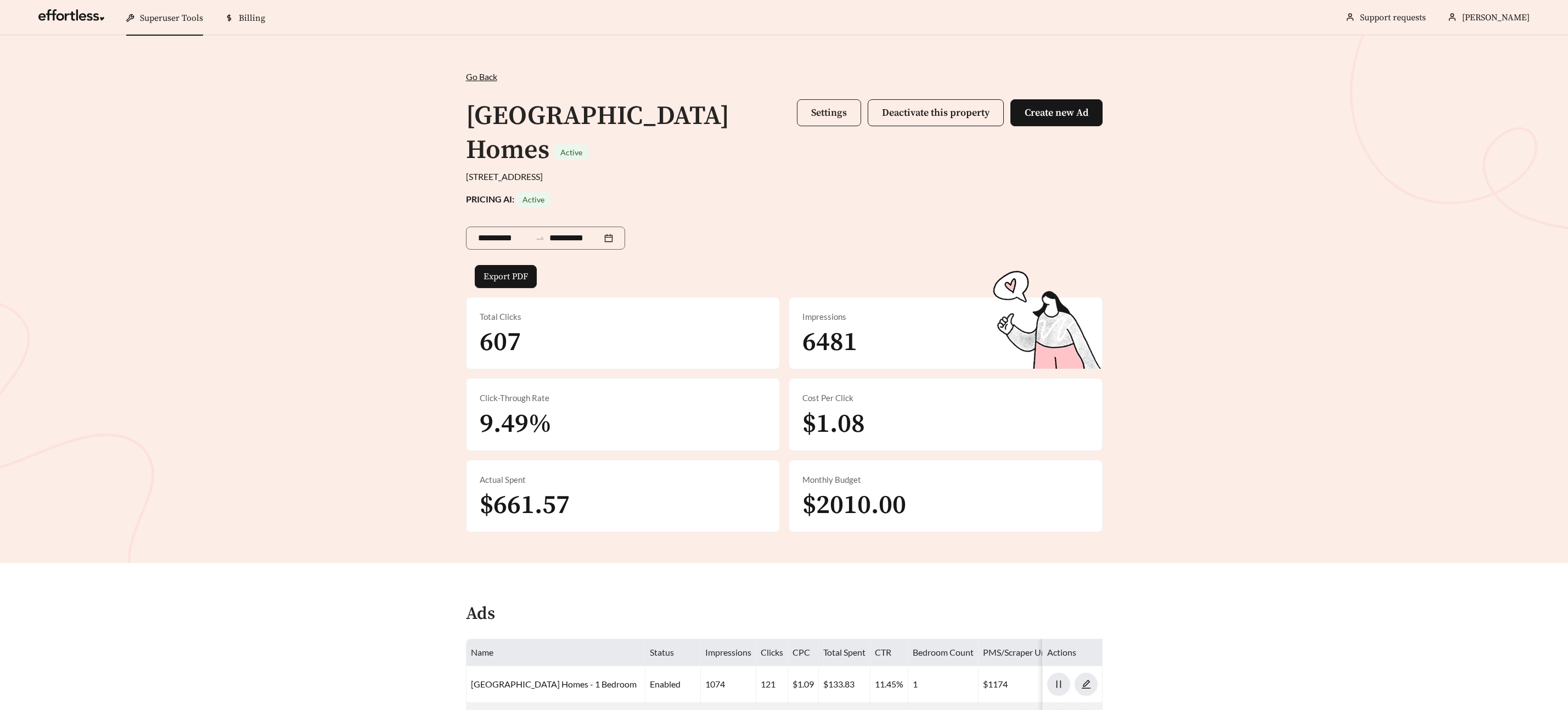
click at [811, 111] on span "Settings" at bounding box center [829, 113] width 36 height 13
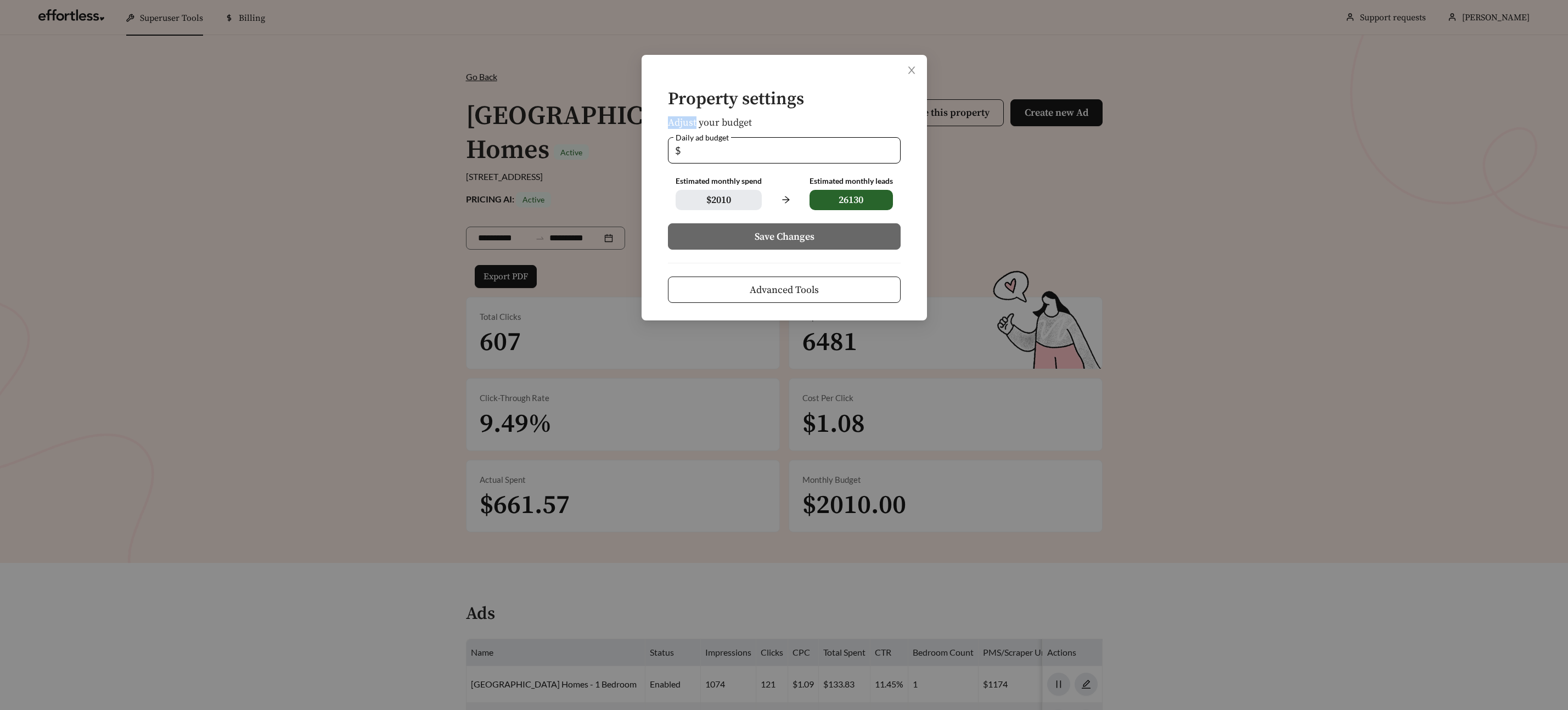
click at [810, 111] on form "Property settings Adjust your budget Daily ad budget $ ** Estimated monthly spe…" at bounding box center [784, 196] width 250 height 213
click at [868, 291] on button "Advanced Tools" at bounding box center [784, 289] width 233 height 26
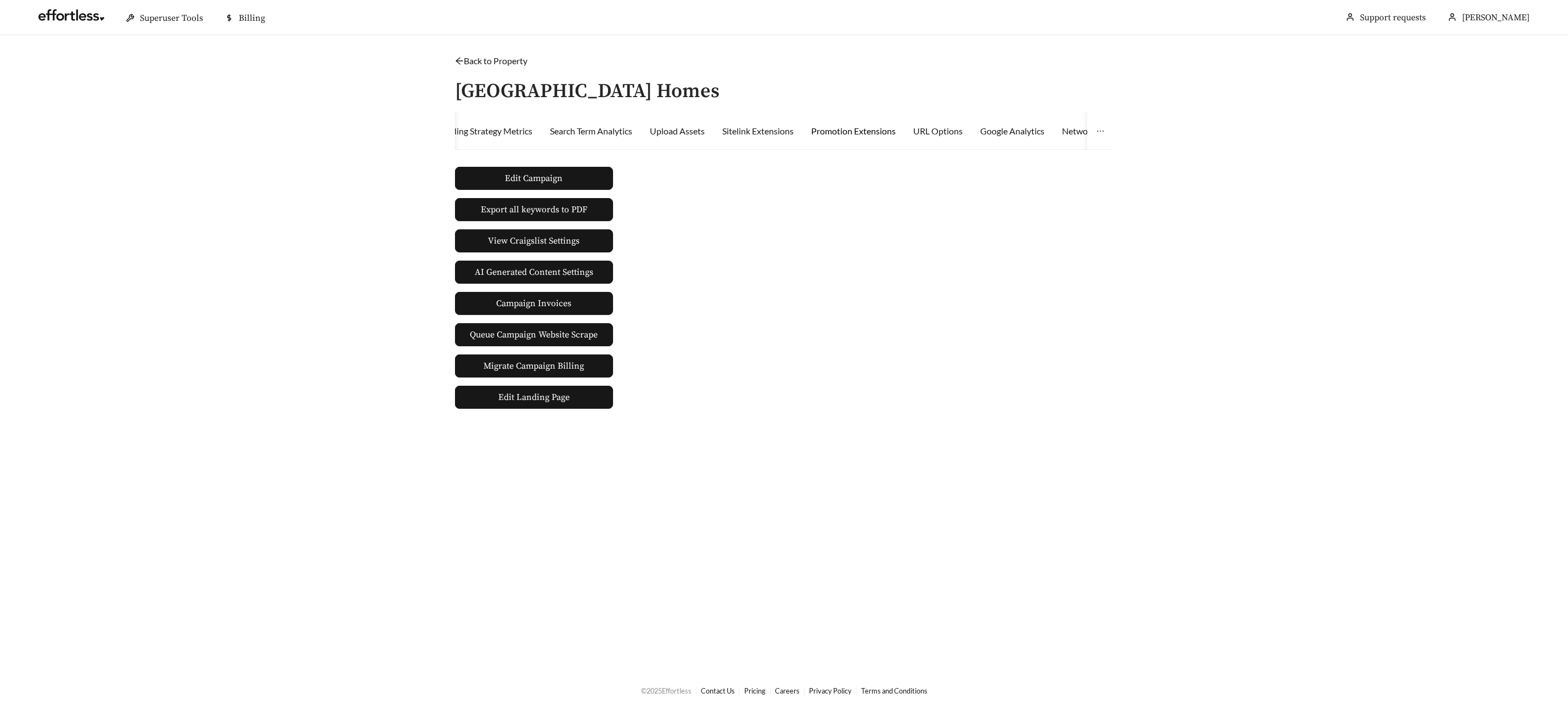
click at [849, 130] on div "Promotion Extensions" at bounding box center [853, 132] width 85 height 13
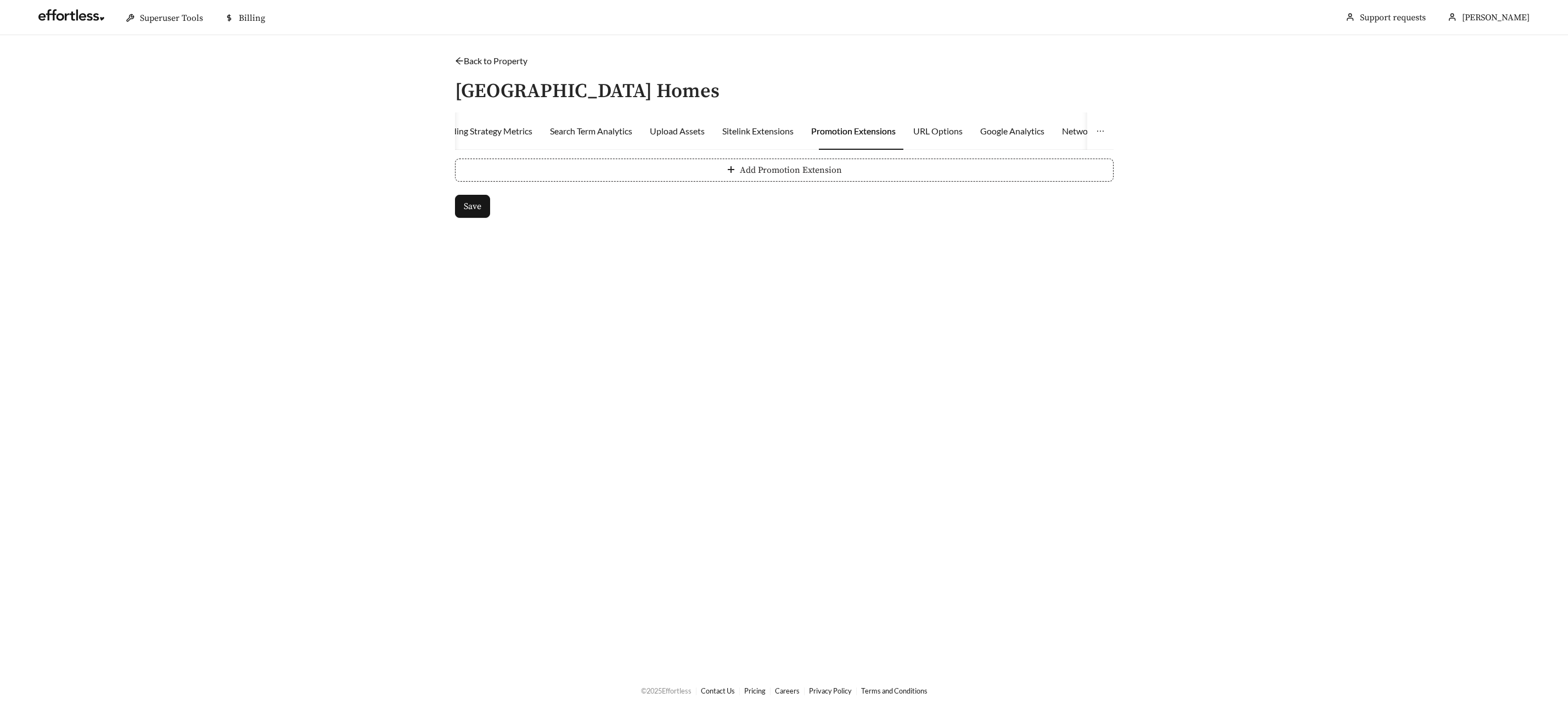
click at [710, 174] on button "Add Promotion Extension" at bounding box center [784, 170] width 658 height 23
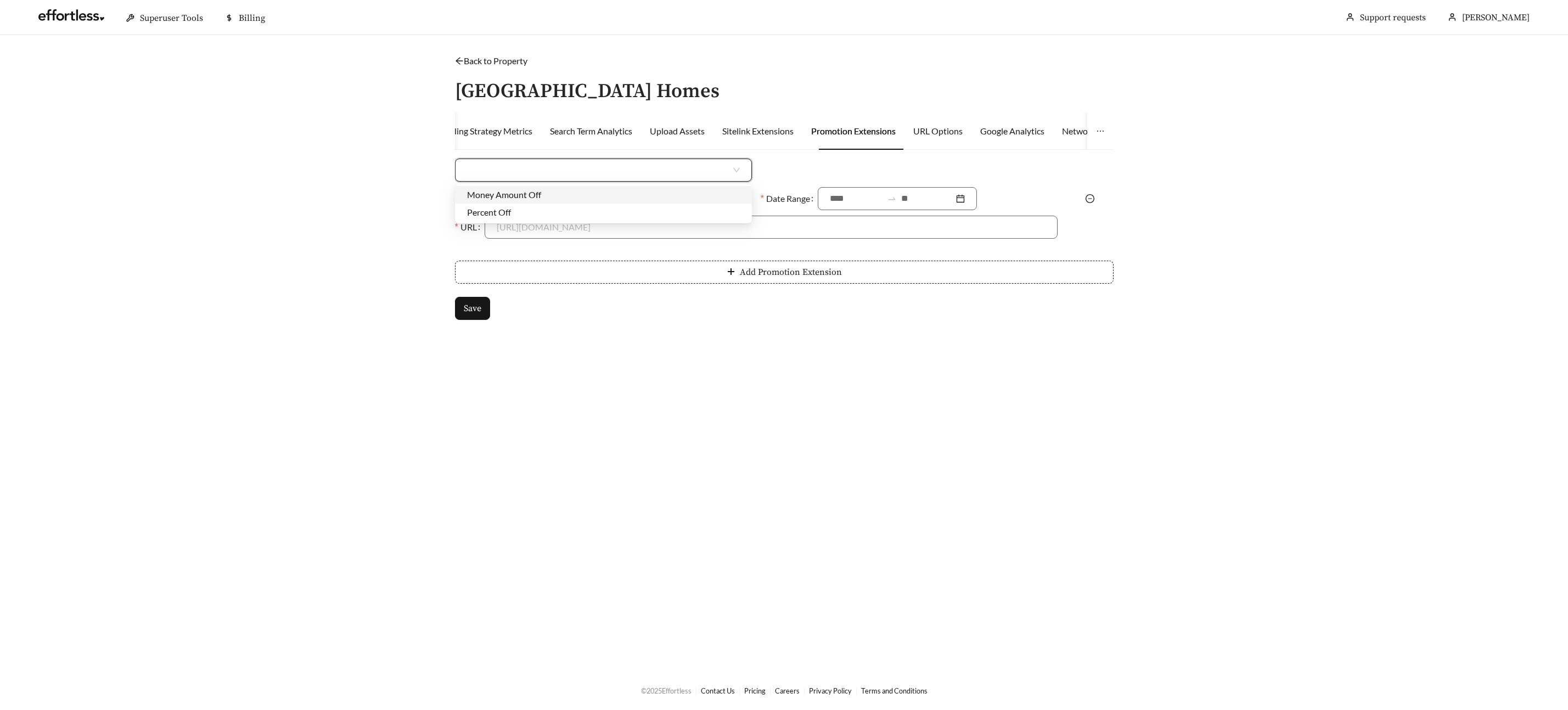
click at [598, 169] on input "search" at bounding box center [598, 170] width 264 height 22
drag, startPoint x: 570, startPoint y: 196, endPoint x: 580, endPoint y: 195, distance: 10.0
click at [570, 196] on div "Money Amount Off" at bounding box center [603, 195] width 272 height 12
click at [836, 172] on input at bounding box center [923, 170] width 267 height 22
type input "***"
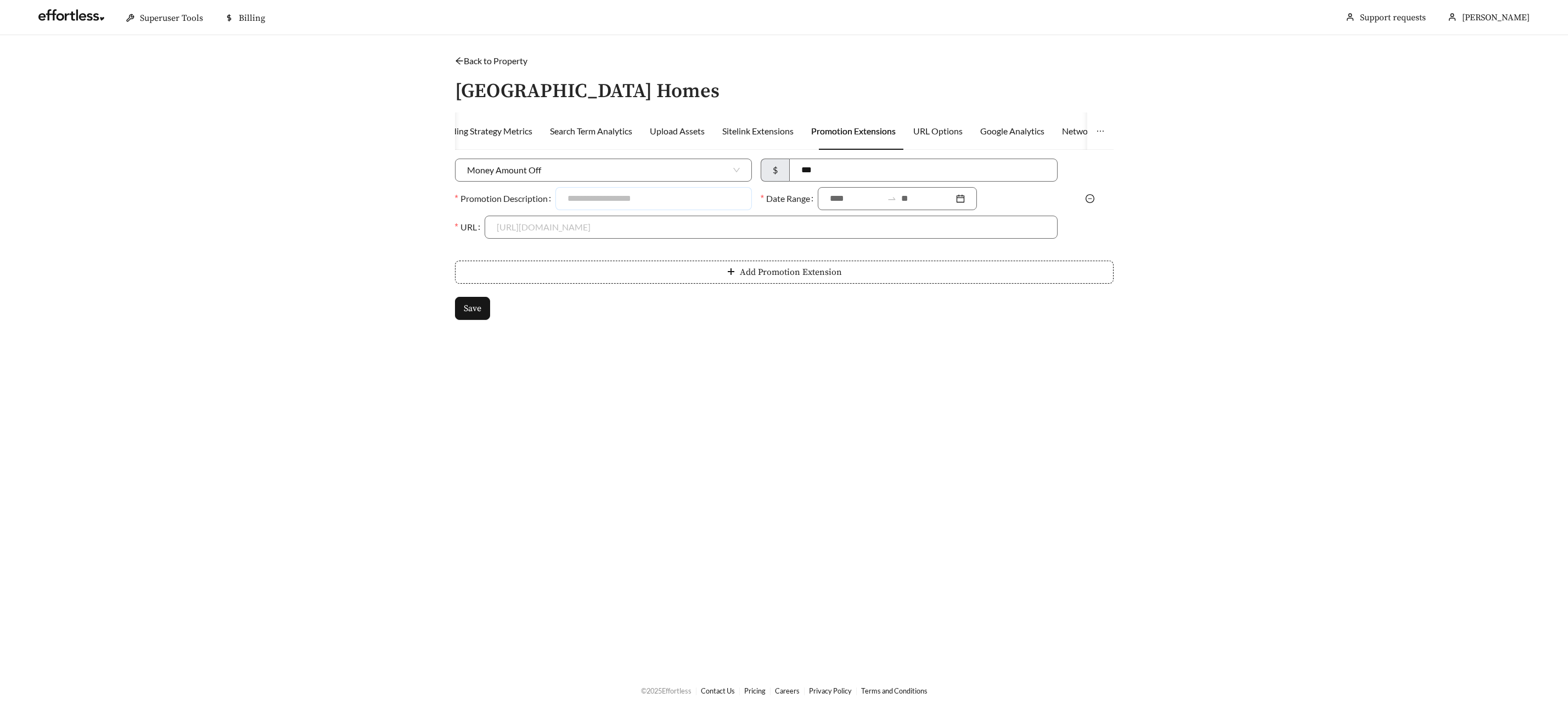
click at [617, 195] on input "Promotion Description" at bounding box center [654, 199] width 197 height 23
type input "**********"
click at [836, 203] on input at bounding box center [856, 199] width 53 height 13
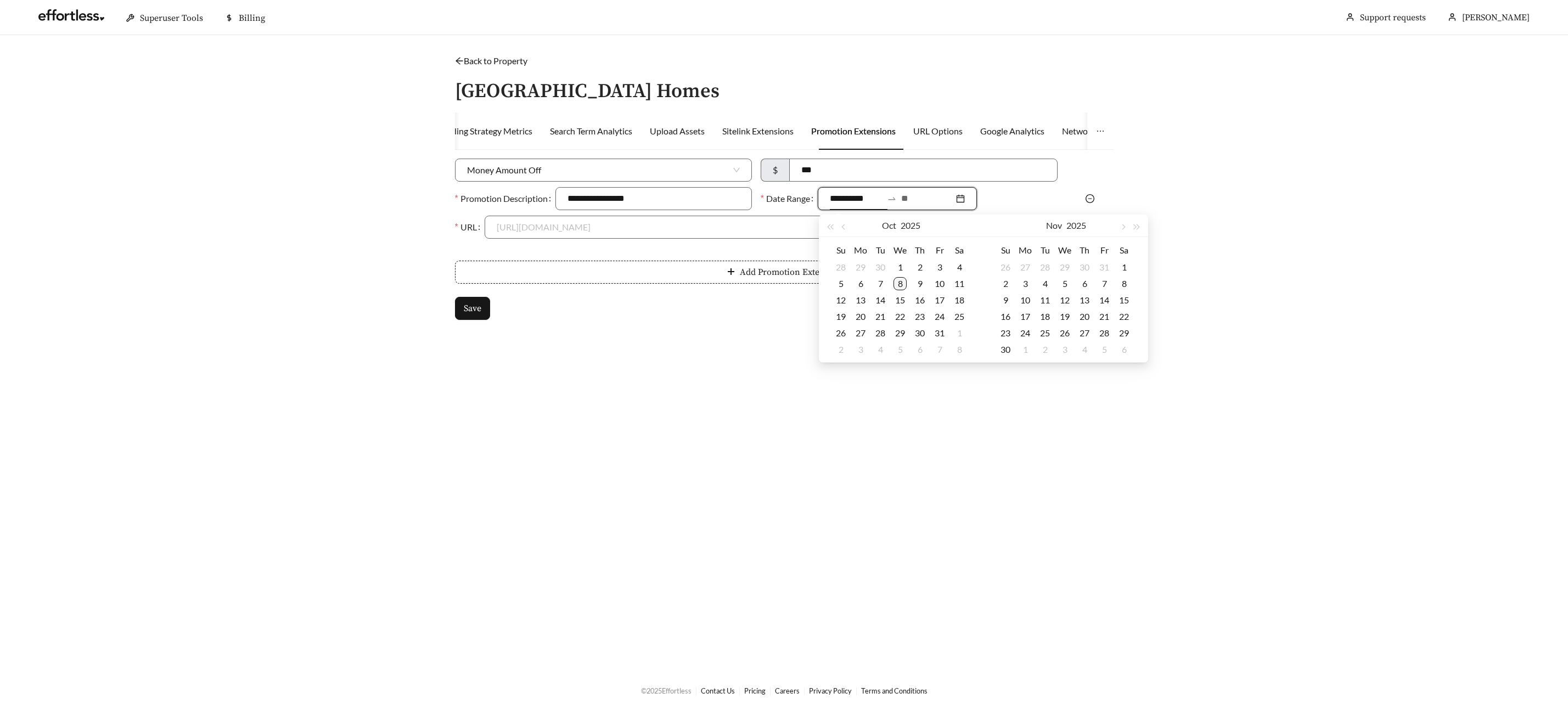
type input "**********"
click at [904, 286] on div "8" at bounding box center [900, 284] width 13 height 13
type input "**********"
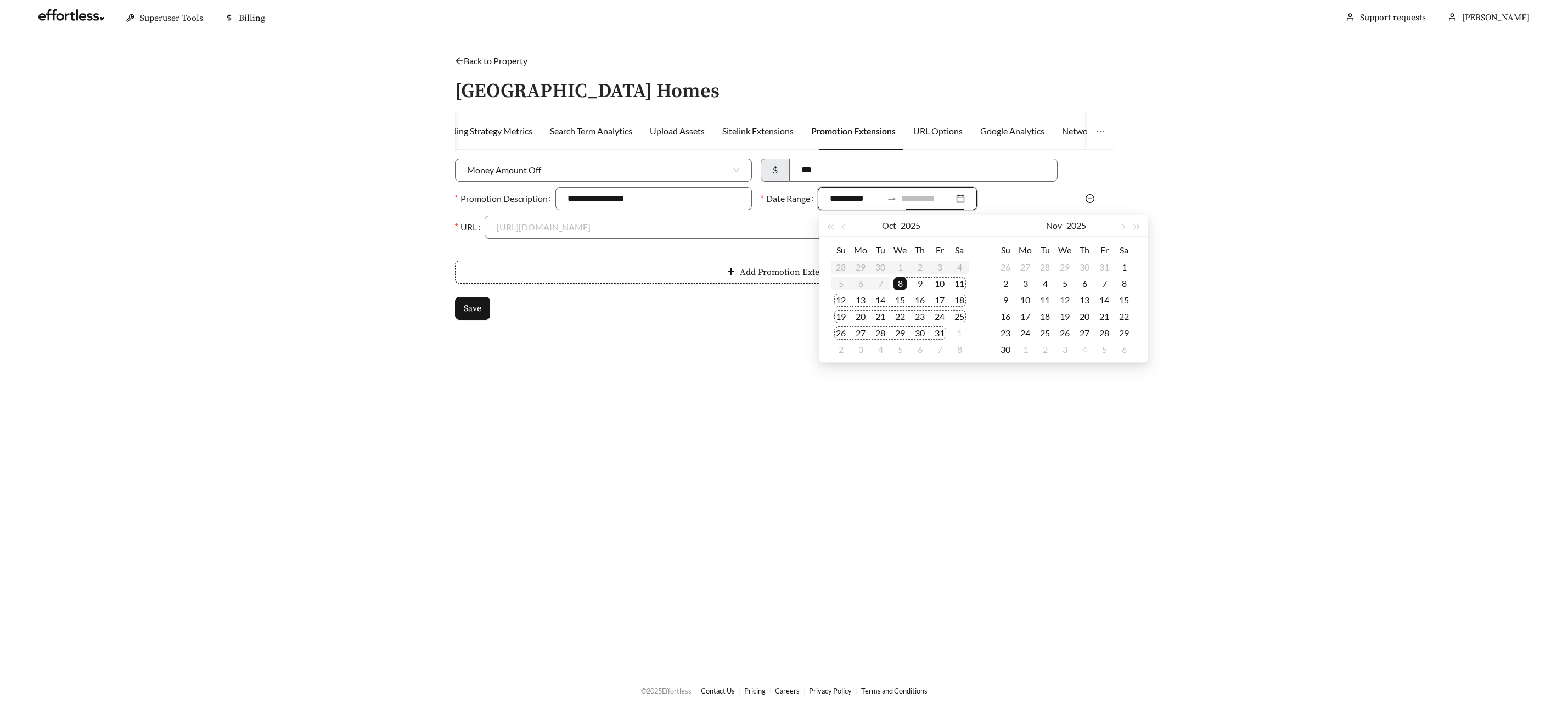
click at [936, 330] on div "31" at bounding box center [939, 334] width 13 height 13
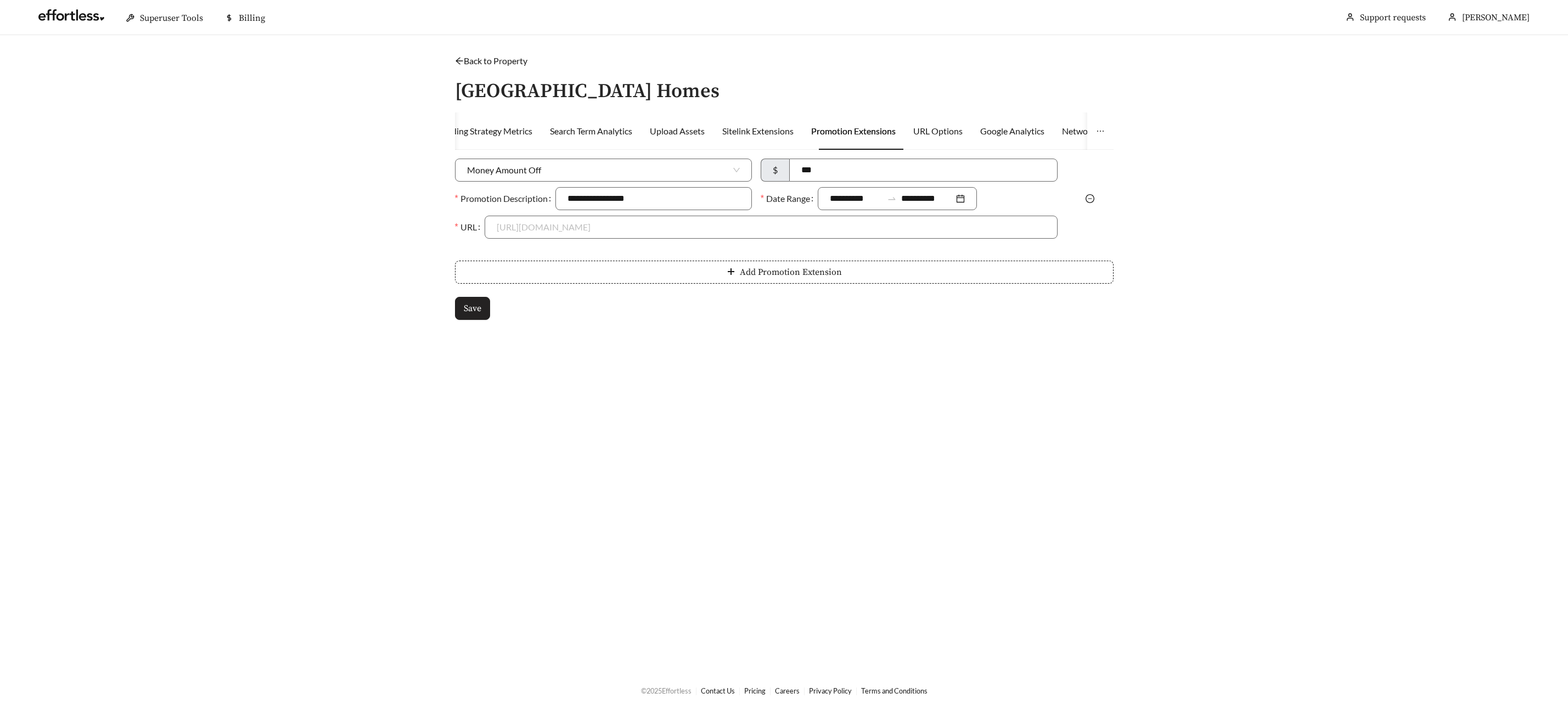
click at [469, 296] on form "**********" at bounding box center [784, 239] width 658 height 161
click at [514, 240] on form "**********" at bounding box center [784, 239] width 658 height 161
click at [513, 232] on input "URL" at bounding box center [771, 227] width 549 height 22
drag, startPoint x: 519, startPoint y: 257, endPoint x: 514, endPoint y: 261, distance: 6.4
click at [519, 257] on div "[URL][DOMAIN_NAME]" at bounding box center [771, 252] width 549 height 12
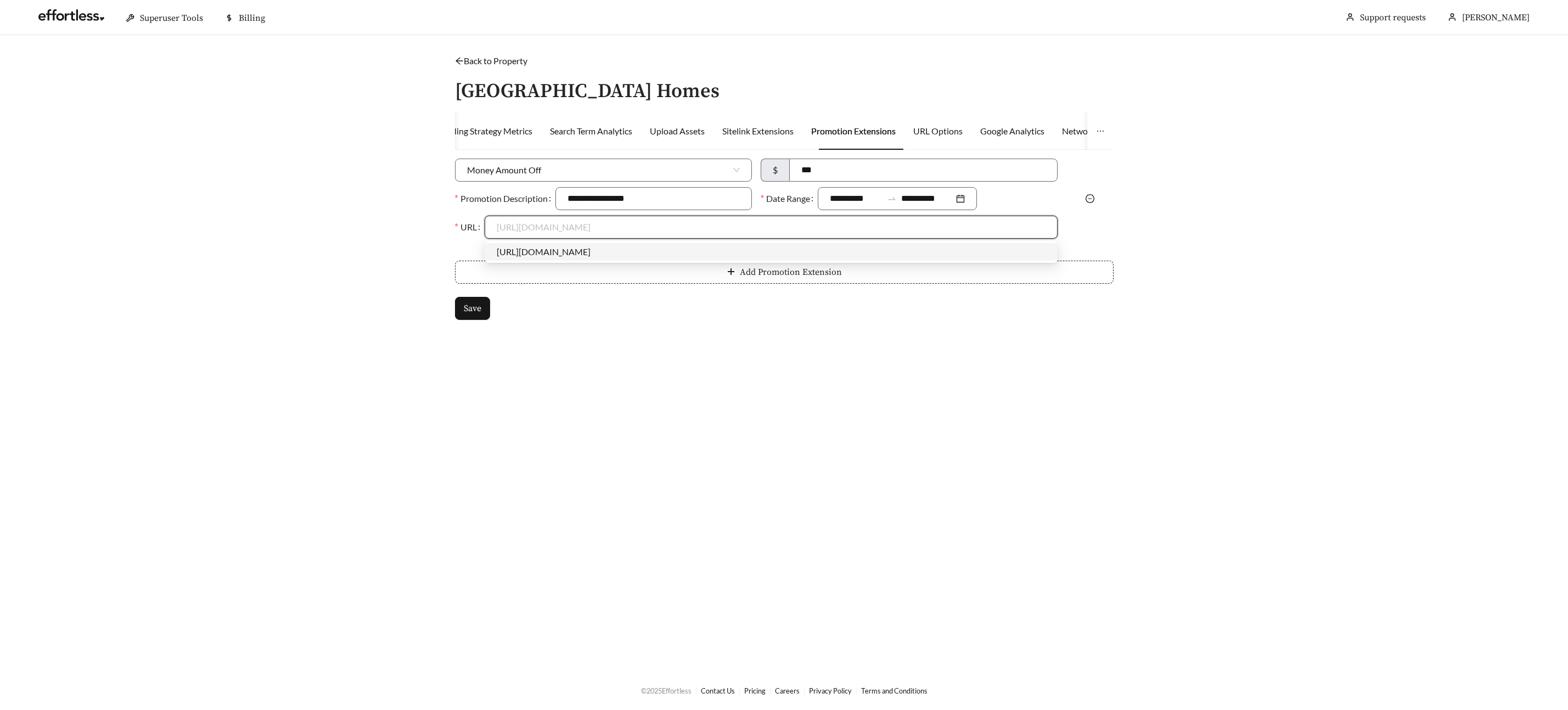
type input "**********"
click at [482, 315] on button "Save" at bounding box center [472, 308] width 35 height 23
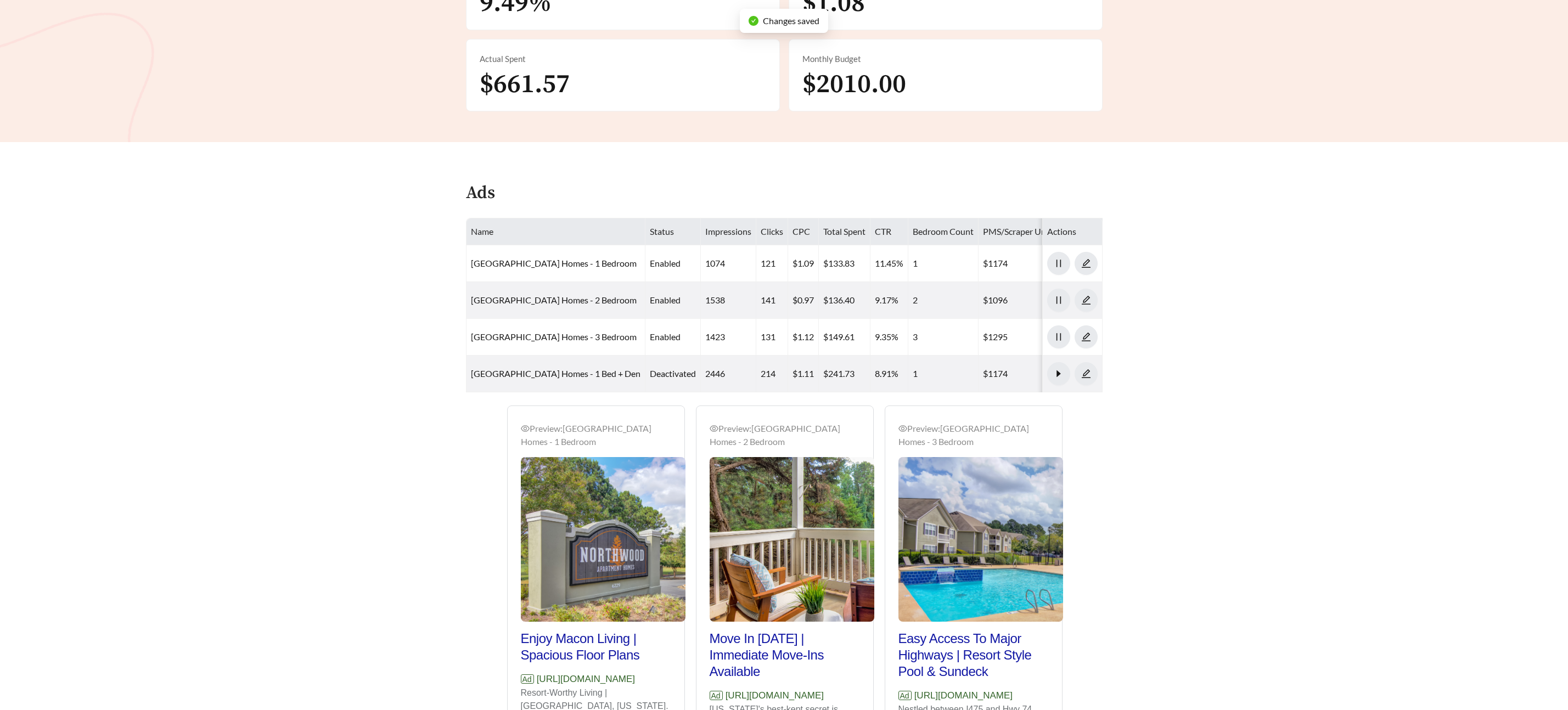
scroll to position [629, 0]
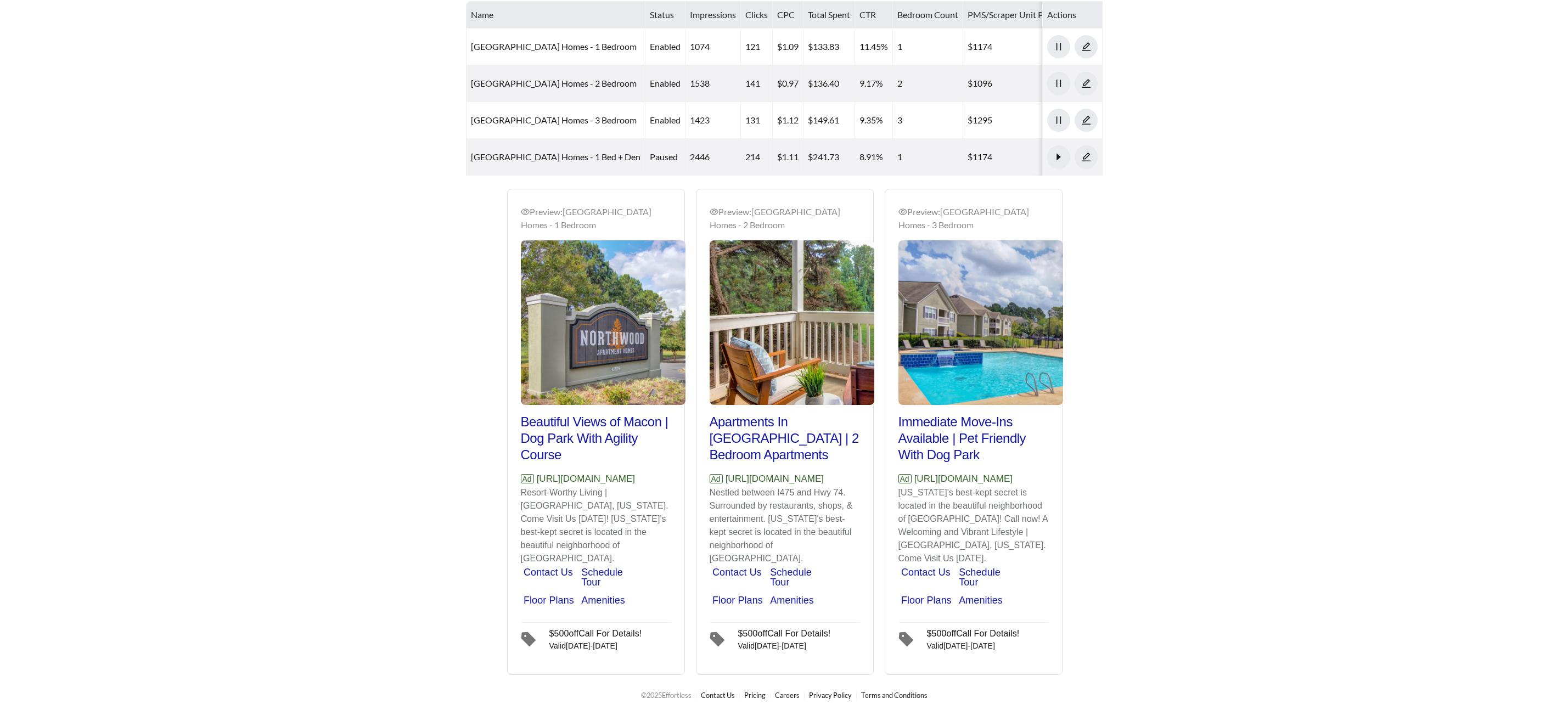
scroll to position [640, 0]
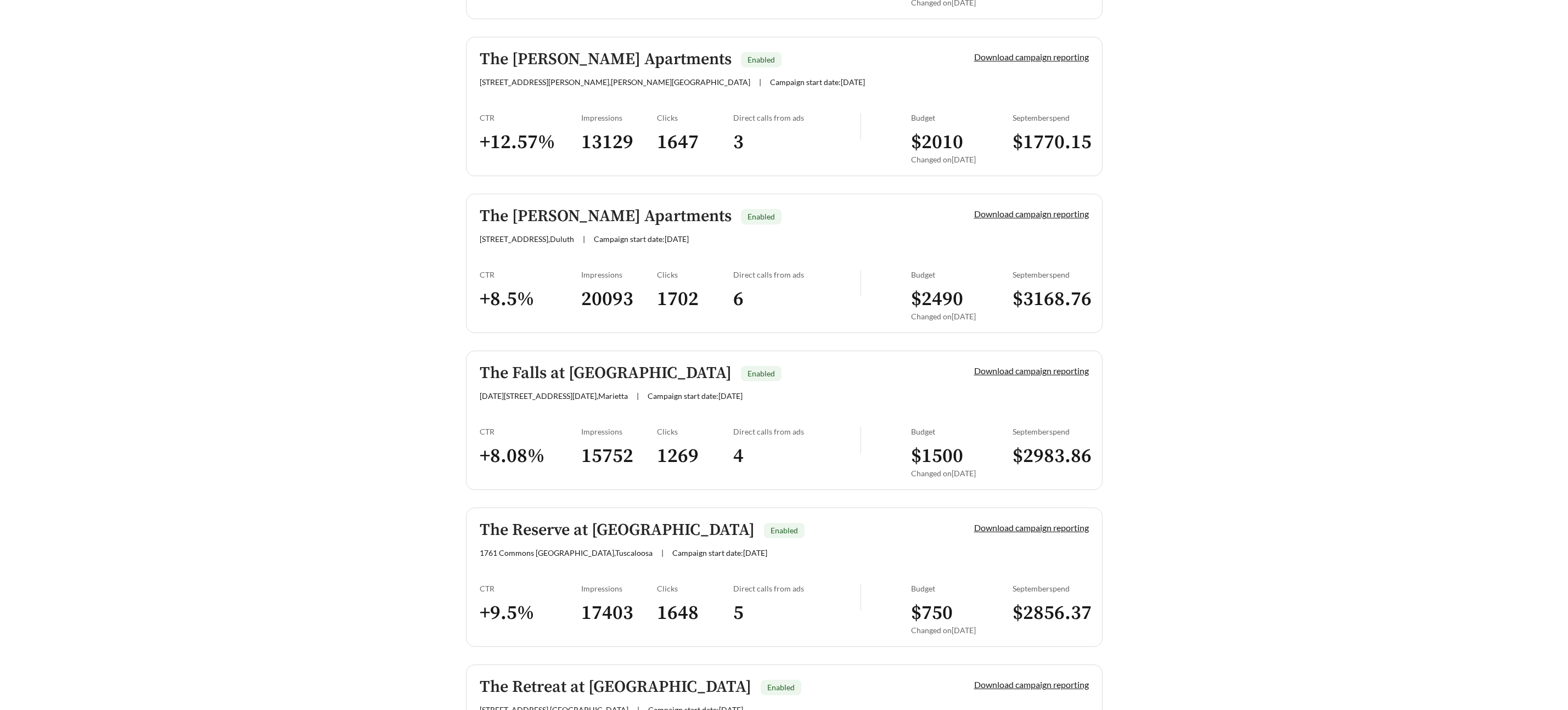
scroll to position [1240, 0]
click at [651, 529] on h5 "The Reserve at [GEOGRAPHIC_DATA]" at bounding box center [617, 529] width 275 height 18
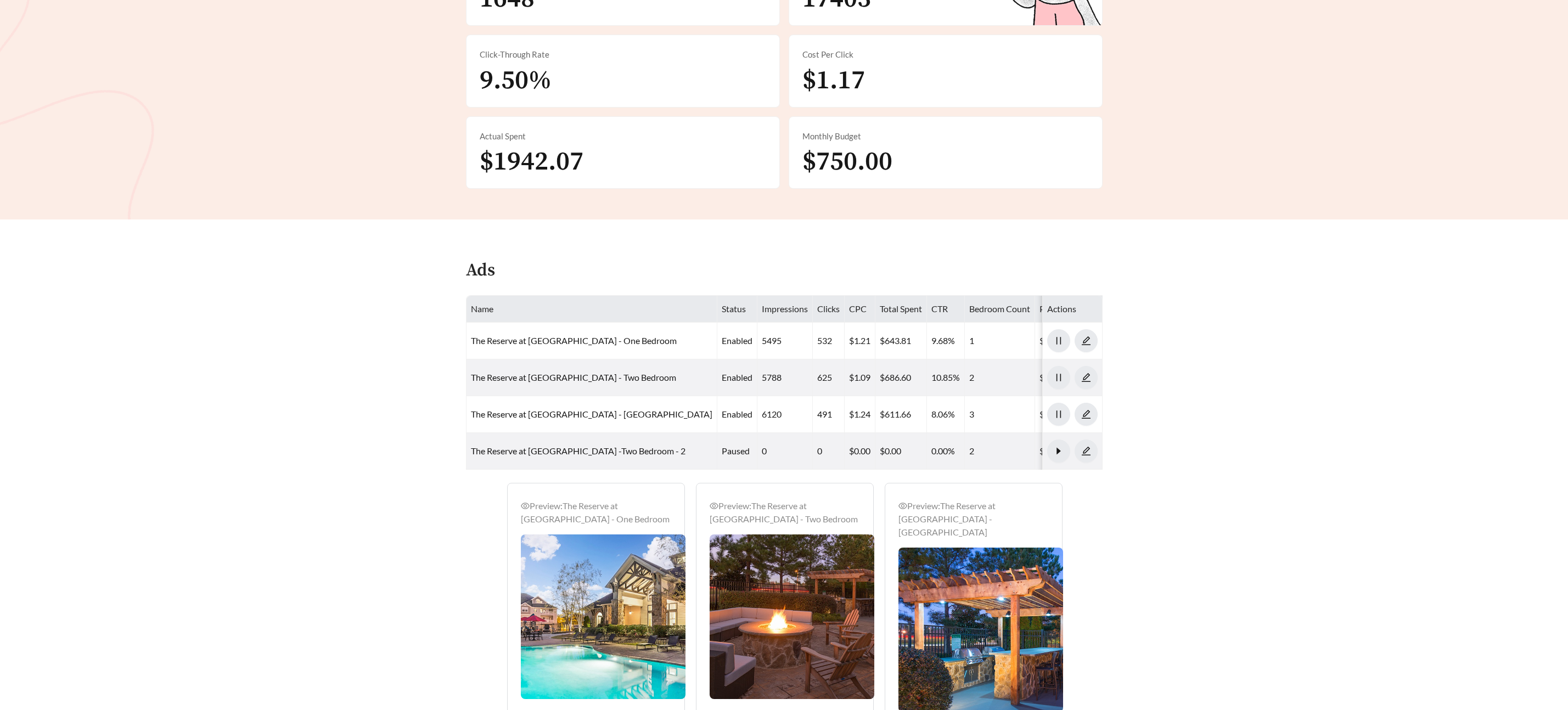
scroll to position [347, 0]
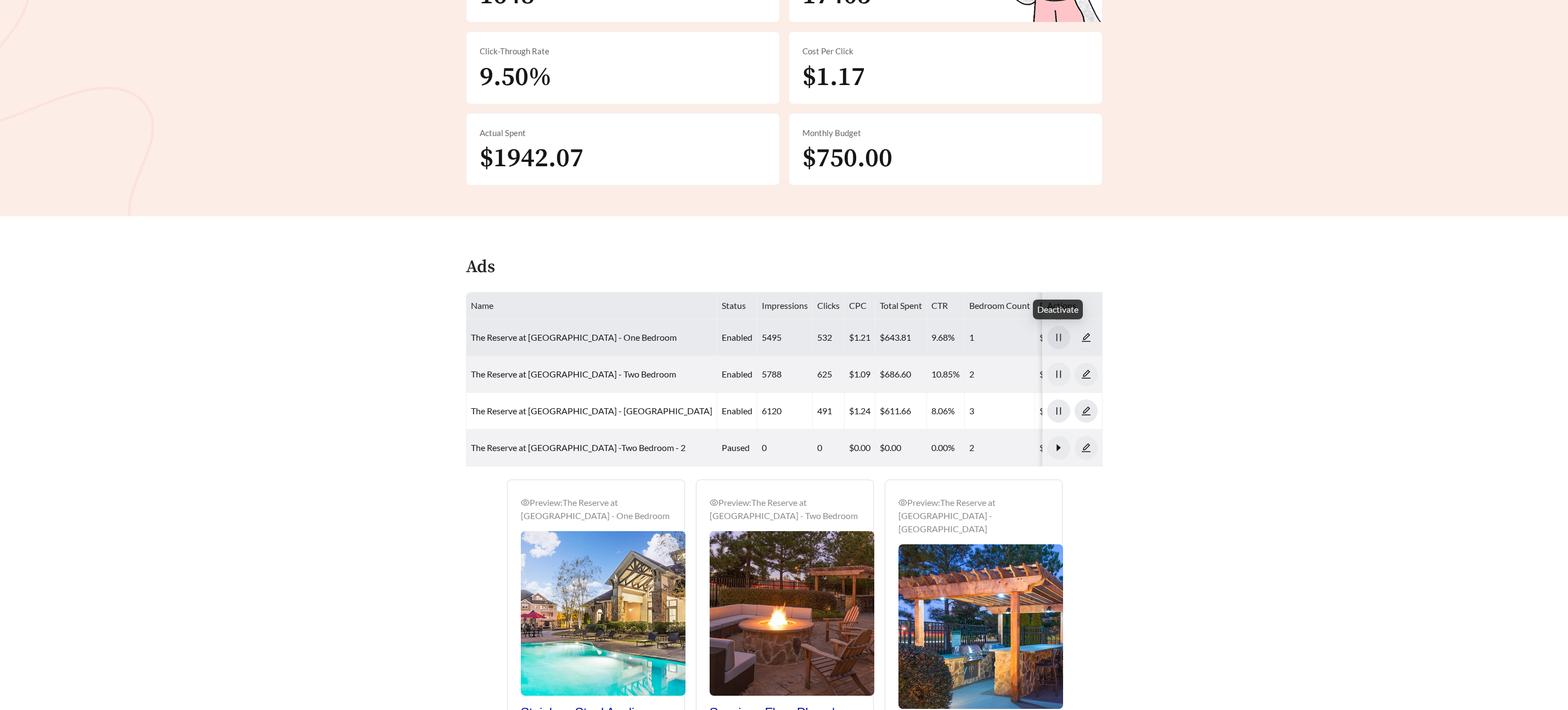
click at [1058, 339] on icon "pause" at bounding box center [1058, 338] width 10 height 10
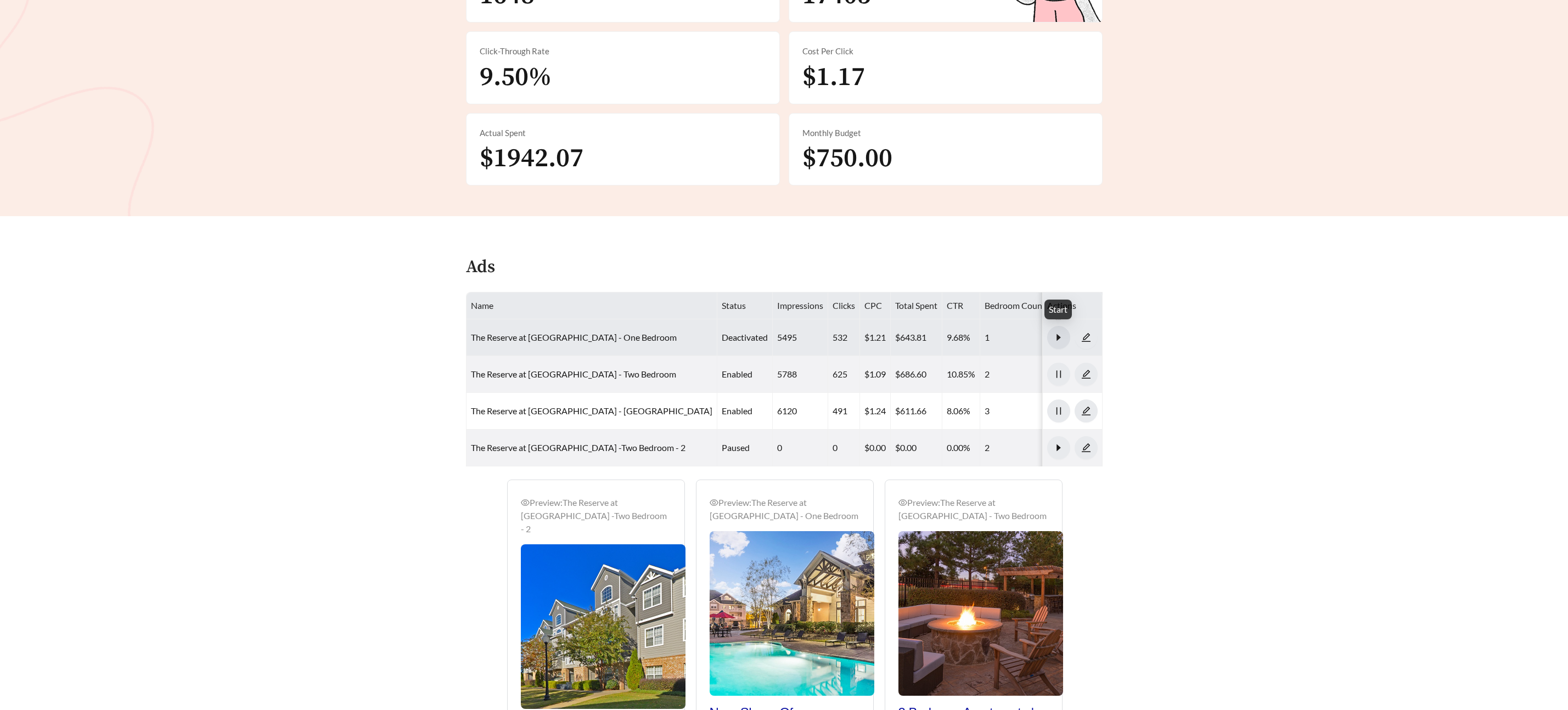
click at [1057, 335] on icon "caret-right" at bounding box center [1058, 338] width 4 height 7
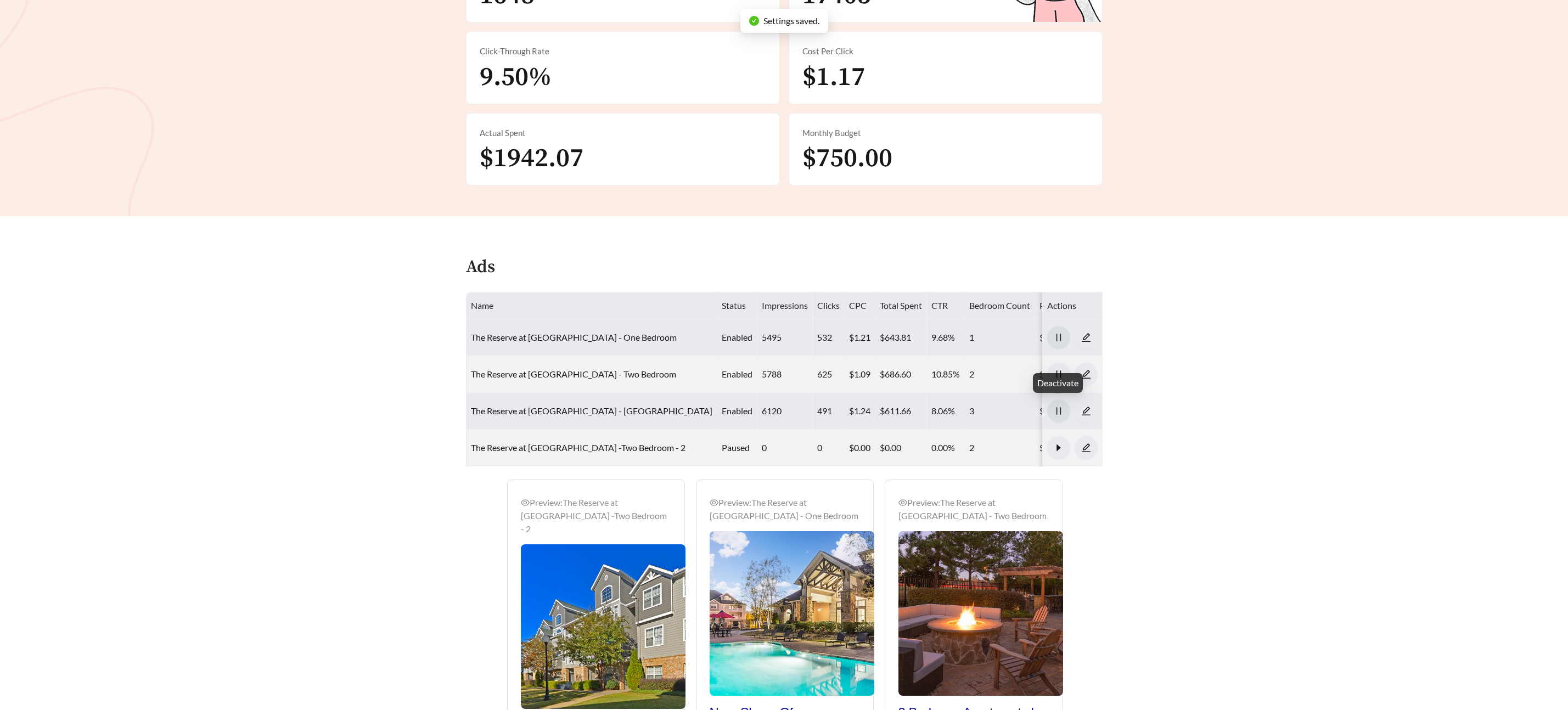
drag, startPoint x: 1057, startPoint y: 414, endPoint x: 1069, endPoint y: 411, distance: 12.4
click at [1057, 414] on icon "pause" at bounding box center [1058, 411] width 10 height 10
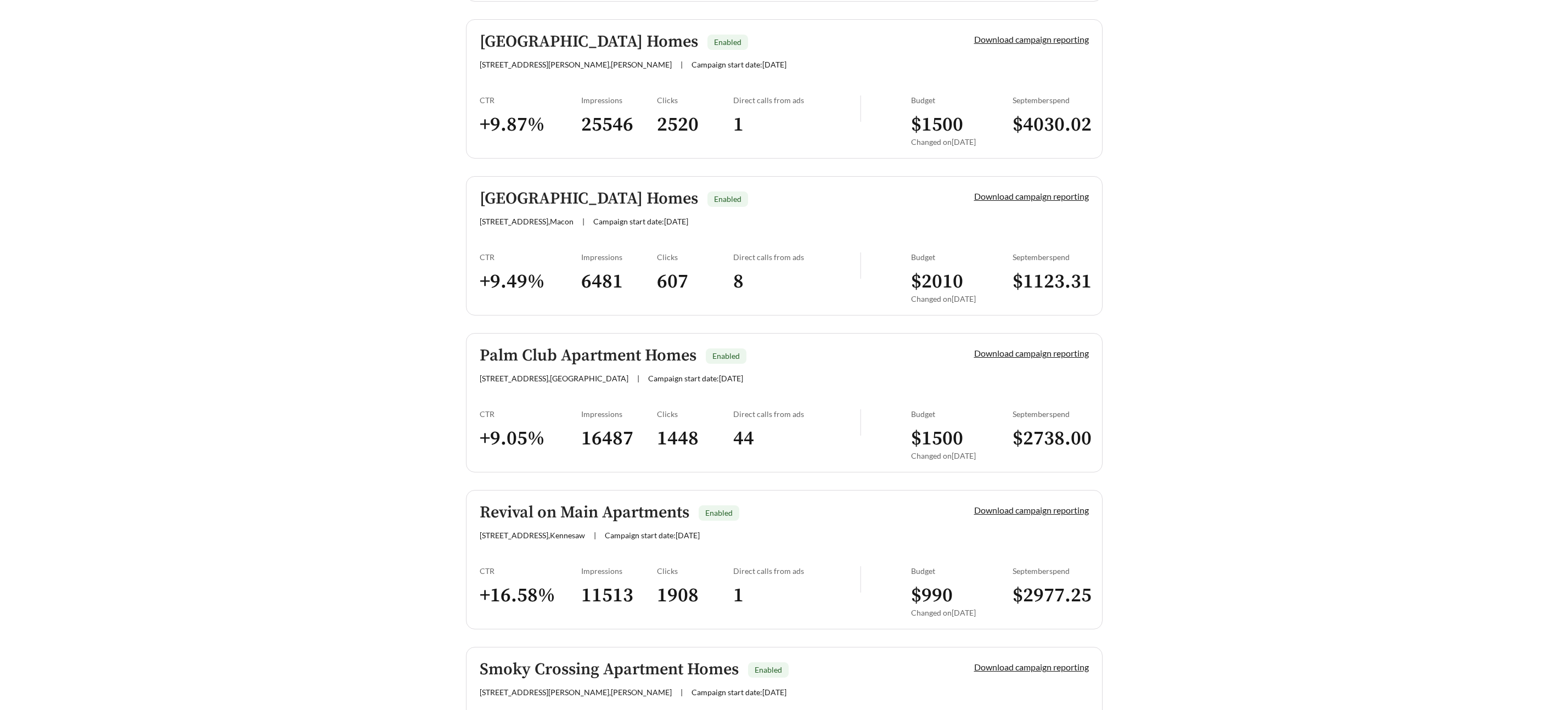
scroll to position [434, 0]
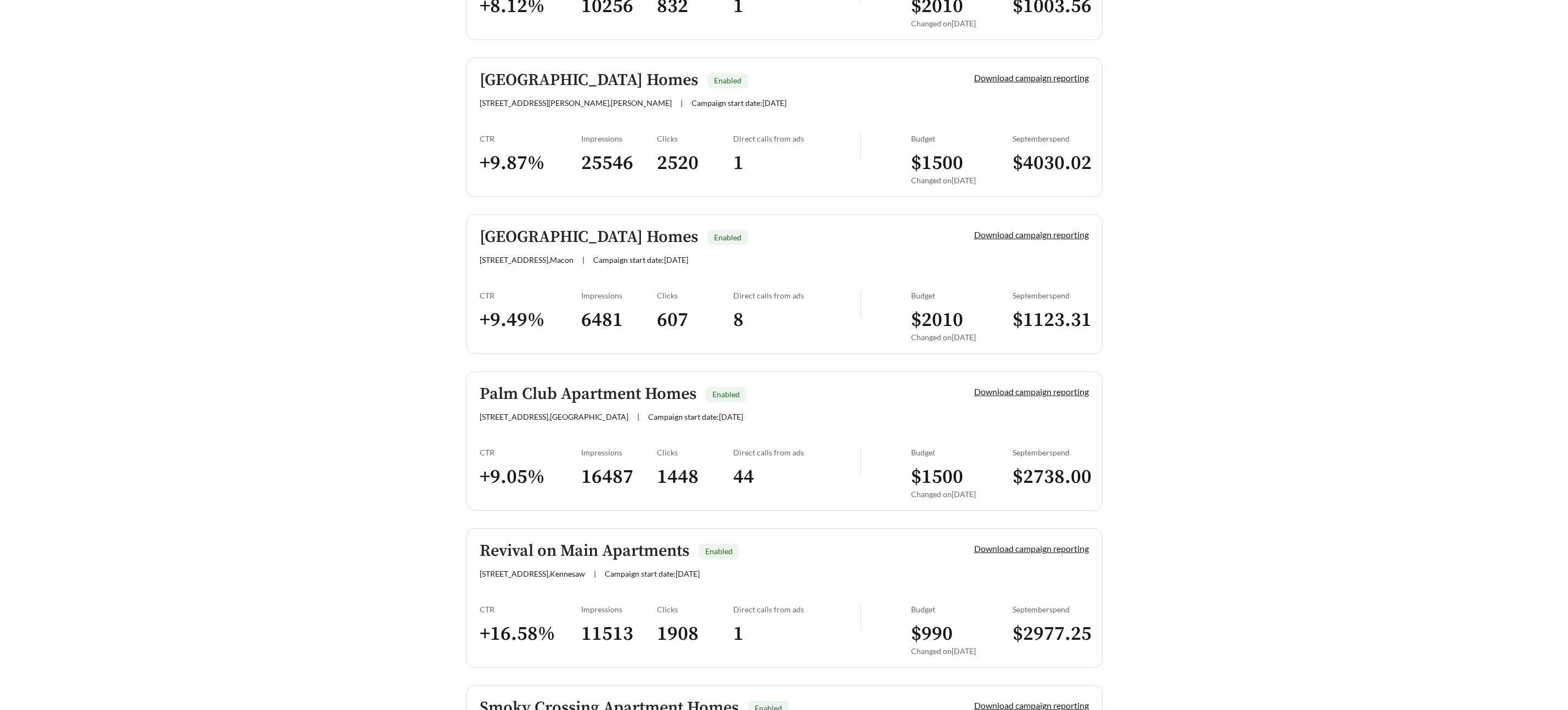
click at [541, 74] on h5 "[GEOGRAPHIC_DATA] Homes" at bounding box center [589, 80] width 219 height 18
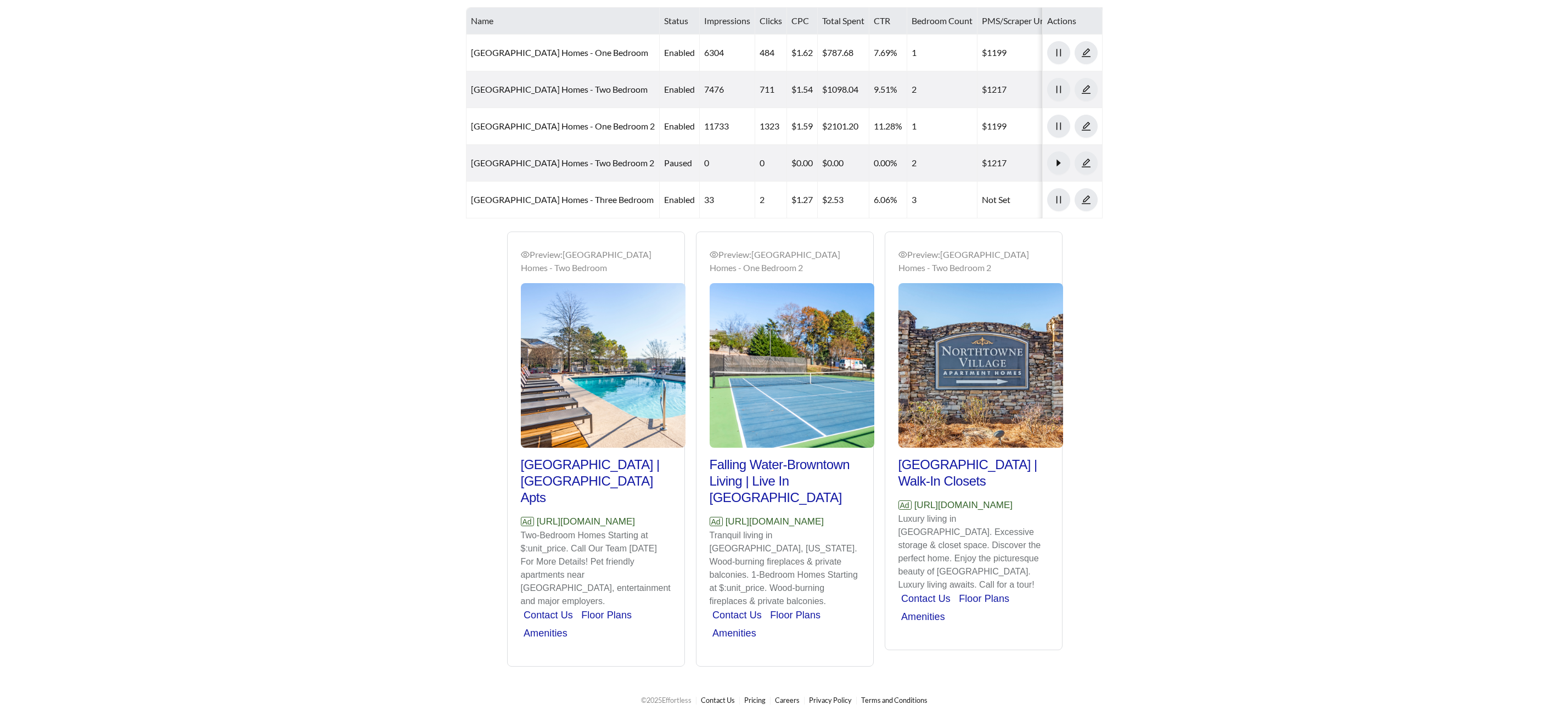
scroll to position [656, 0]
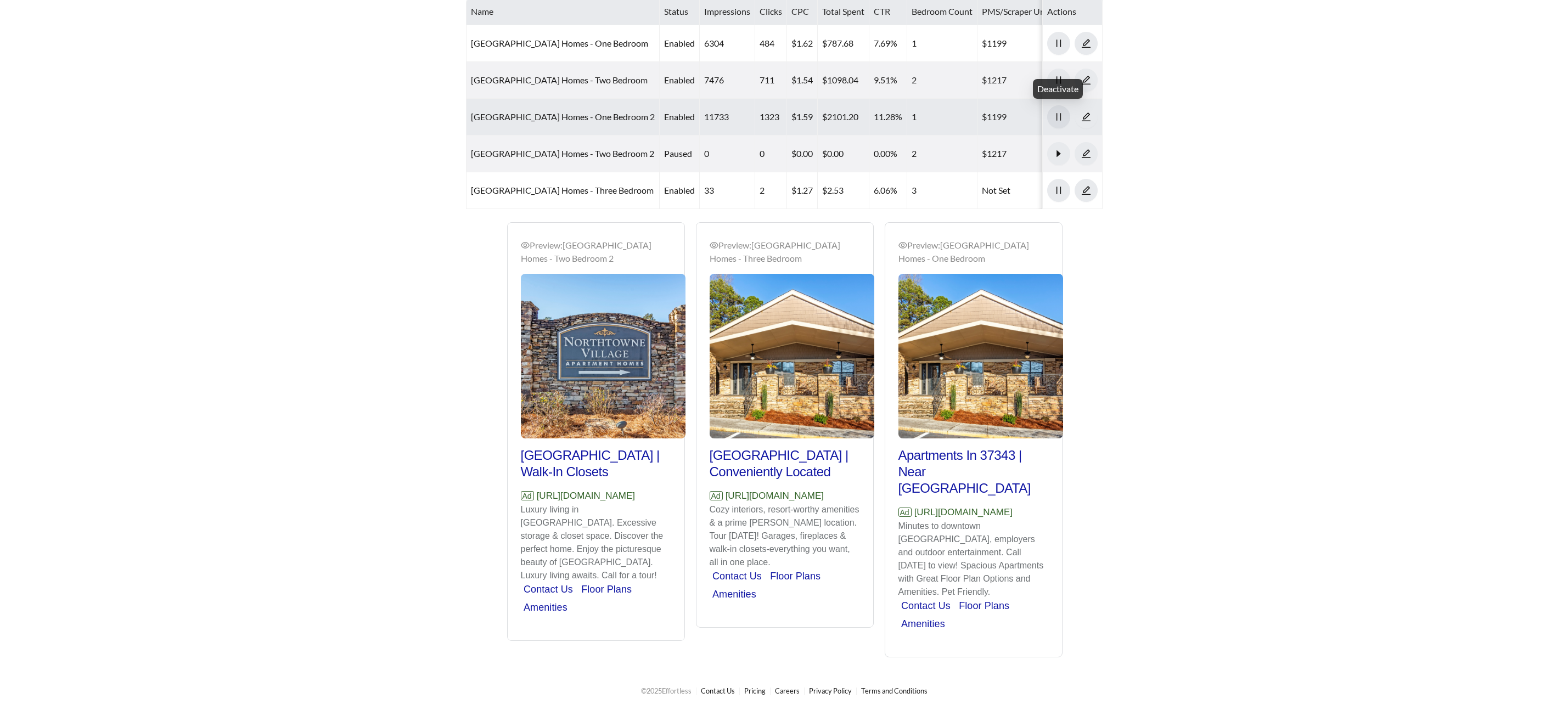
click at [1054, 112] on icon "pause" at bounding box center [1058, 117] width 10 height 10
